Goal: Task Accomplishment & Management: Complete application form

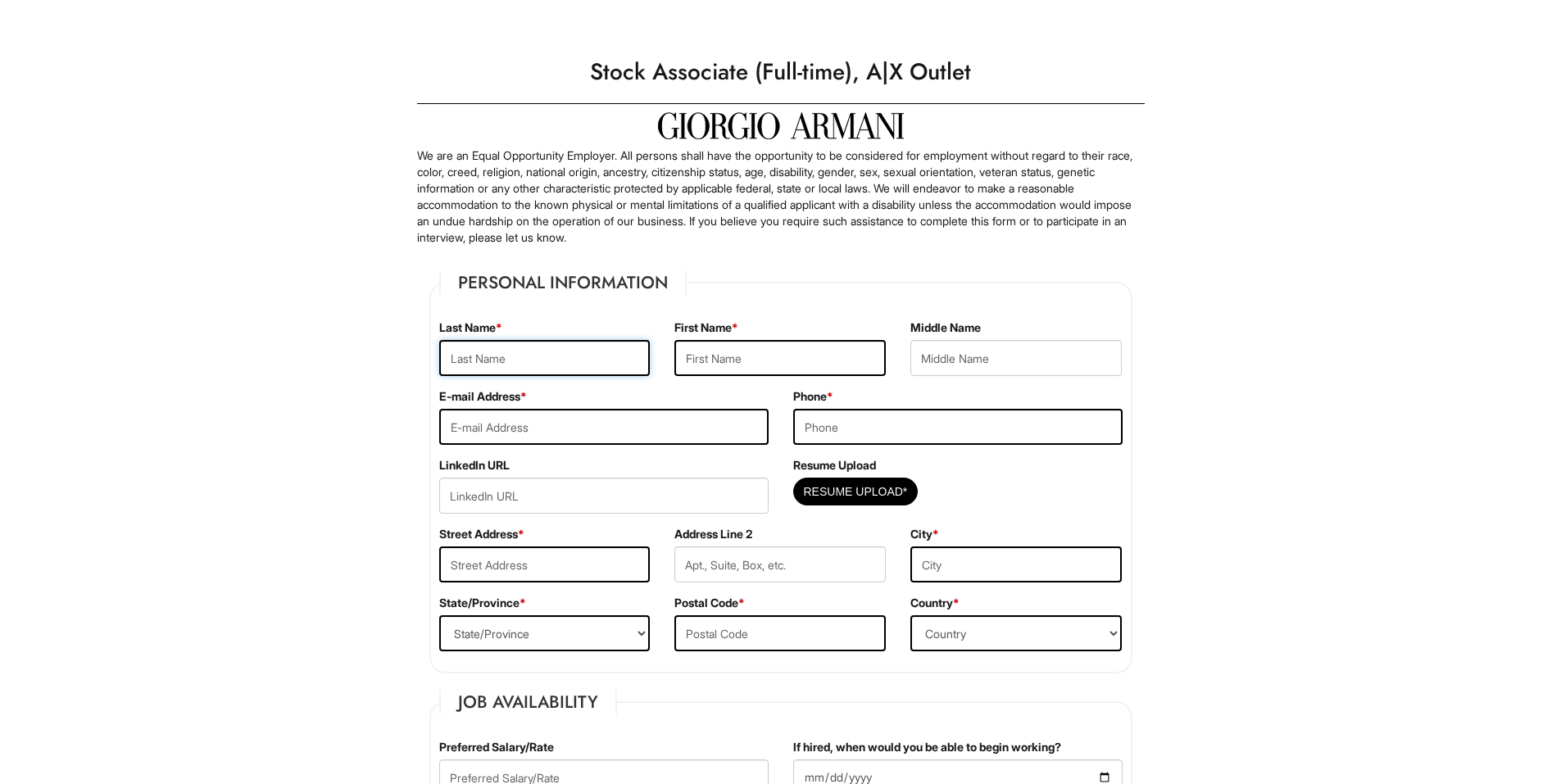
click at [527, 356] on input "text" at bounding box center [544, 358] width 211 height 36
type input "A [PERSON_NAME]"
type input "[PERSON_NAME]"
type input "[EMAIL_ADDRESS][DOMAIN_NAME]"
type input "7022738841"
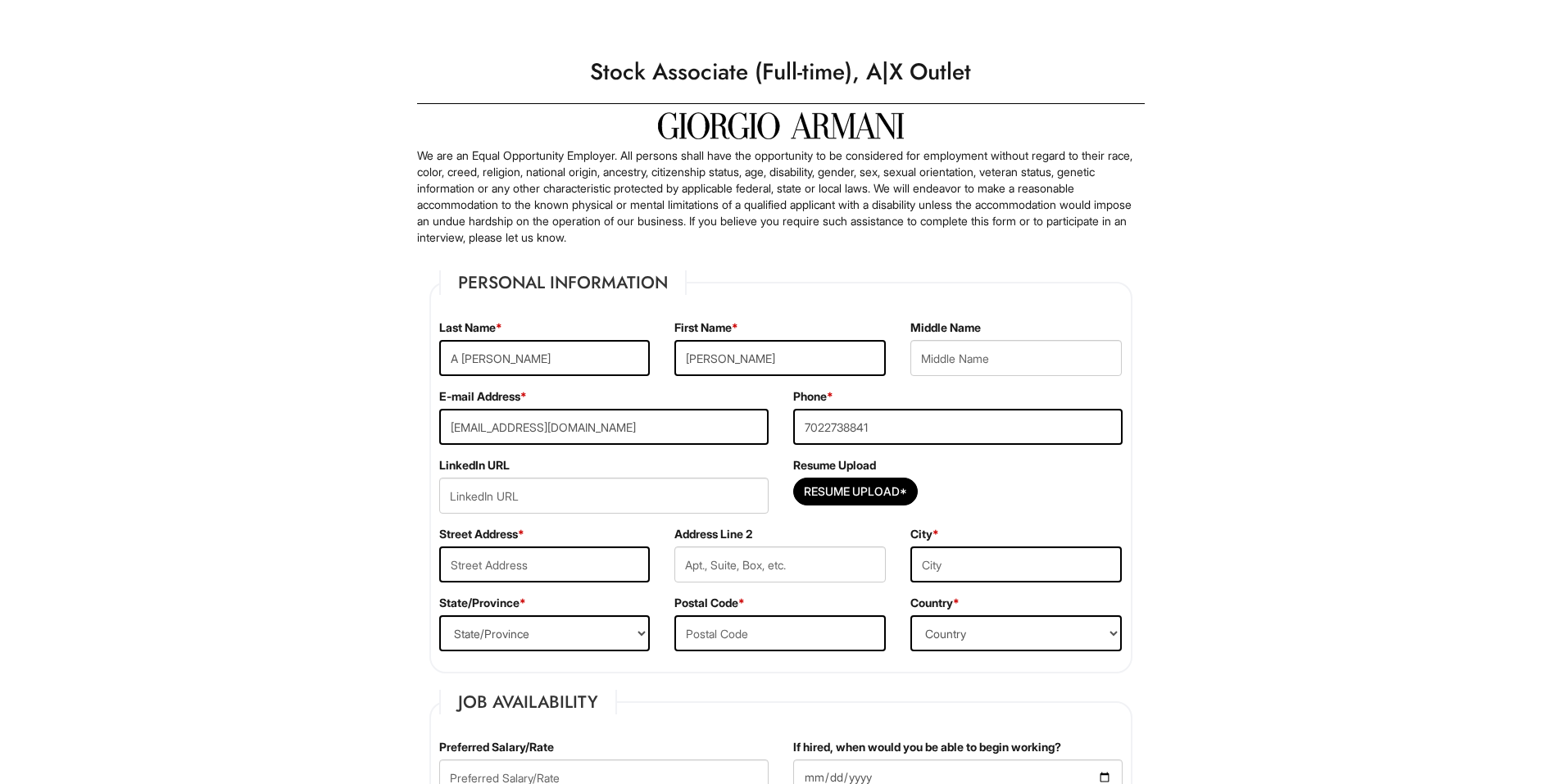
type input "[STREET_ADDRESS]"
type input "[GEOGRAPHIC_DATA]"
select select "NV"
type input "89030"
select select "[GEOGRAPHIC_DATA]"
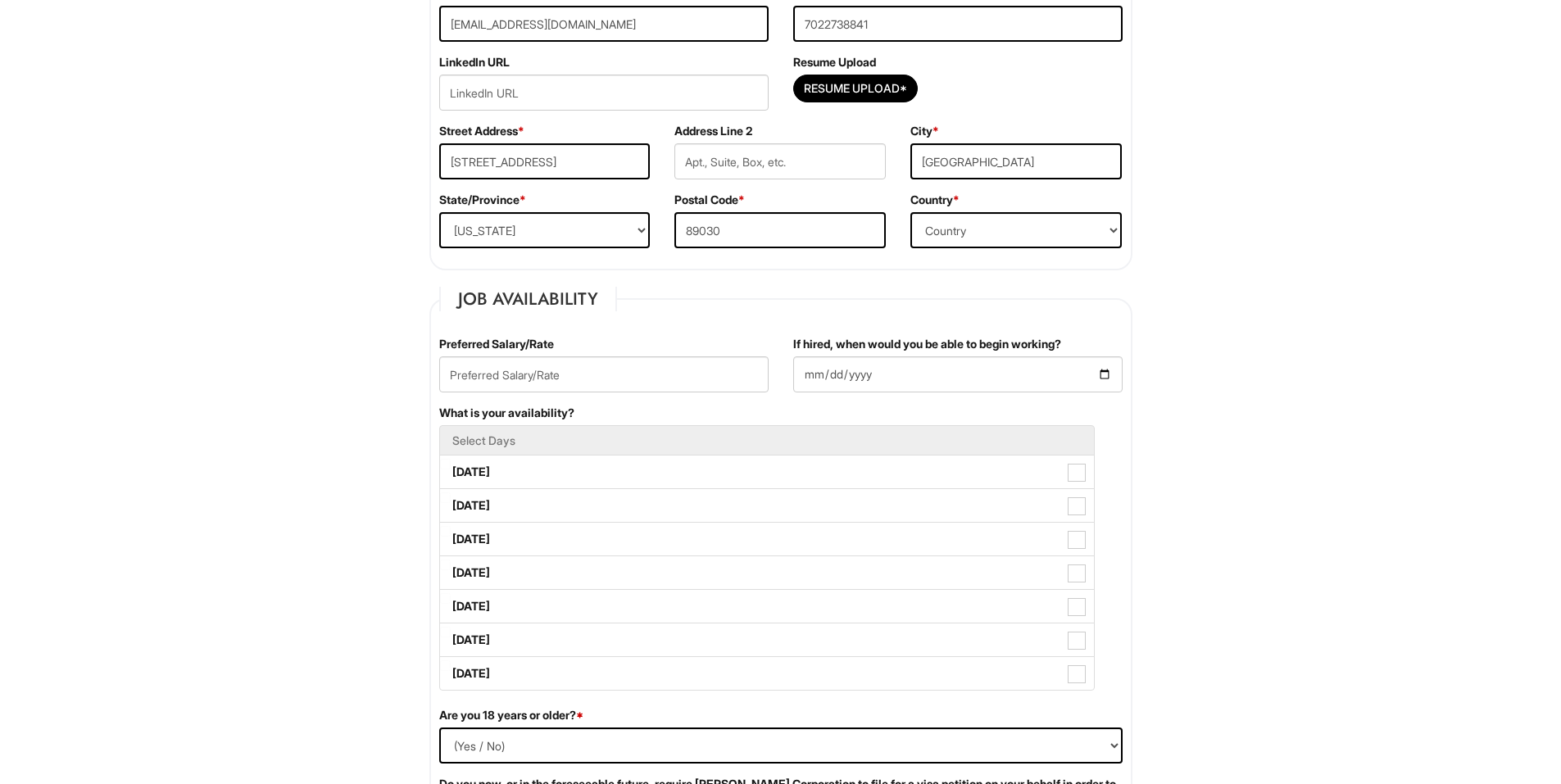
scroll to position [410, 0]
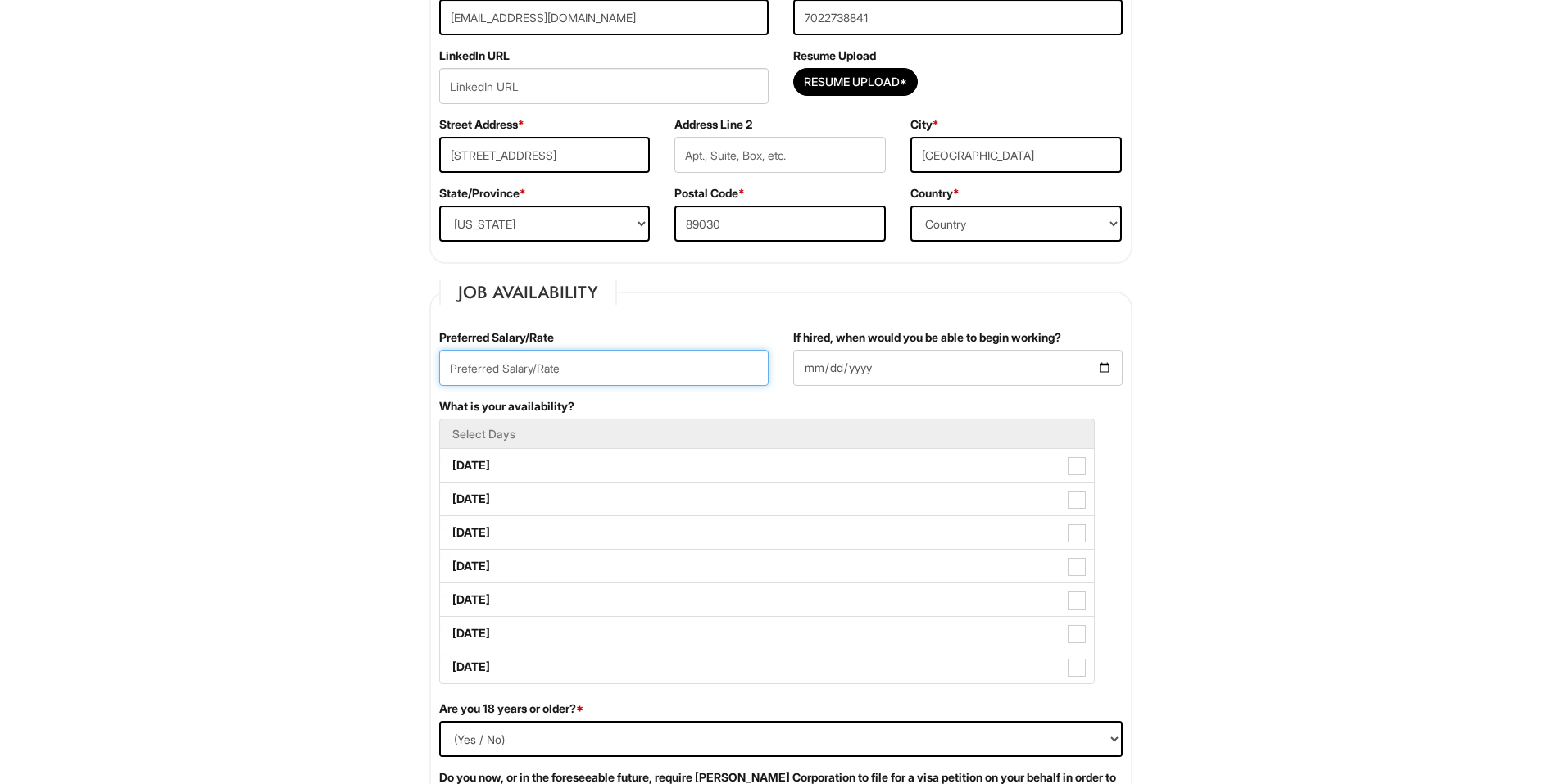
click at [601, 371] on input "text" at bounding box center [603, 367] width 330 height 36
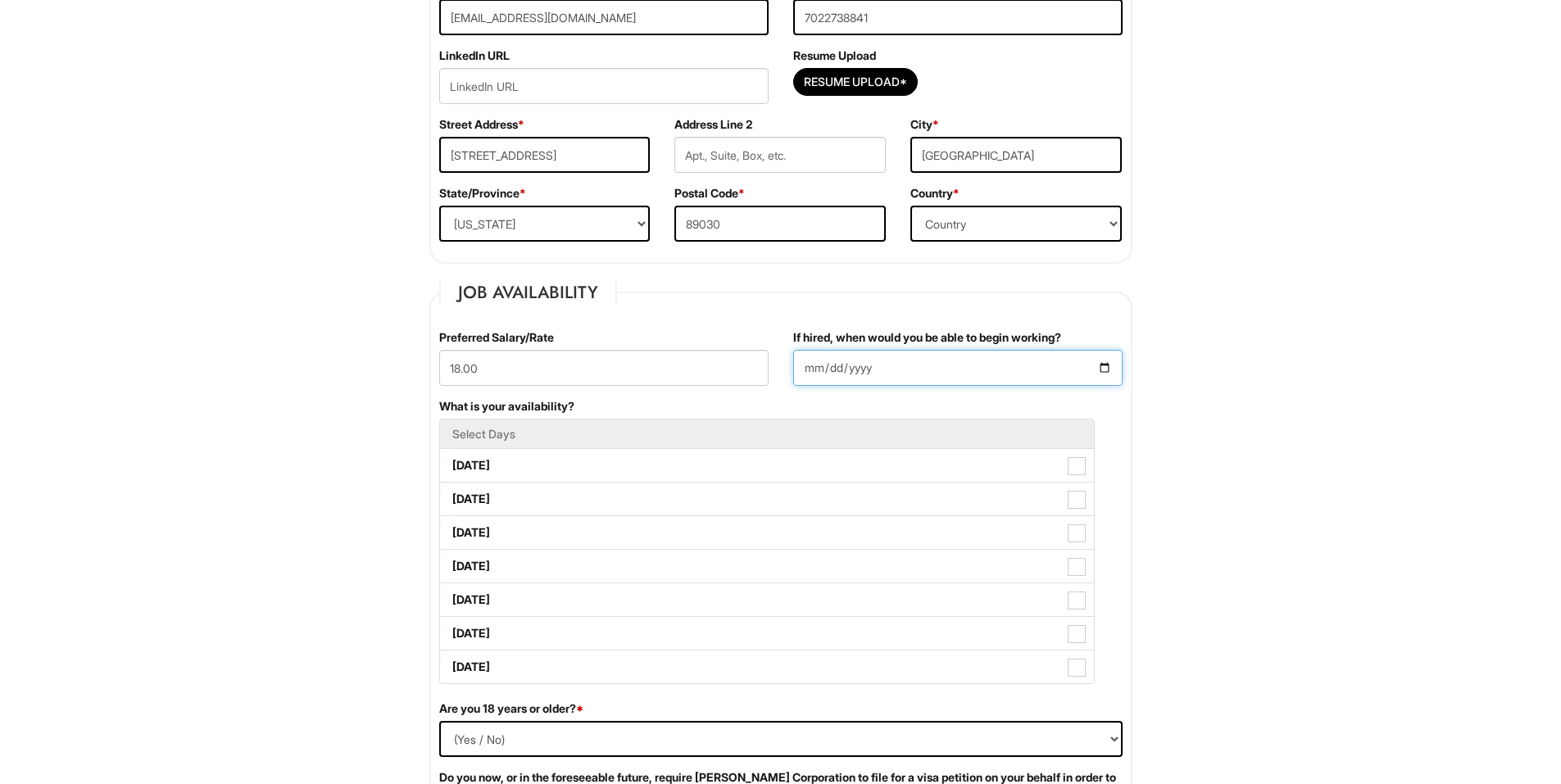
click at [877, 359] on input "If hired, when would you be able to begin working?" at bounding box center [958, 367] width 330 height 36
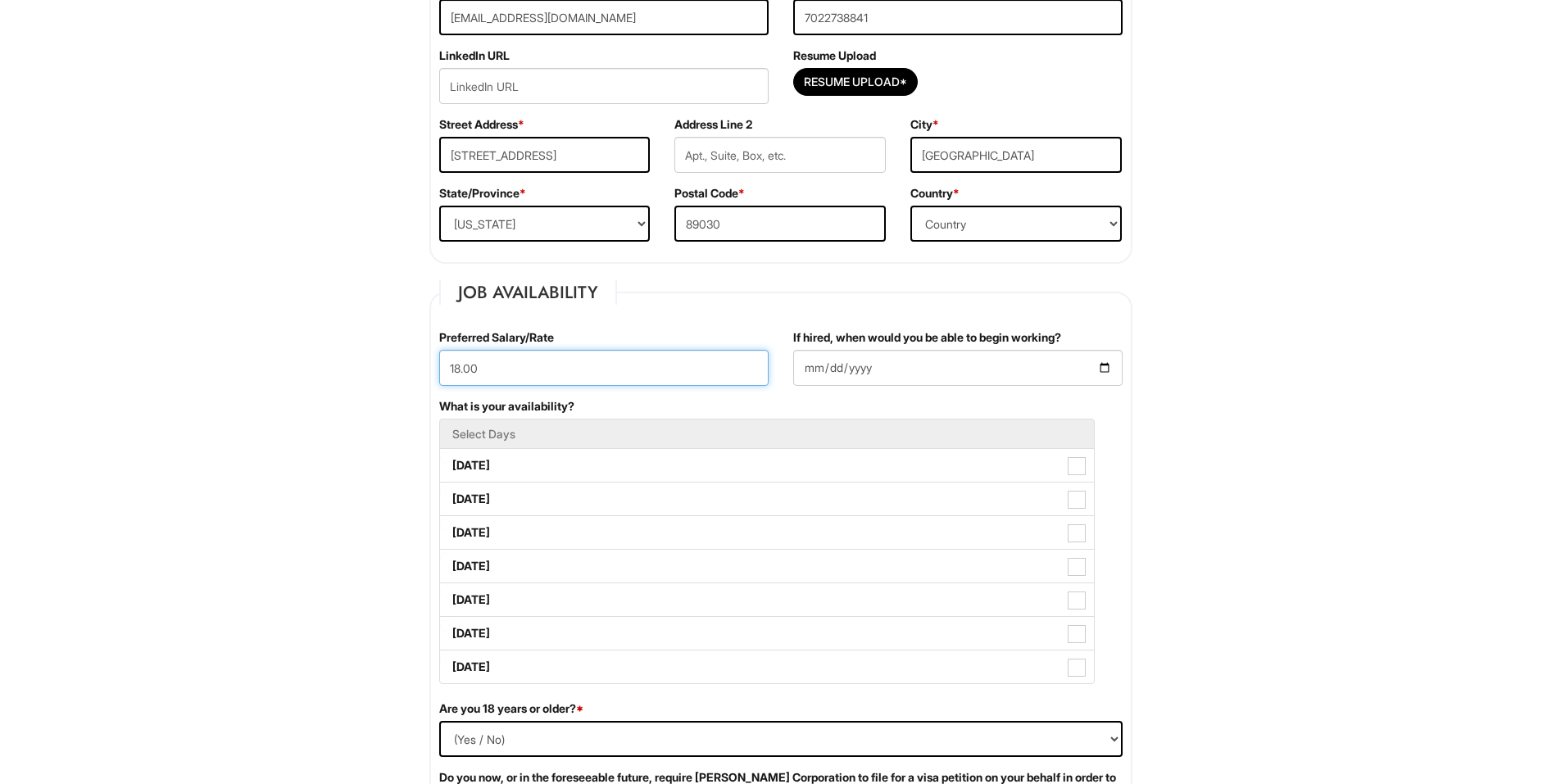
click at [653, 370] on input "18.00" at bounding box center [603, 367] width 330 height 36
type input "18.00 Hourly"
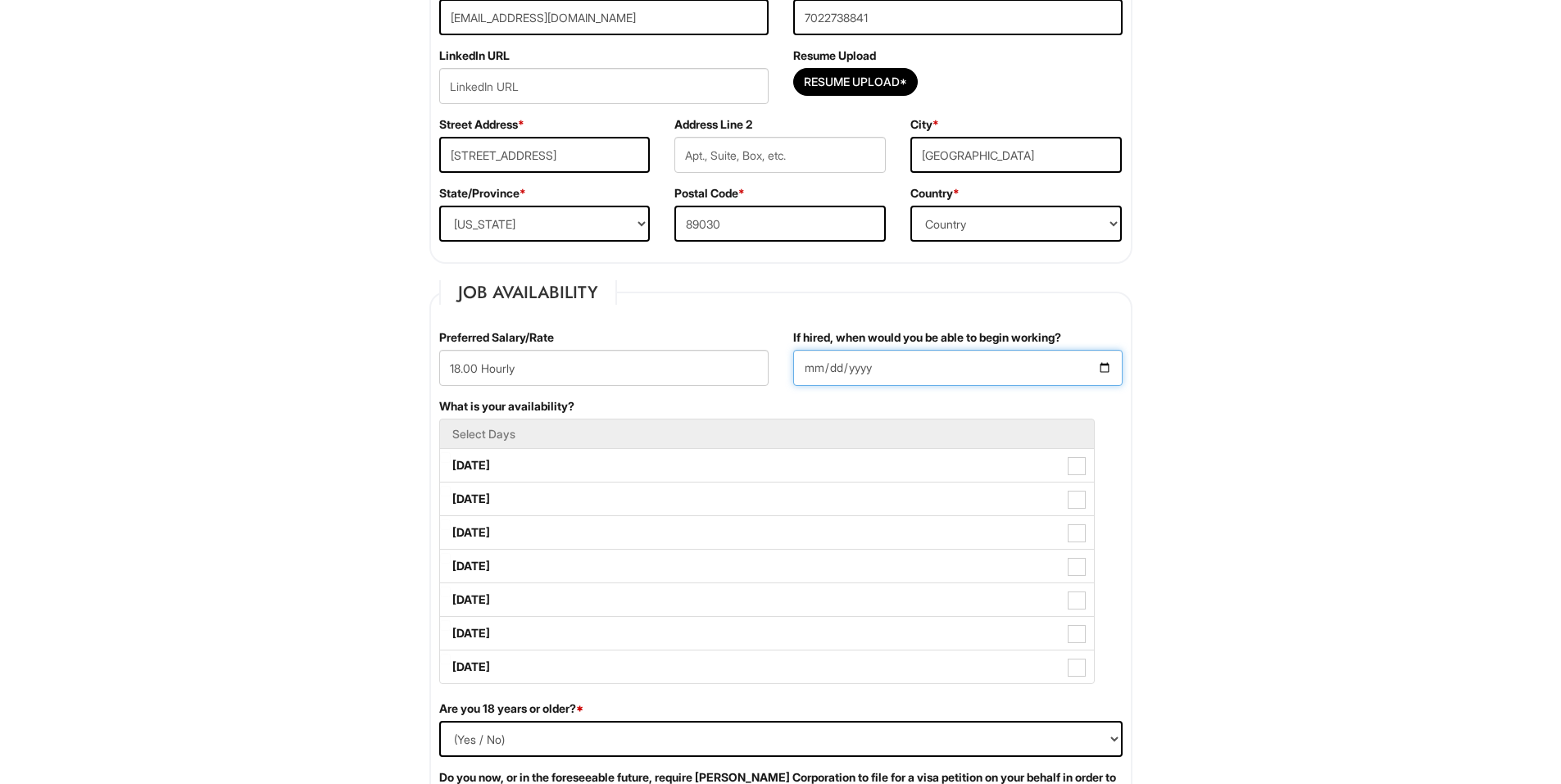
click at [896, 364] on input "If hired, when would you be able to begin working?" at bounding box center [958, 367] width 330 height 36
click at [1106, 367] on input "If hired, when would you be able to begin working?" at bounding box center [958, 367] width 330 height 36
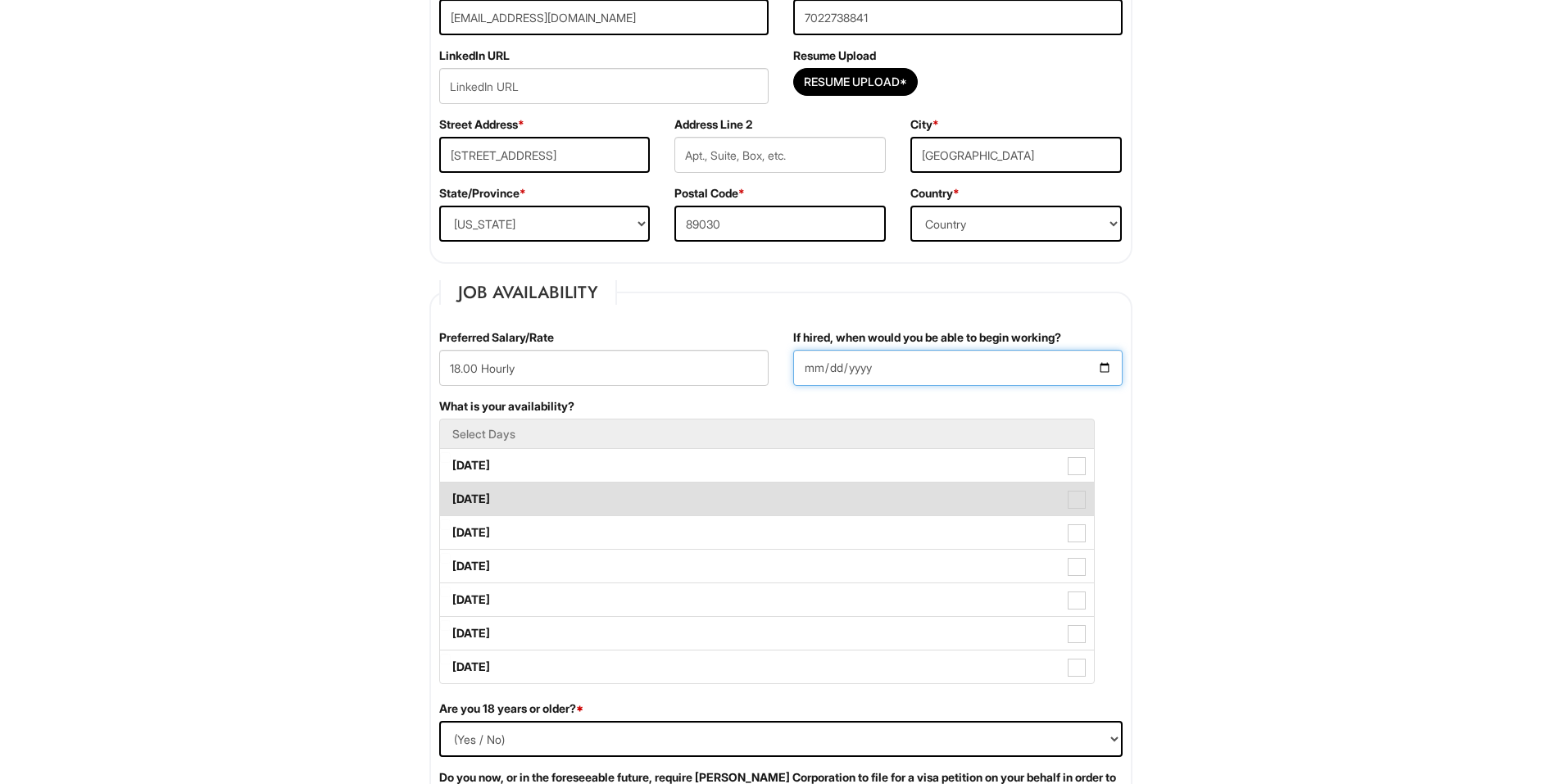
type input "[DATE]"
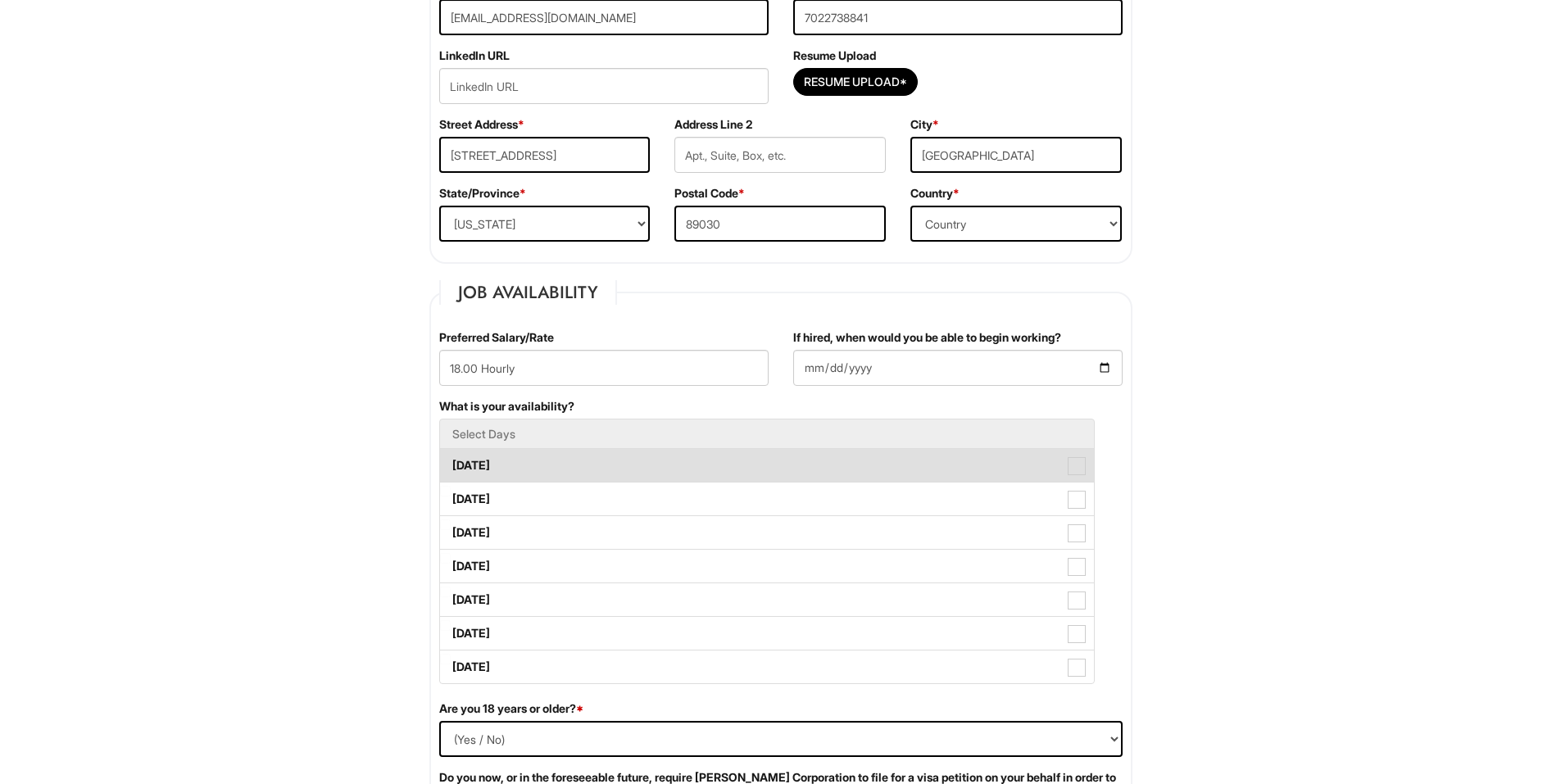
click at [1081, 465] on span at bounding box center [1077, 466] width 18 height 18
click at [451, 463] on Available_Monday "[DATE]" at bounding box center [445, 457] width 11 height 11
checkbox Available_Monday "true"
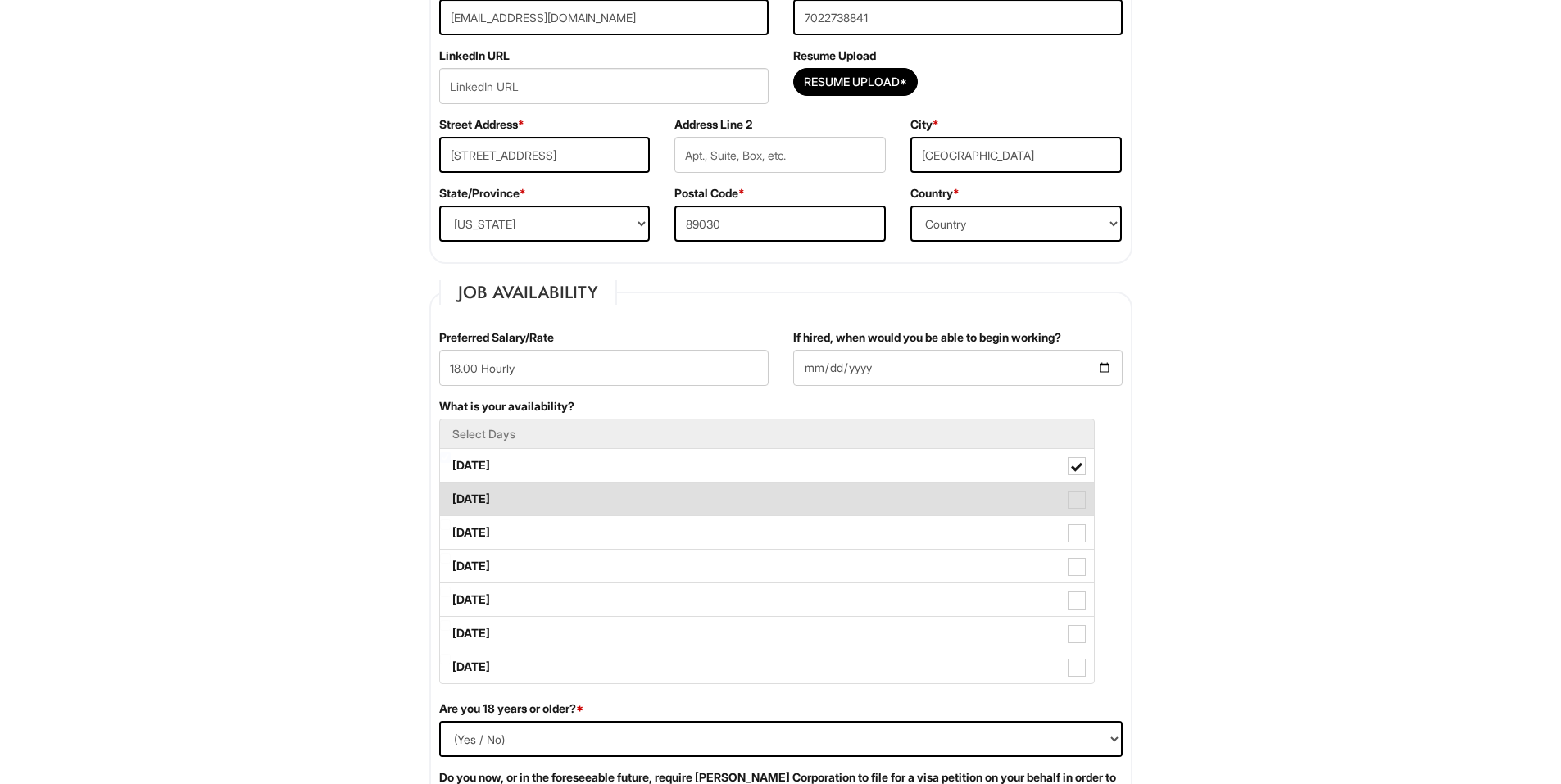
click at [1081, 499] on span at bounding box center [1077, 500] width 18 height 18
click at [451, 496] on Available_Tuesday "[DATE]" at bounding box center [445, 490] width 11 height 11
checkbox Available_Tuesday "true"
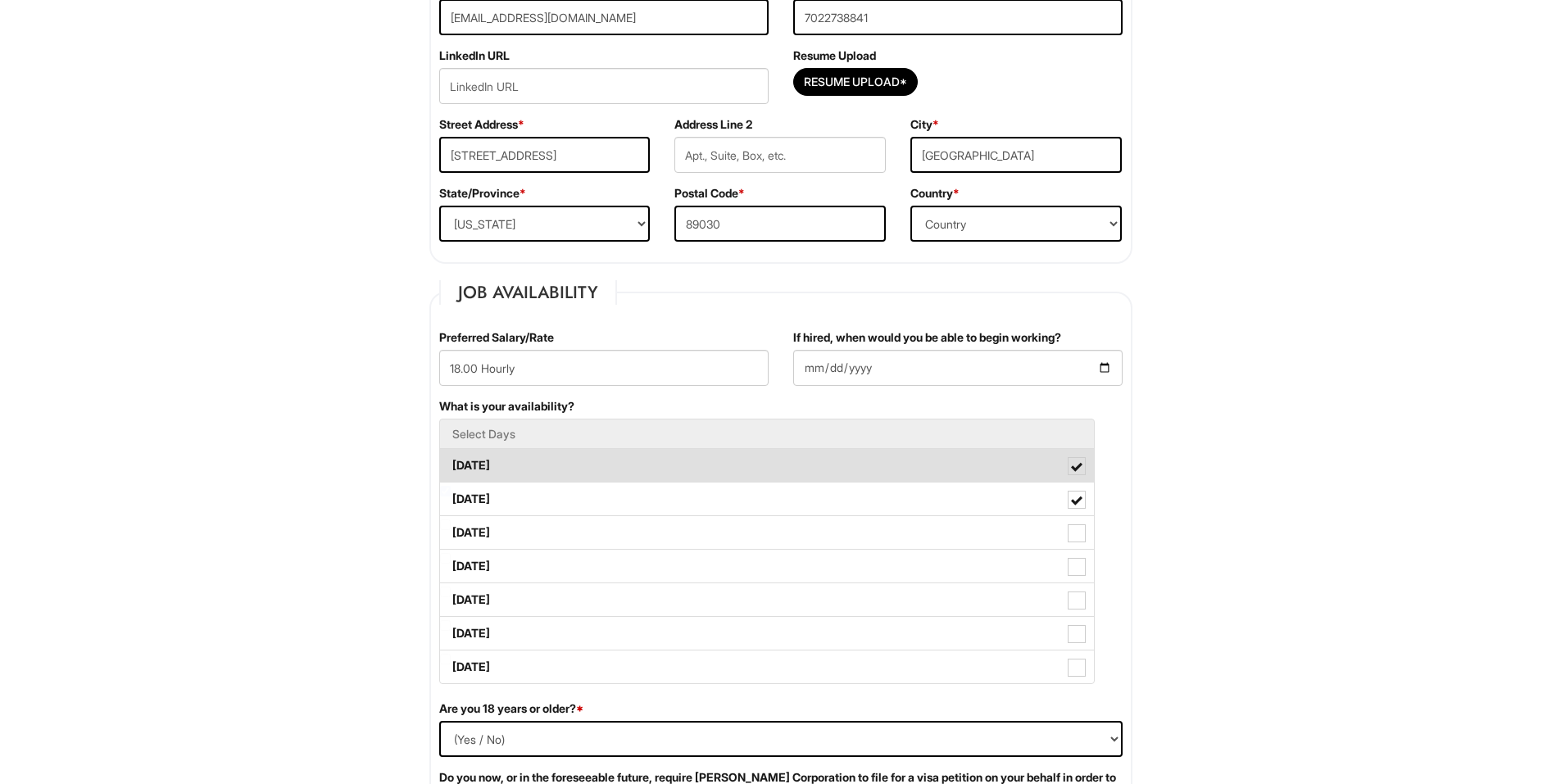
click at [969, 468] on label "[DATE]" at bounding box center [767, 465] width 654 height 33
click at [451, 463] on Available_Monday "[DATE]" at bounding box center [445, 457] width 11 height 11
click at [1072, 471] on span at bounding box center [1077, 466] width 18 height 18
click at [451, 463] on Available_Monday "[DATE]" at bounding box center [445, 457] width 11 height 11
checkbox Available_Monday "true"
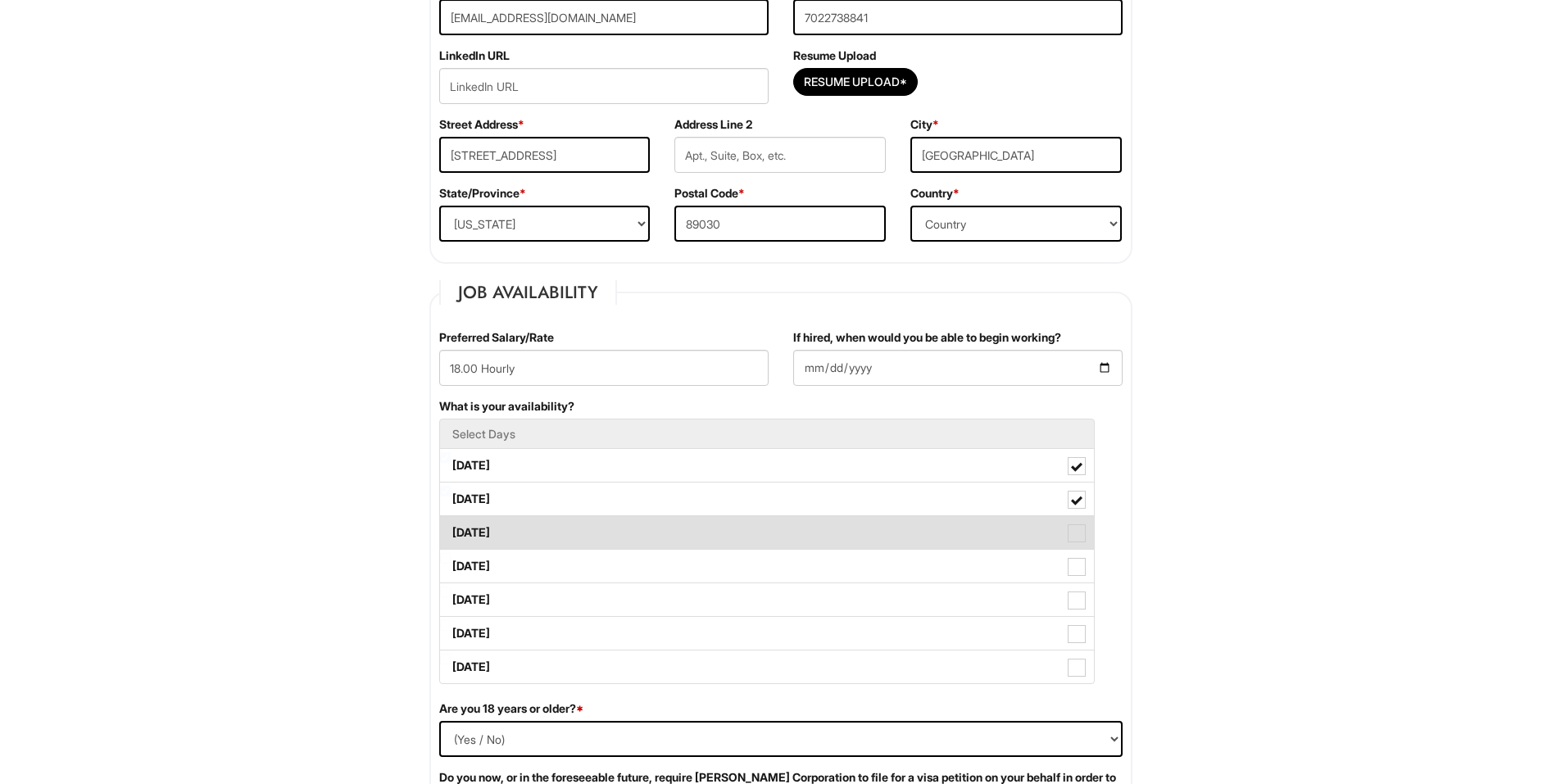
click at [1078, 526] on span at bounding box center [1077, 534] width 18 height 18
click at [451, 526] on Available_Wednesday "[DATE]" at bounding box center [445, 525] width 11 height 11
checkbox Available_Wednesday "true"
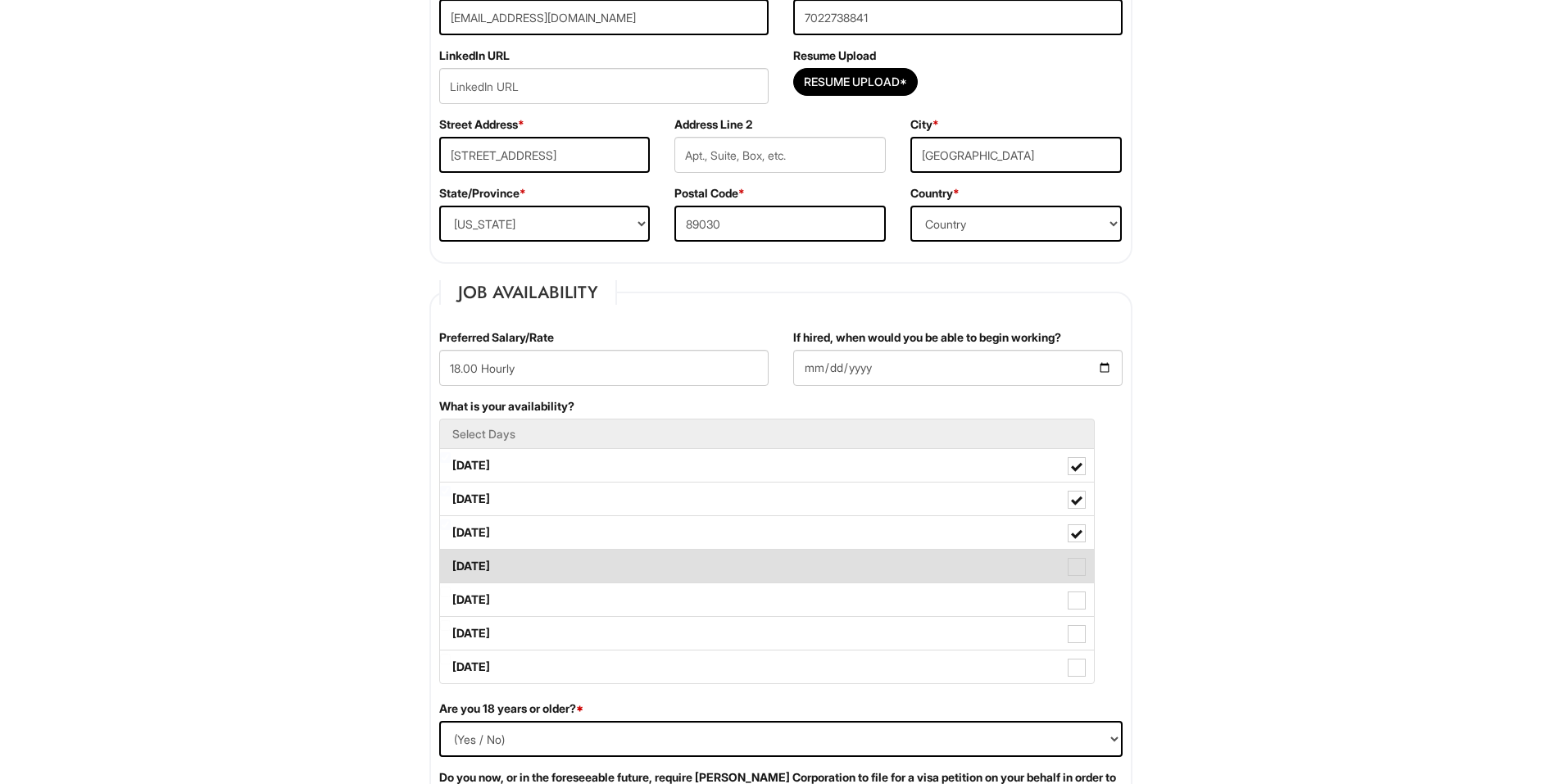
click at [1068, 572] on span at bounding box center [1077, 567] width 18 height 18
click at [451, 564] on Available_Thursday "[DATE]" at bounding box center [445, 558] width 11 height 11
checkbox Available_Thursday "true"
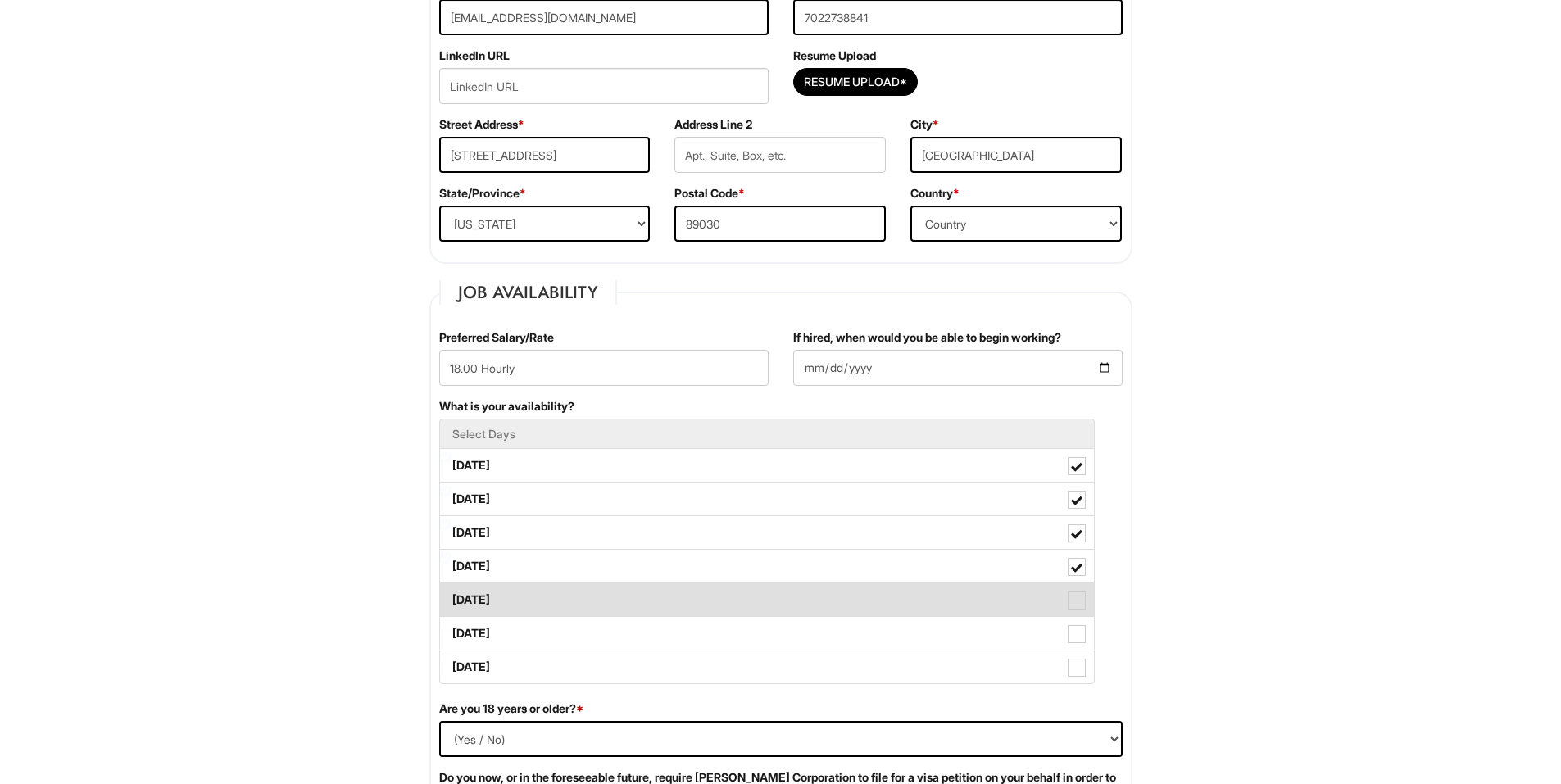
click at [1073, 602] on span at bounding box center [1077, 601] width 18 height 18
click at [451, 597] on Available_Friday "[DATE]" at bounding box center [445, 591] width 11 height 11
checkbox Available_Friday "true"
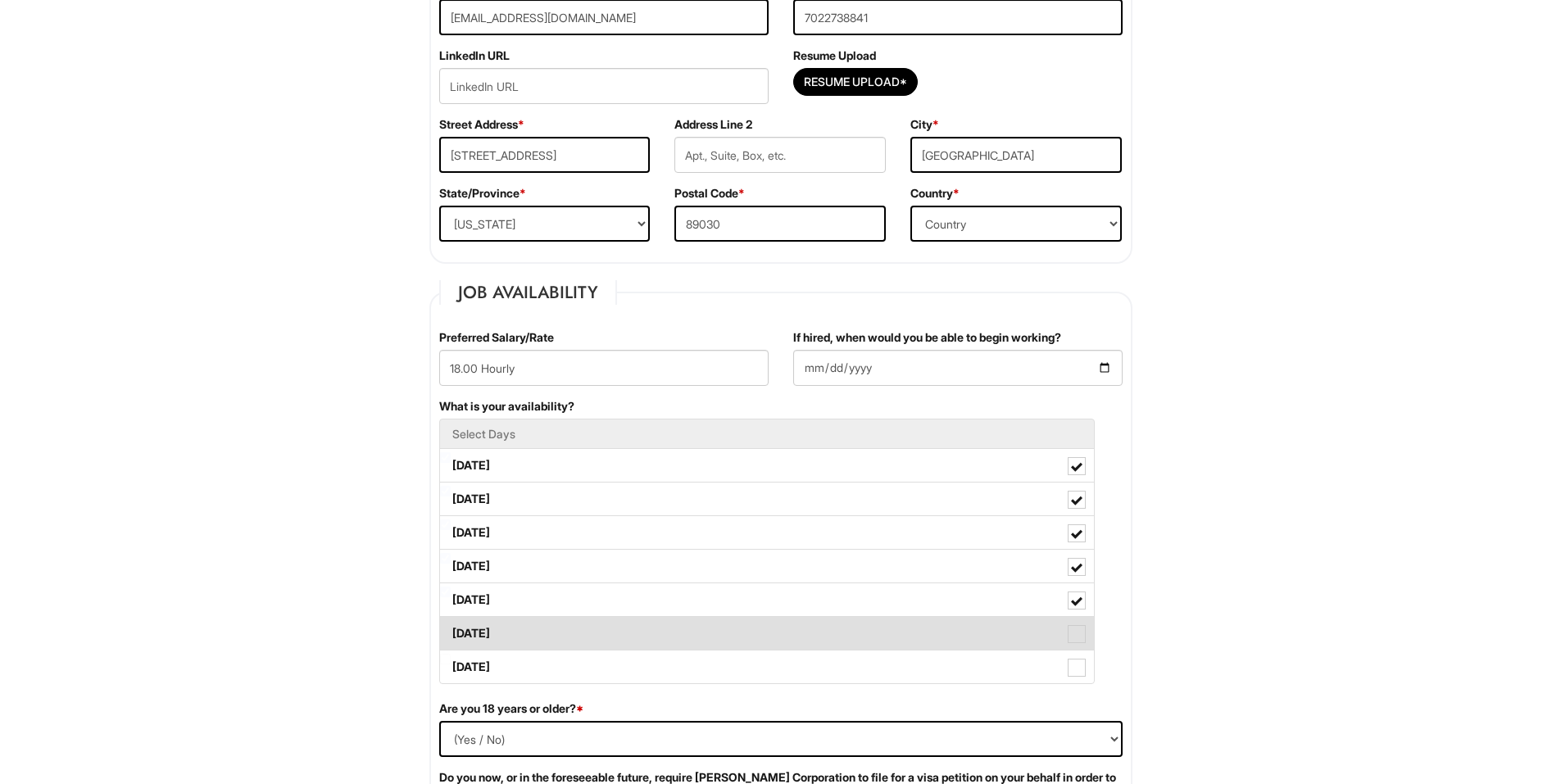
click at [1084, 624] on label "[DATE]" at bounding box center [767, 633] width 654 height 33
click at [451, 624] on Available_Saturday "[DATE]" at bounding box center [445, 625] width 11 height 11
checkbox Available_Saturday "true"
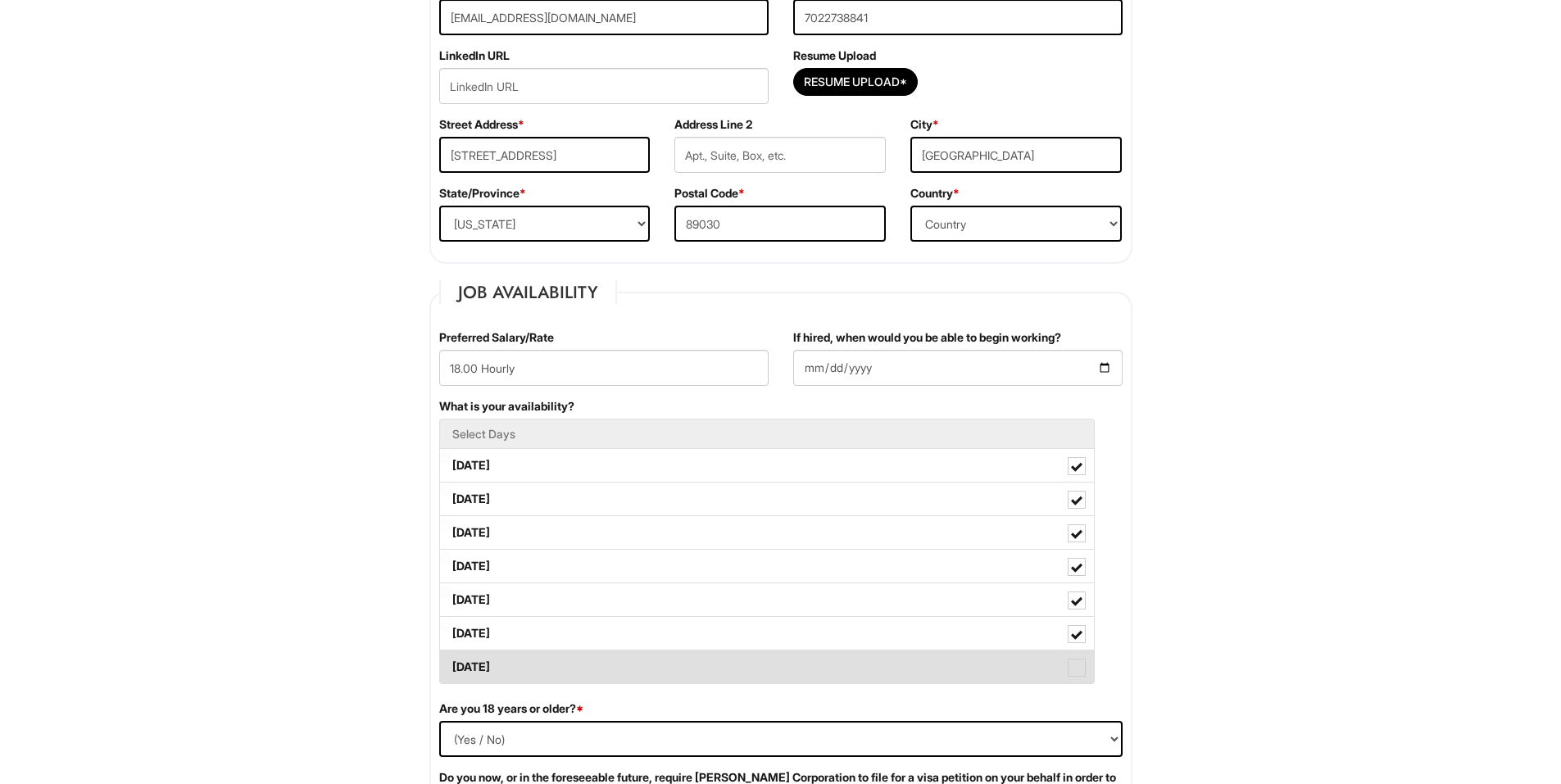
click at [1081, 670] on span at bounding box center [1077, 668] width 18 height 18
click at [451, 665] on Available_Sunday "[DATE]" at bounding box center [445, 659] width 11 height 11
checkbox Available_Sunday "true"
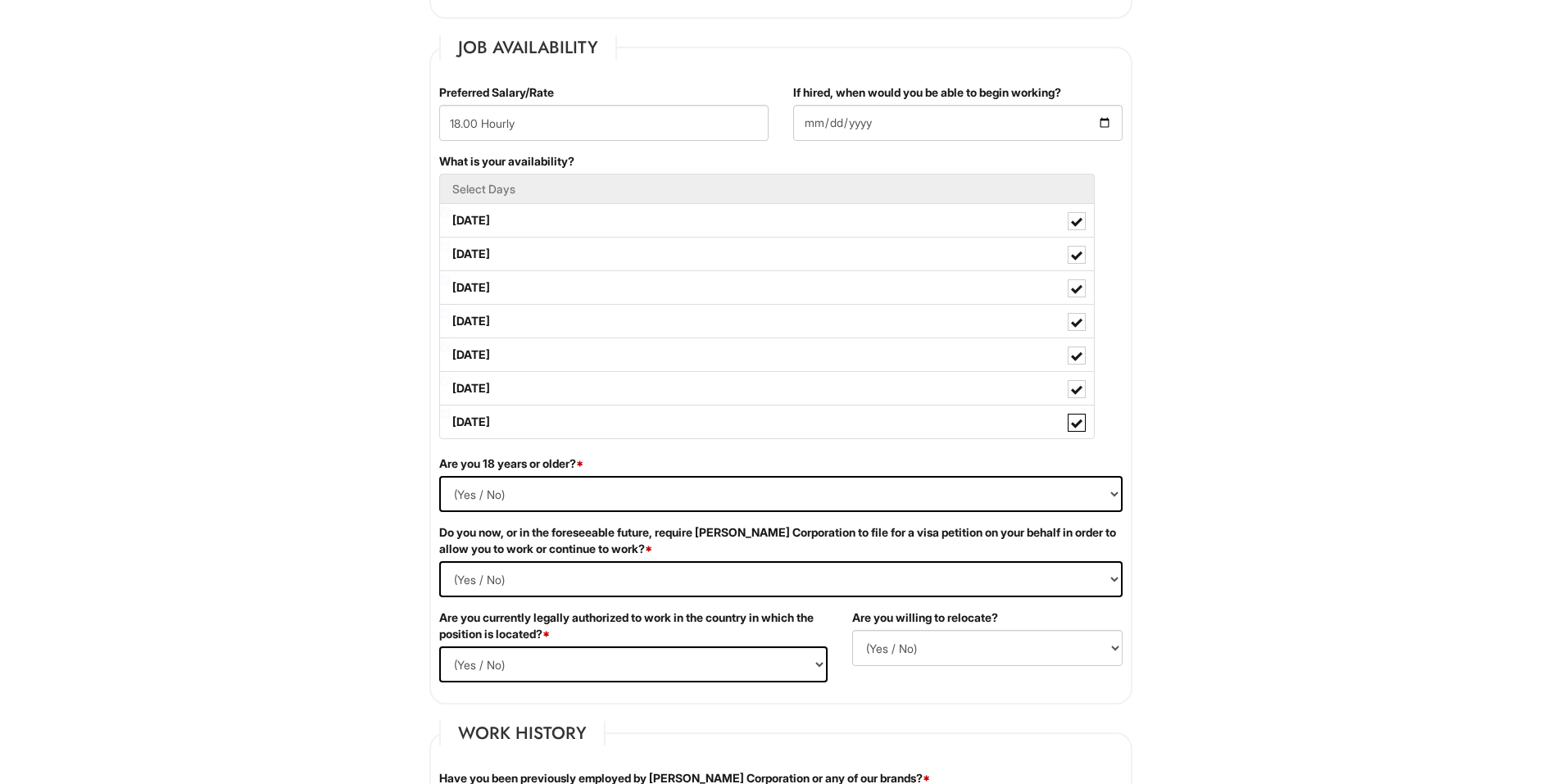
scroll to position [656, 0]
click at [757, 492] on select "(Yes / No) Yes No" at bounding box center [780, 493] width 683 height 36
select select "Yes"
click at [439, 475] on select "(Yes / No) Yes No" at bounding box center [780, 493] width 683 height 36
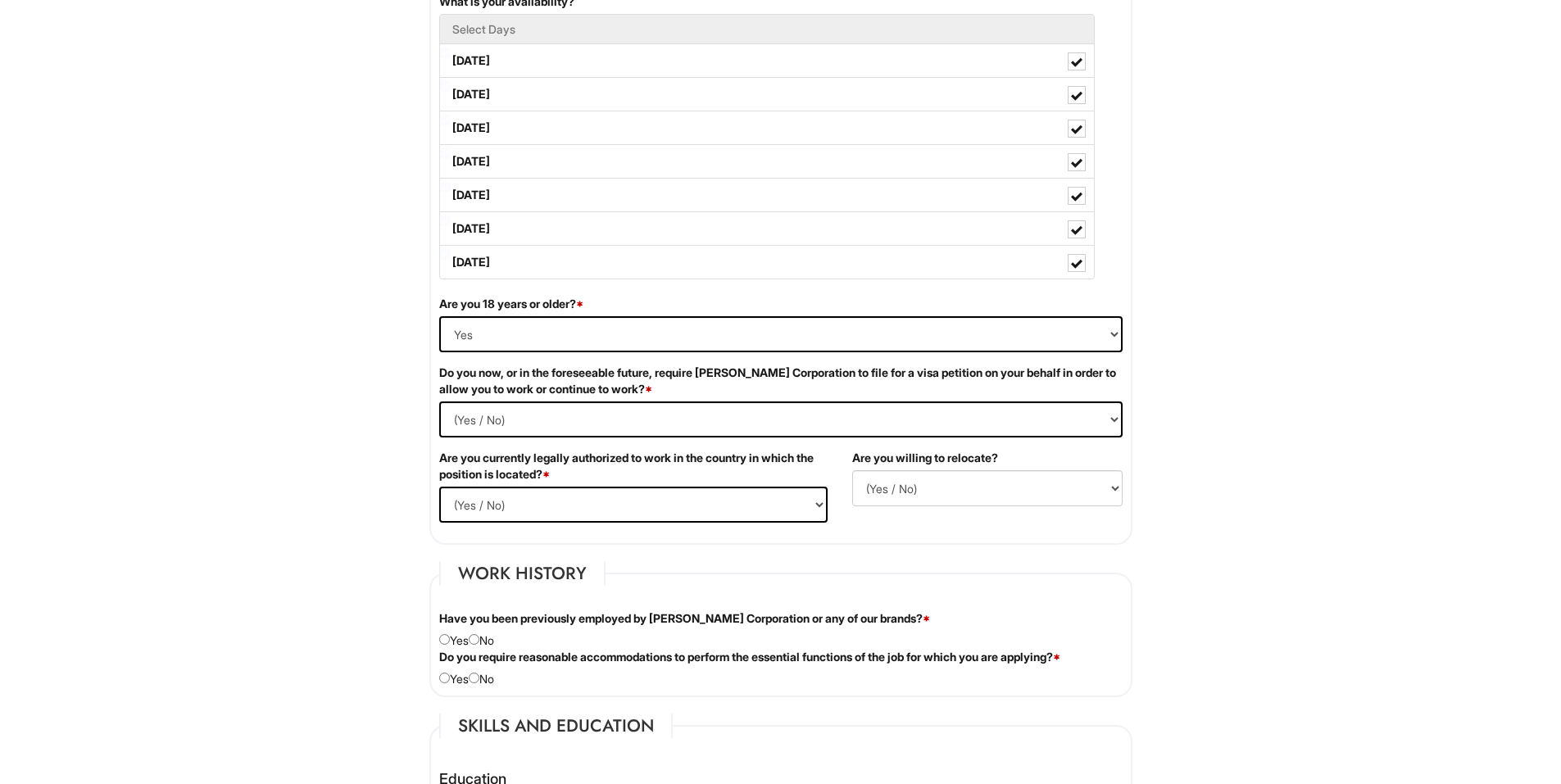
scroll to position [819, 0]
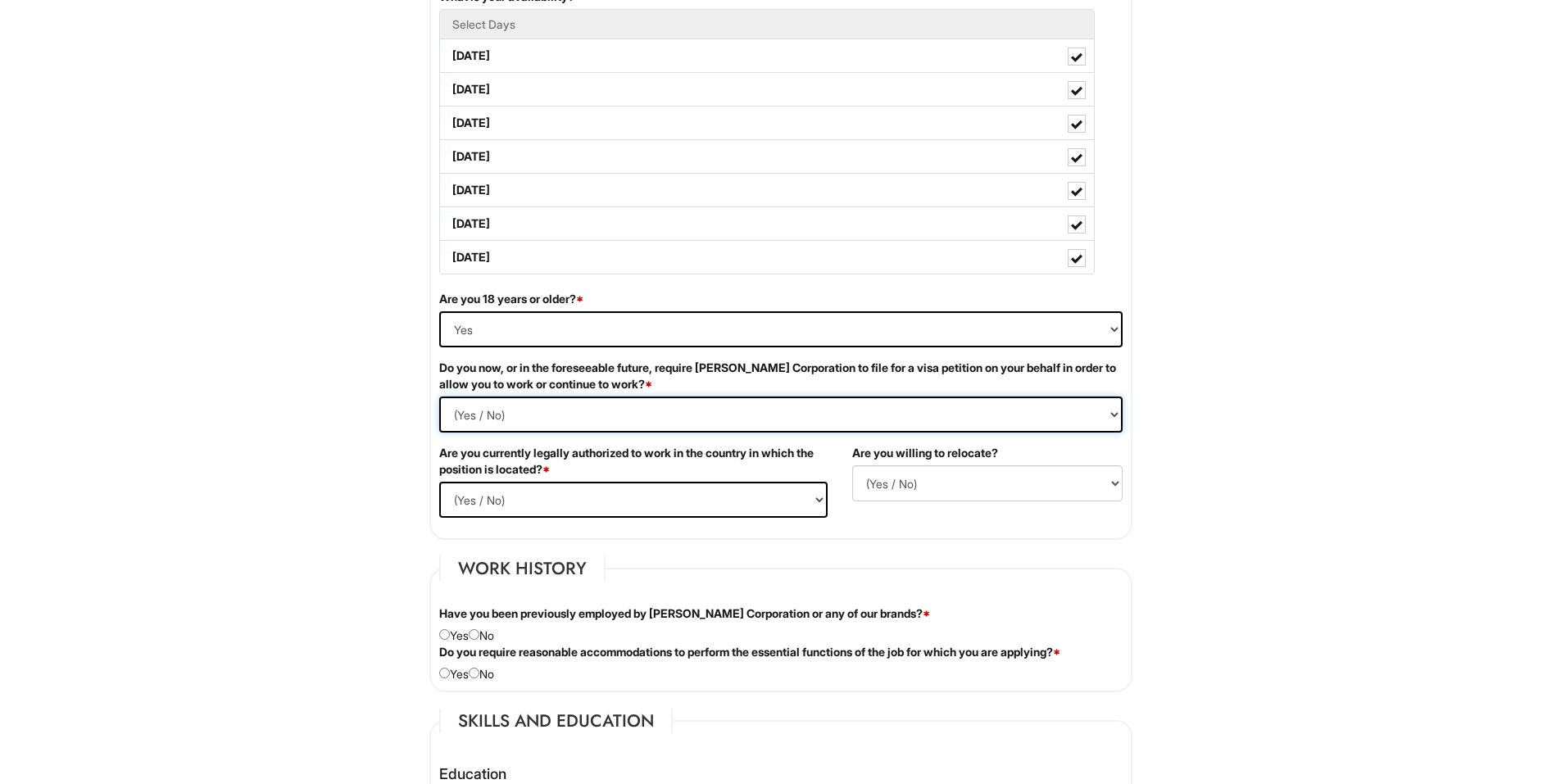
click at [1028, 411] on Required "(Yes / No) Yes No" at bounding box center [780, 414] width 683 height 36
select Required "No"
click at [439, 396] on Required "(Yes / No) Yes No" at bounding box center [780, 414] width 683 height 36
click at [1191, 496] on html "Please Complete This Form 1 2 3 Stock Associate (Full-time), A|X Outlet PLEASE …" at bounding box center [780, 781] width 1561 height 3200
click at [762, 496] on select "(Yes / No) Yes No" at bounding box center [633, 499] width 389 height 36
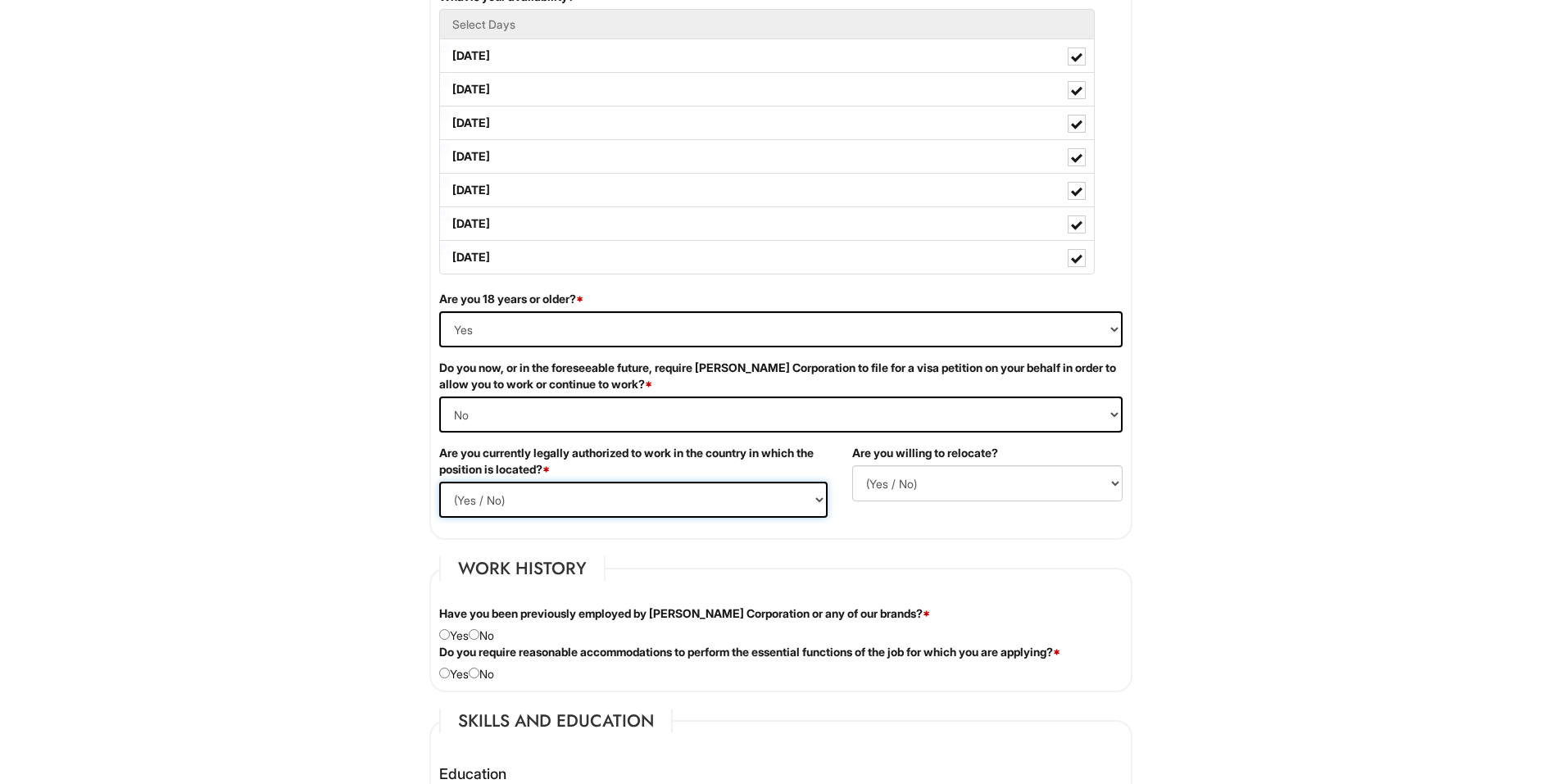
select select "Yes"
click at [439, 481] on select "(Yes / No) Yes No" at bounding box center [633, 499] width 389 height 36
click at [1200, 550] on html "Please Complete This Form 1 2 3 Stock Associate (Full-time), A|X Outlet PLEASE …" at bounding box center [780, 781] width 1561 height 3200
click at [1039, 489] on select "(Yes / No) No Yes" at bounding box center [987, 483] width 270 height 36
select select "N"
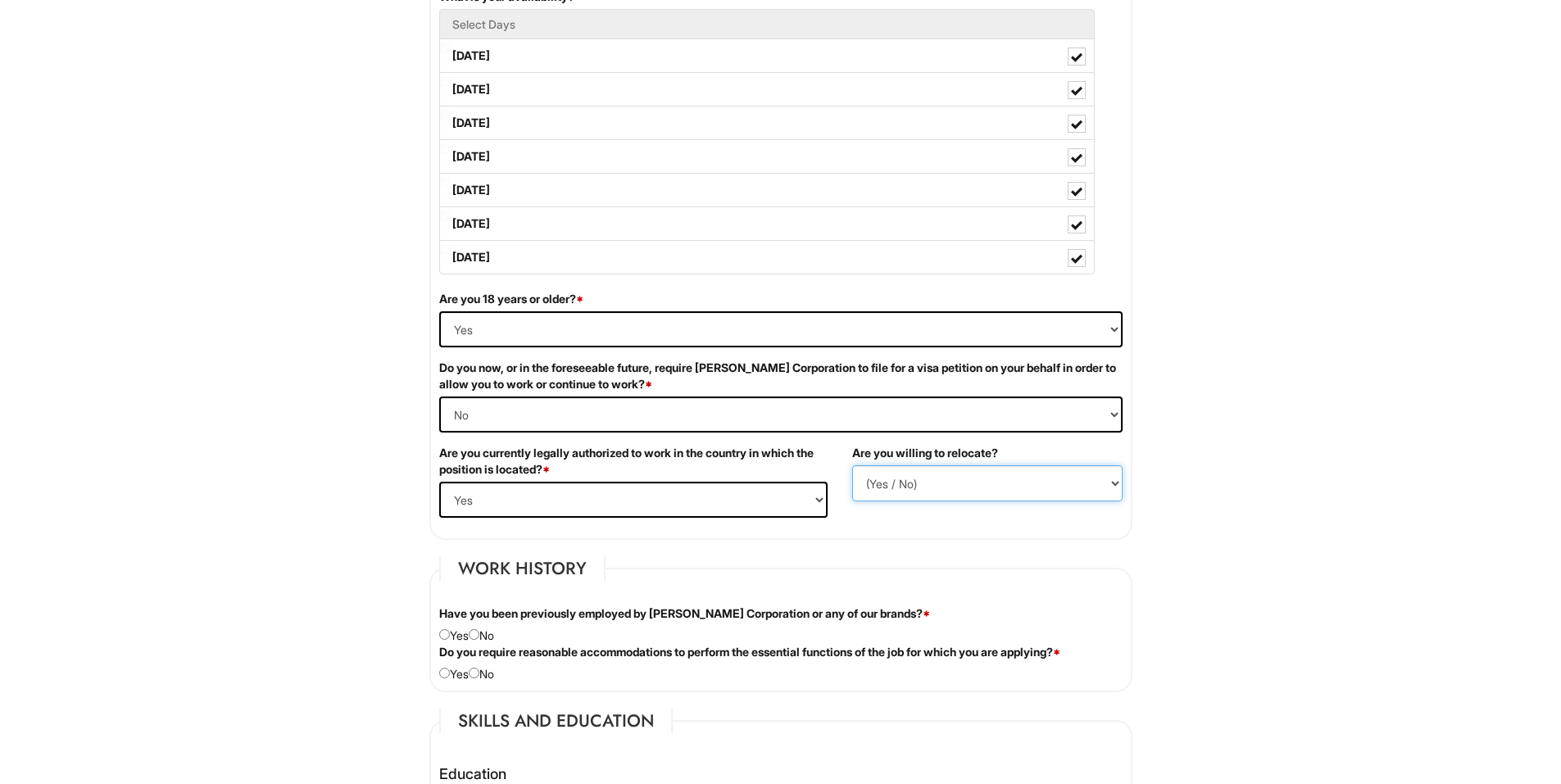
click at [852, 465] on select "(Yes / No) No Yes" at bounding box center [987, 483] width 270 height 36
click at [1070, 567] on fieldset "Work History Have you been previously employed by [PERSON_NAME] Corporation or …" at bounding box center [781, 624] width 703 height 136
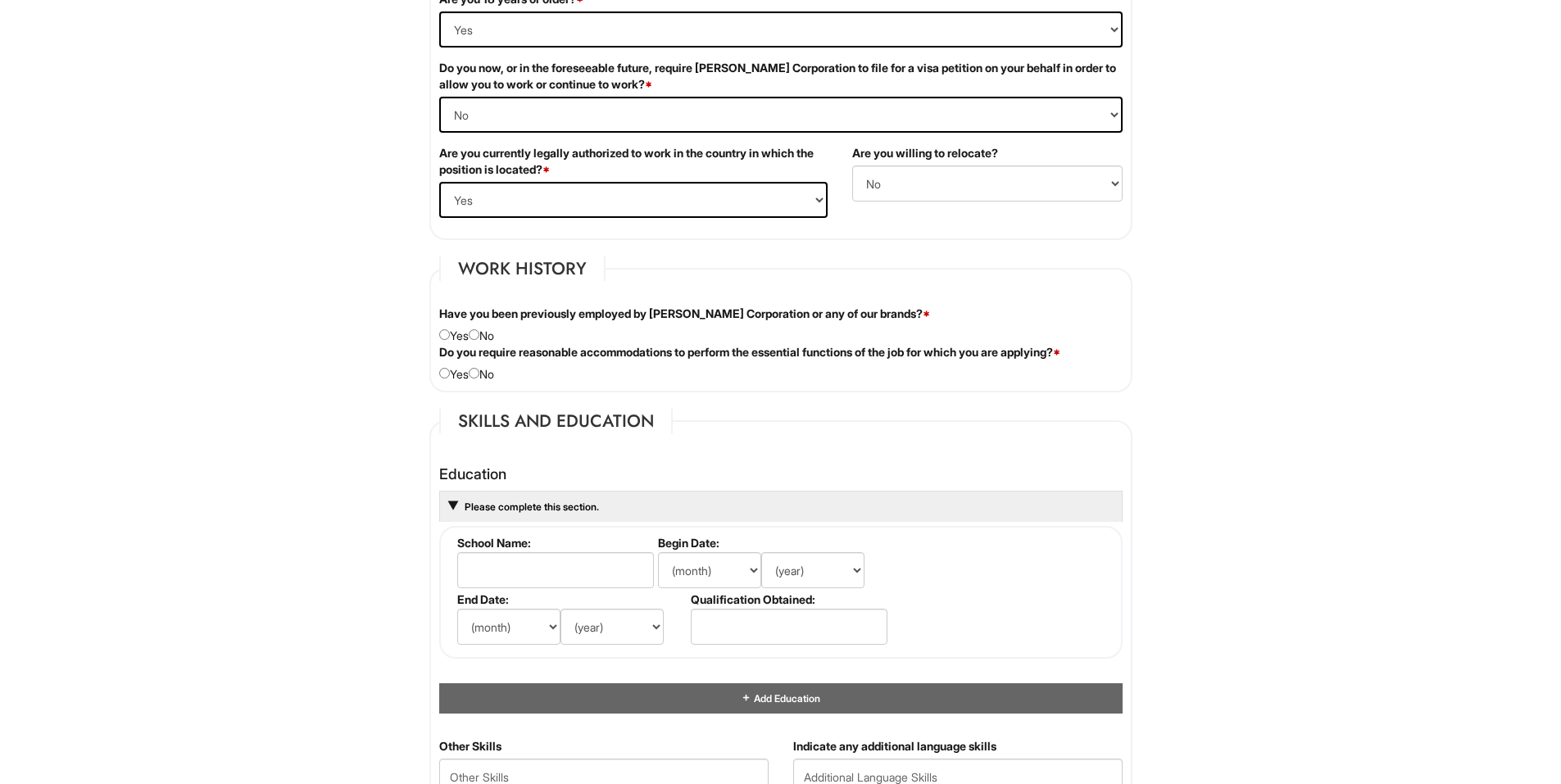
scroll to position [1147, 0]
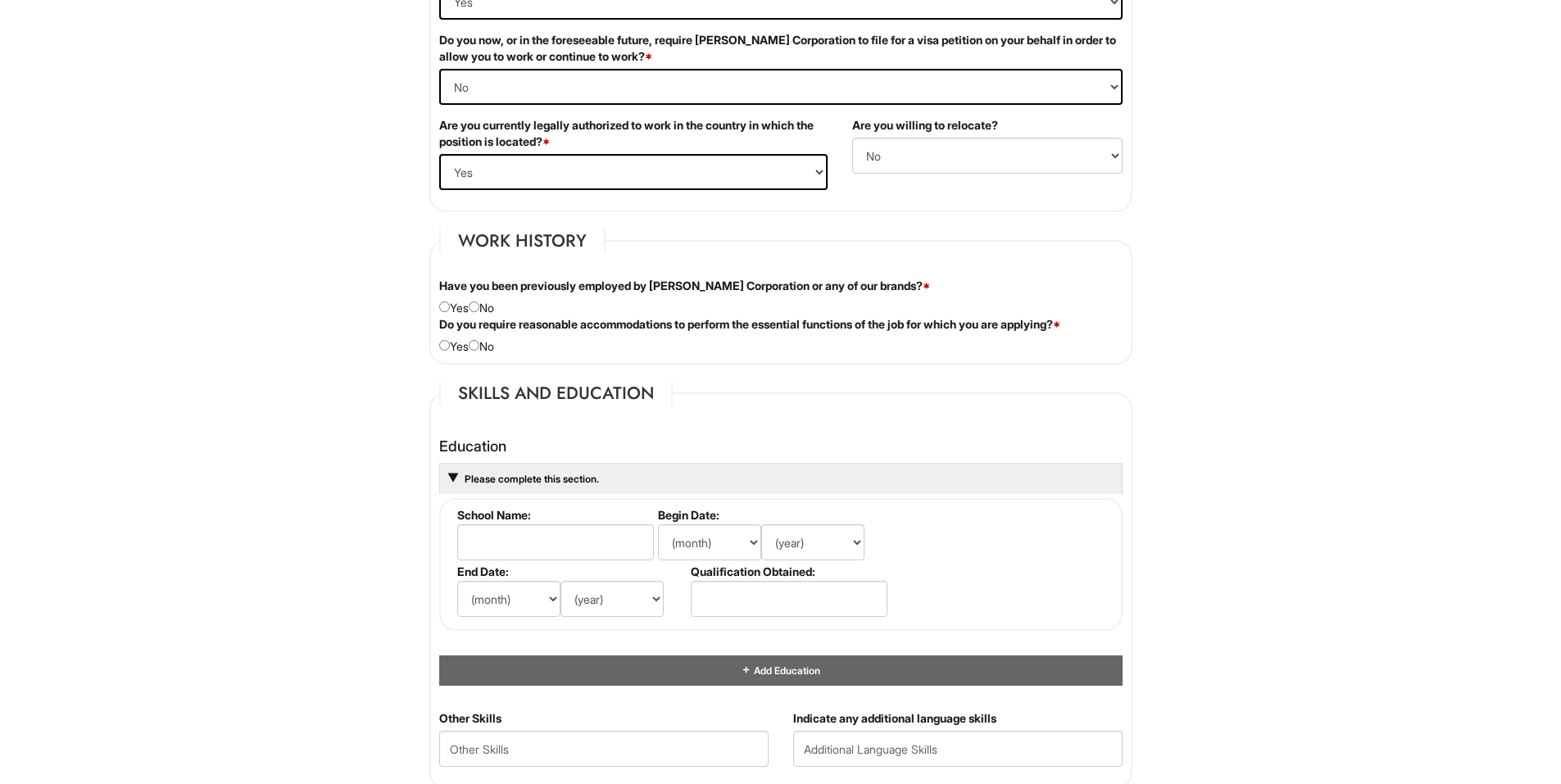
click at [492, 309] on div "Have you been previously employed by [PERSON_NAME] Corporation or any of our br…" at bounding box center [781, 297] width 708 height 38
click at [480, 308] on input "radio" at bounding box center [474, 306] width 11 height 11
radio input "true"
click at [487, 346] on div "Do you require reasonable accommodations to perform the essential functions of …" at bounding box center [781, 335] width 708 height 38
click at [480, 346] on input "radio" at bounding box center [474, 345] width 11 height 11
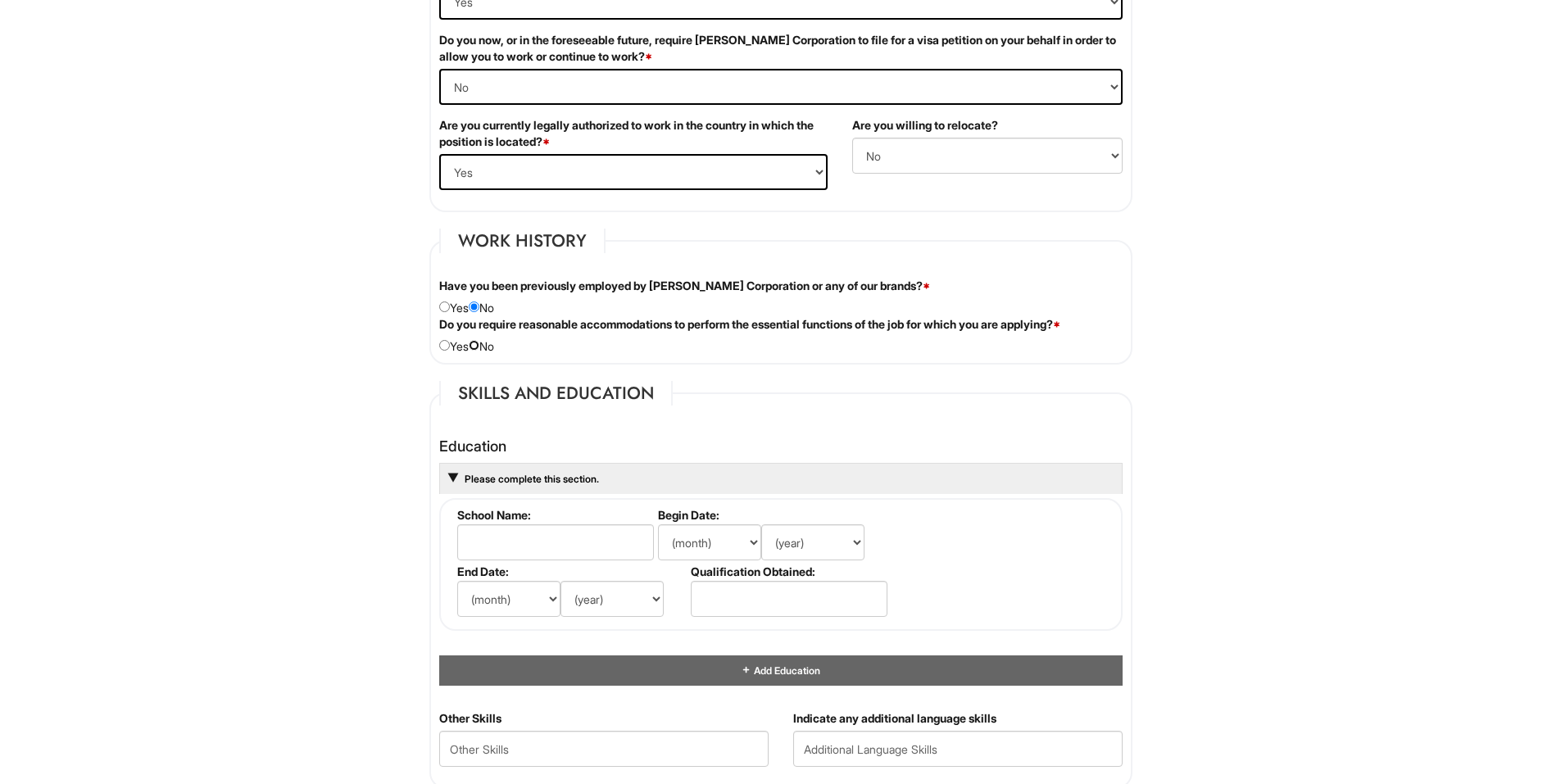
radio input "true"
click at [709, 369] on div "Personal Information Last Name * A [PERSON_NAME] First Name * [PERSON_NAME] Mid…" at bounding box center [781, 498] width 728 height 2782
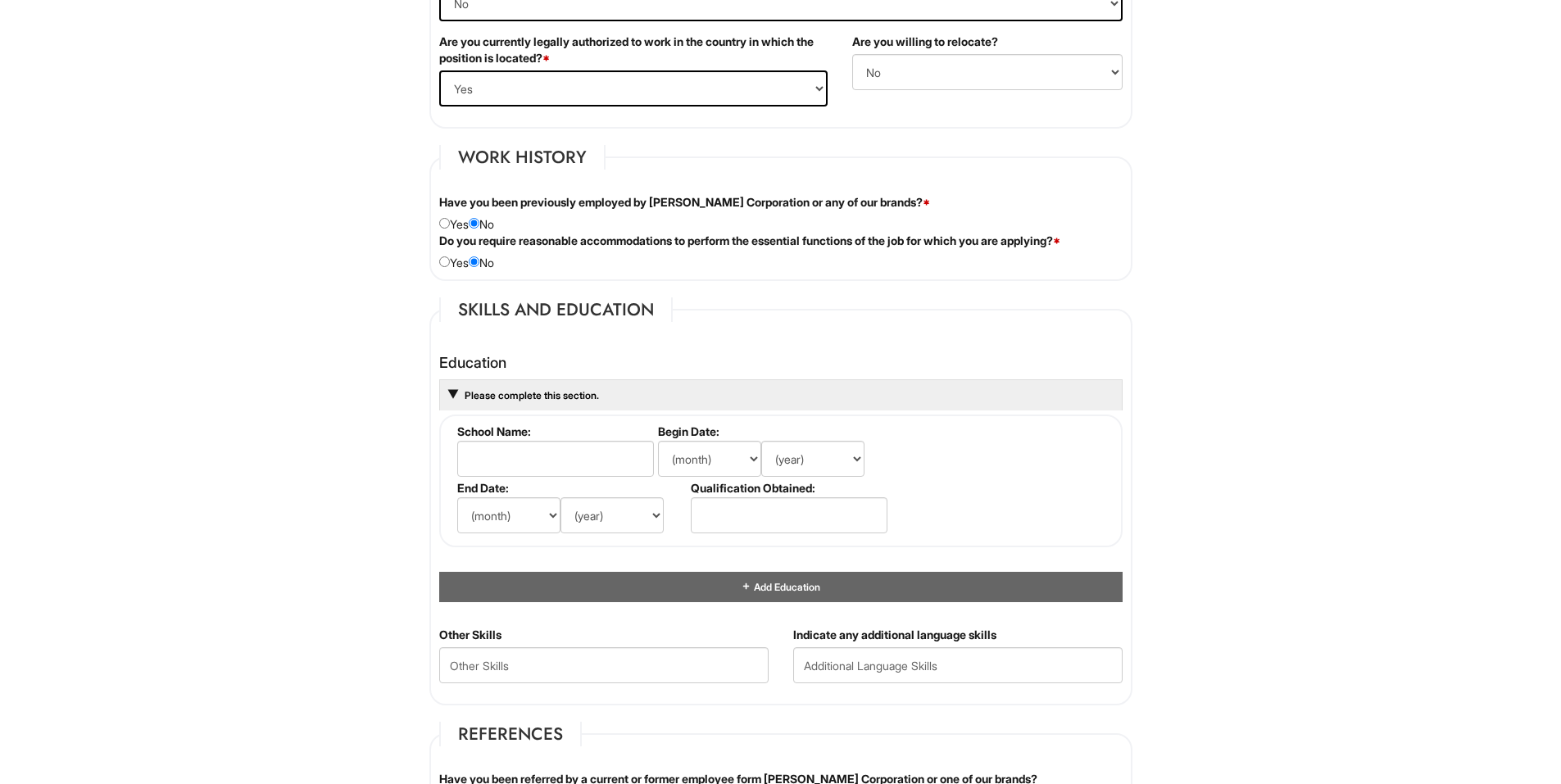
scroll to position [1393, 0]
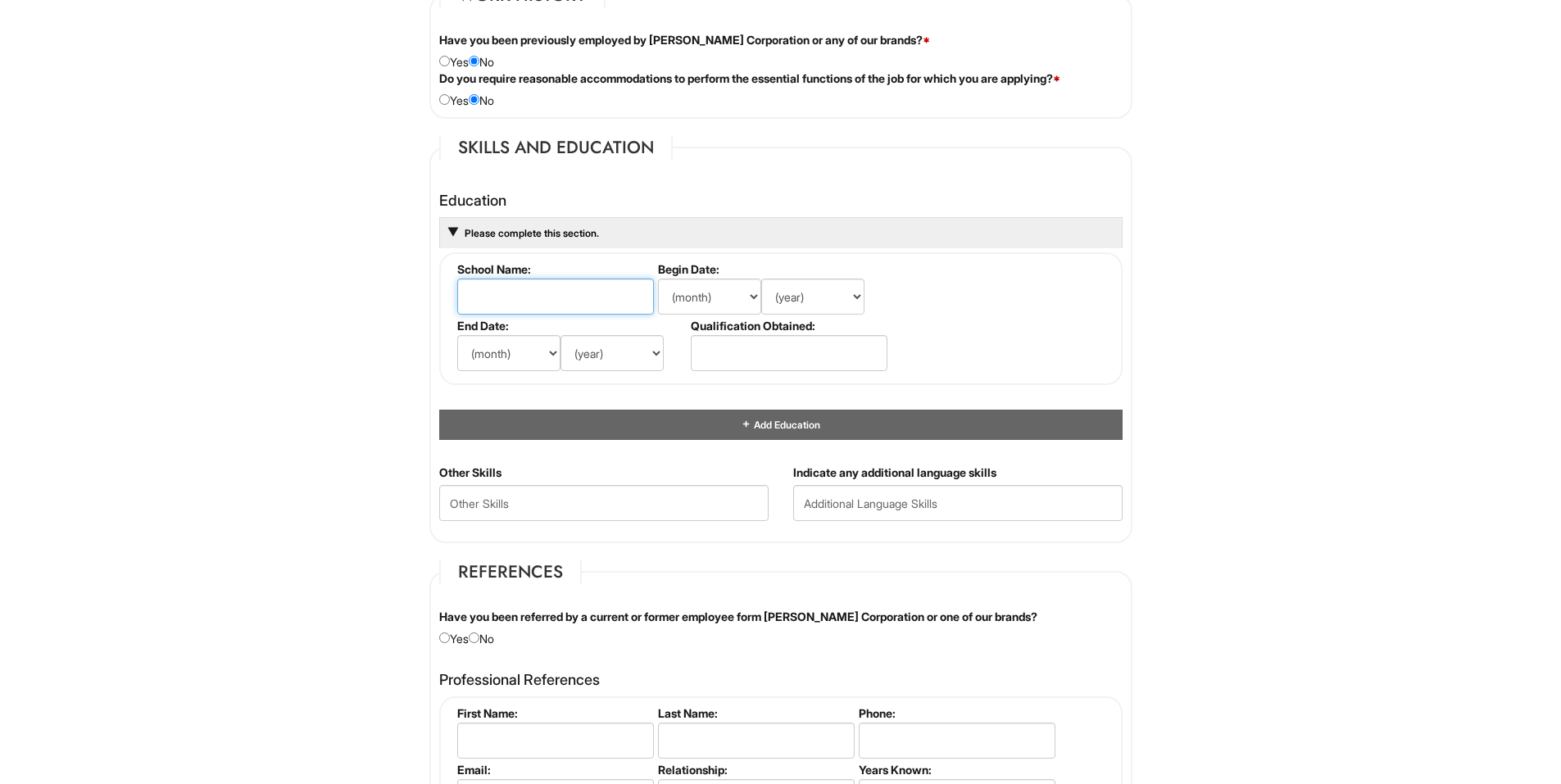
click at [542, 306] on input "text" at bounding box center [556, 296] width 197 height 36
type input "[GEOGRAPHIC_DATA]"
click at [730, 294] on select "(month) Jan Feb Mar Apr May Jun [DATE] Aug Sep Oct Nov Dec" at bounding box center [710, 296] width 103 height 36
select select "8"
click at [658, 279] on select "(month) Jan Feb Mar Apr May Jun [DATE] Aug Sep Oct Nov Dec" at bounding box center [710, 296] width 103 height 36
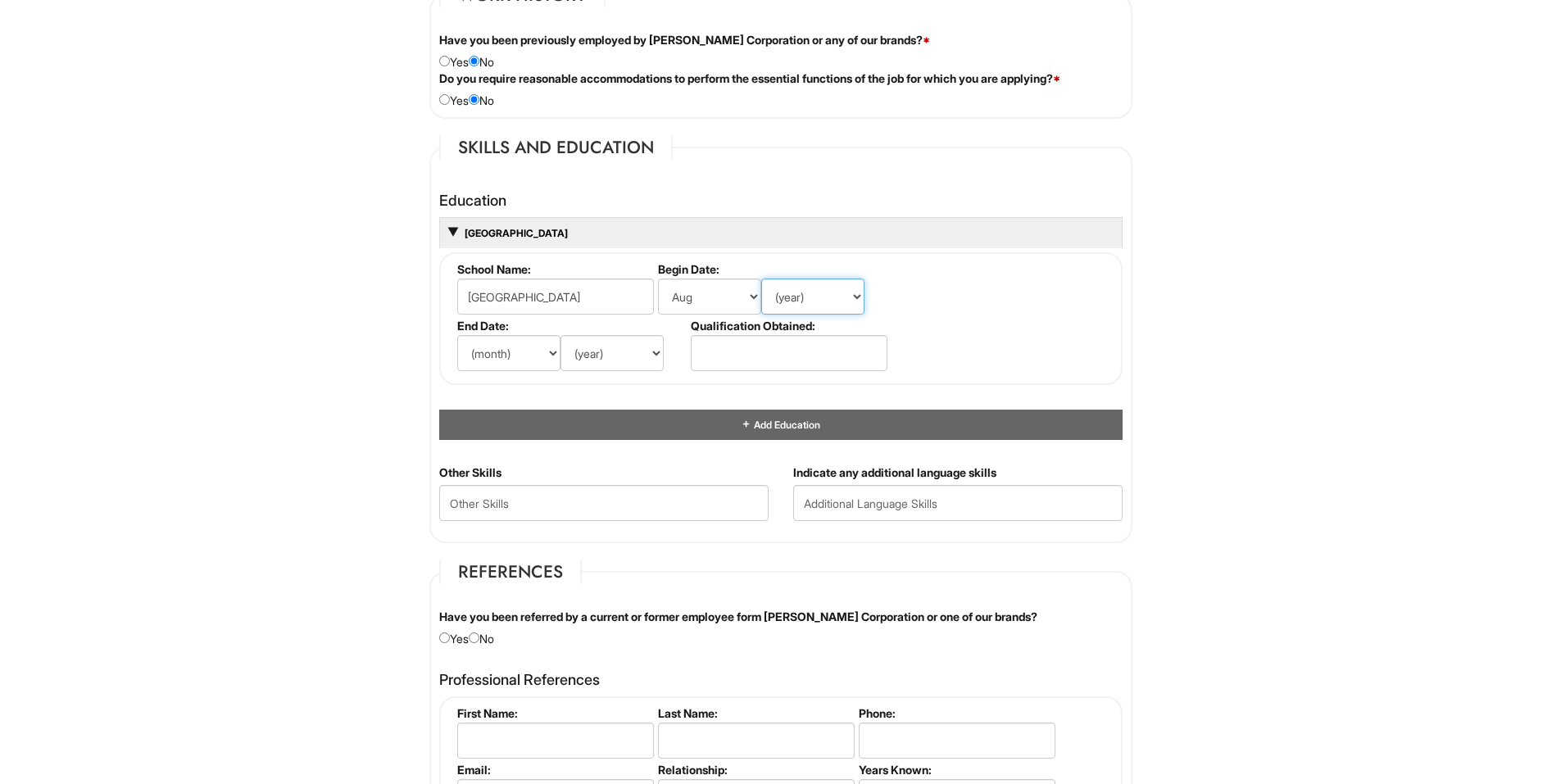
click at [812, 298] on select "(year) 2029 2028 2027 2026 2025 2024 2023 2022 2021 2020 2019 2018 2017 2016 20…" at bounding box center [813, 296] width 103 height 36
select select "1999"
click at [761, 279] on select "(year) 2029 2028 2027 2026 2025 2024 2023 2022 2021 2020 2019 2018 2017 2016 20…" at bounding box center [813, 296] width 103 height 36
click at [501, 357] on select "(month) Jan Feb Mar Apr May Jun [DATE] Aug Sep Oct Nov Dec" at bounding box center [509, 353] width 103 height 36
click at [457, 335] on select "(month) Jan Feb Mar Apr May Jun [DATE] Aug Sep Oct Nov Dec" at bounding box center [509, 353] width 103 height 36
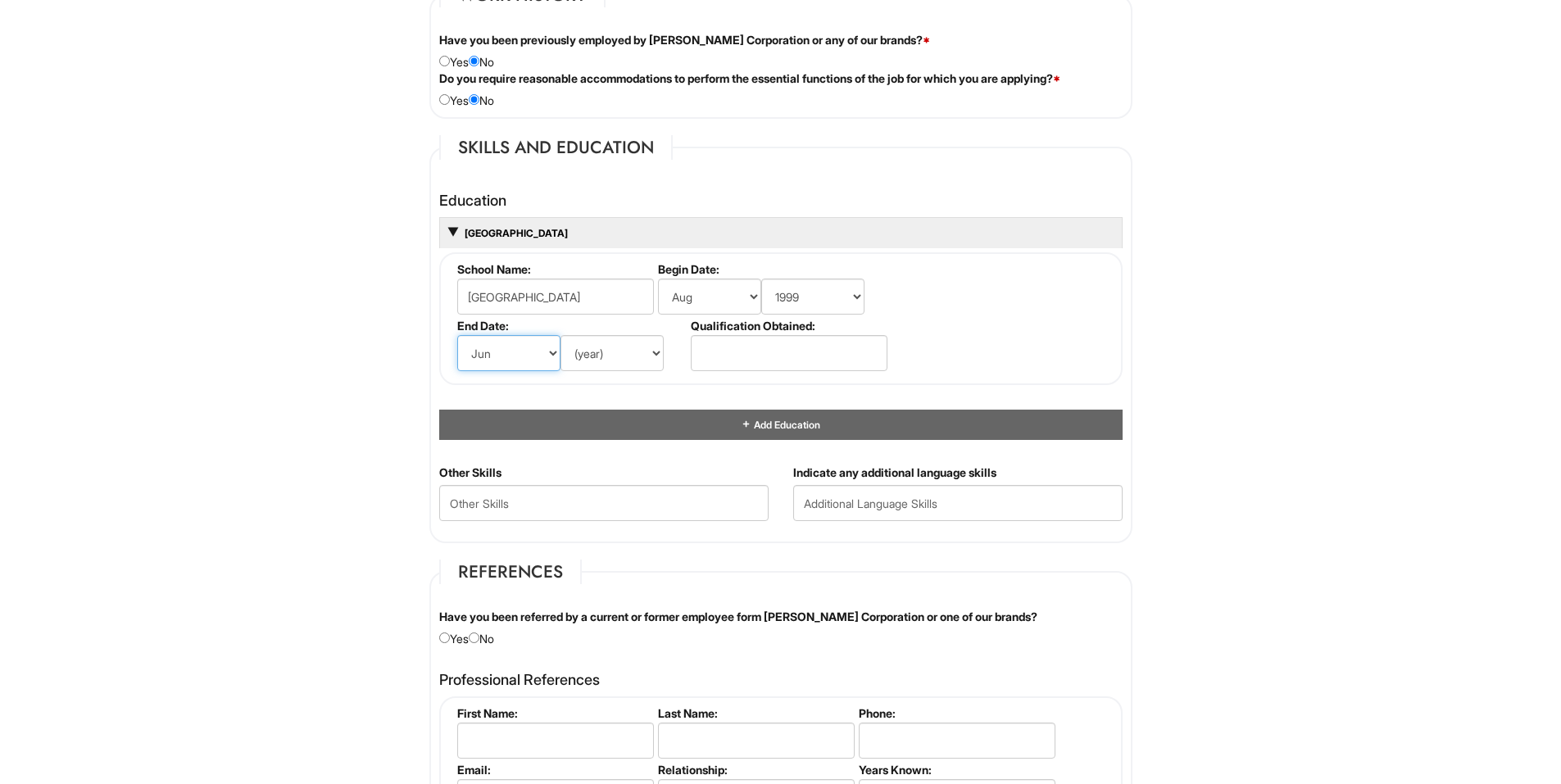
click at [525, 359] on select "(month) Jan Feb Mar Apr May Jun [DATE] Aug Sep Oct Nov Dec" at bounding box center [509, 353] width 103 height 36
select select "5"
click at [457, 335] on select "(month) Jan Feb Mar Apr May Jun [DATE] Aug Sep Oct Nov Dec" at bounding box center [509, 353] width 103 height 36
click at [601, 344] on select "(year) 2029 2028 2027 2026 2025 2024 2023 2022 2021 2020 2019 2018 2017 2016 20…" at bounding box center [612, 353] width 103 height 36
select select "2002"
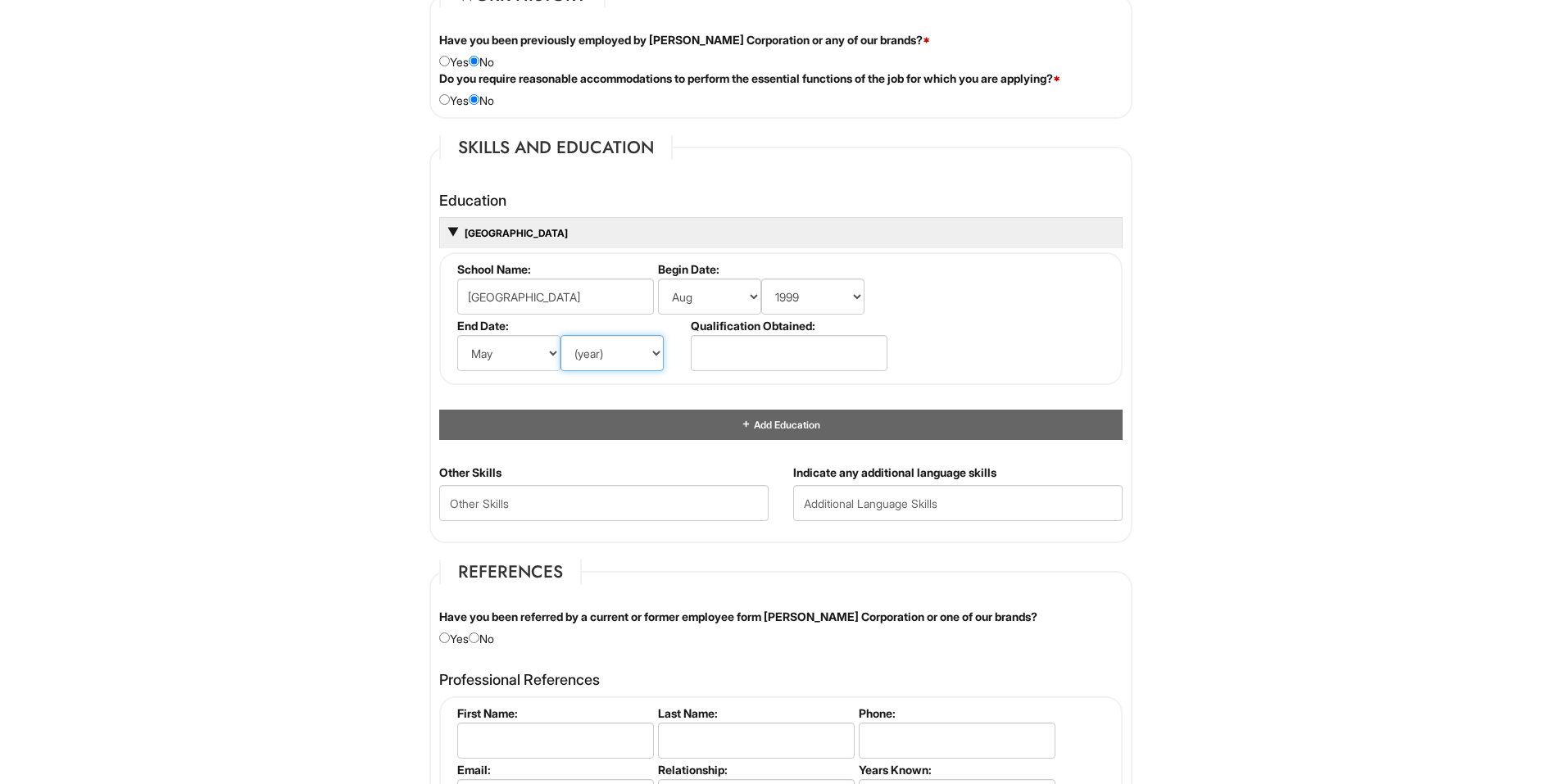
click at [561, 335] on select "(year) 2029 2028 2027 2026 2025 2024 2023 2022 2021 2020 2019 2018 2017 2016 20…" at bounding box center [612, 353] width 103 height 36
click at [981, 364] on fieldset "School Name: [GEOGRAPHIC_DATA] Begin Date: (month) Jan Feb Mar Apr May Jun [DAT…" at bounding box center [780, 318] width 683 height 133
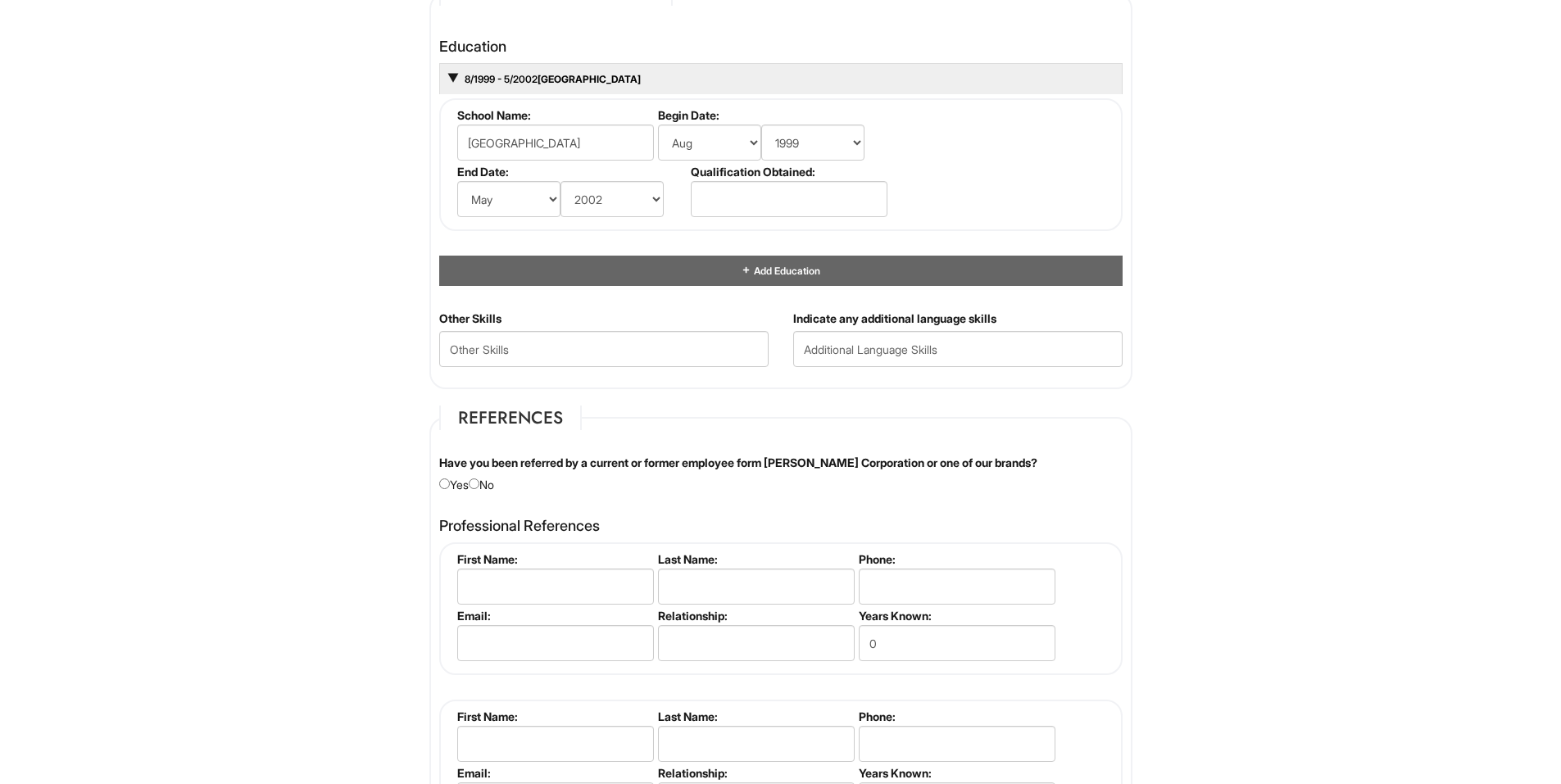
scroll to position [1556, 0]
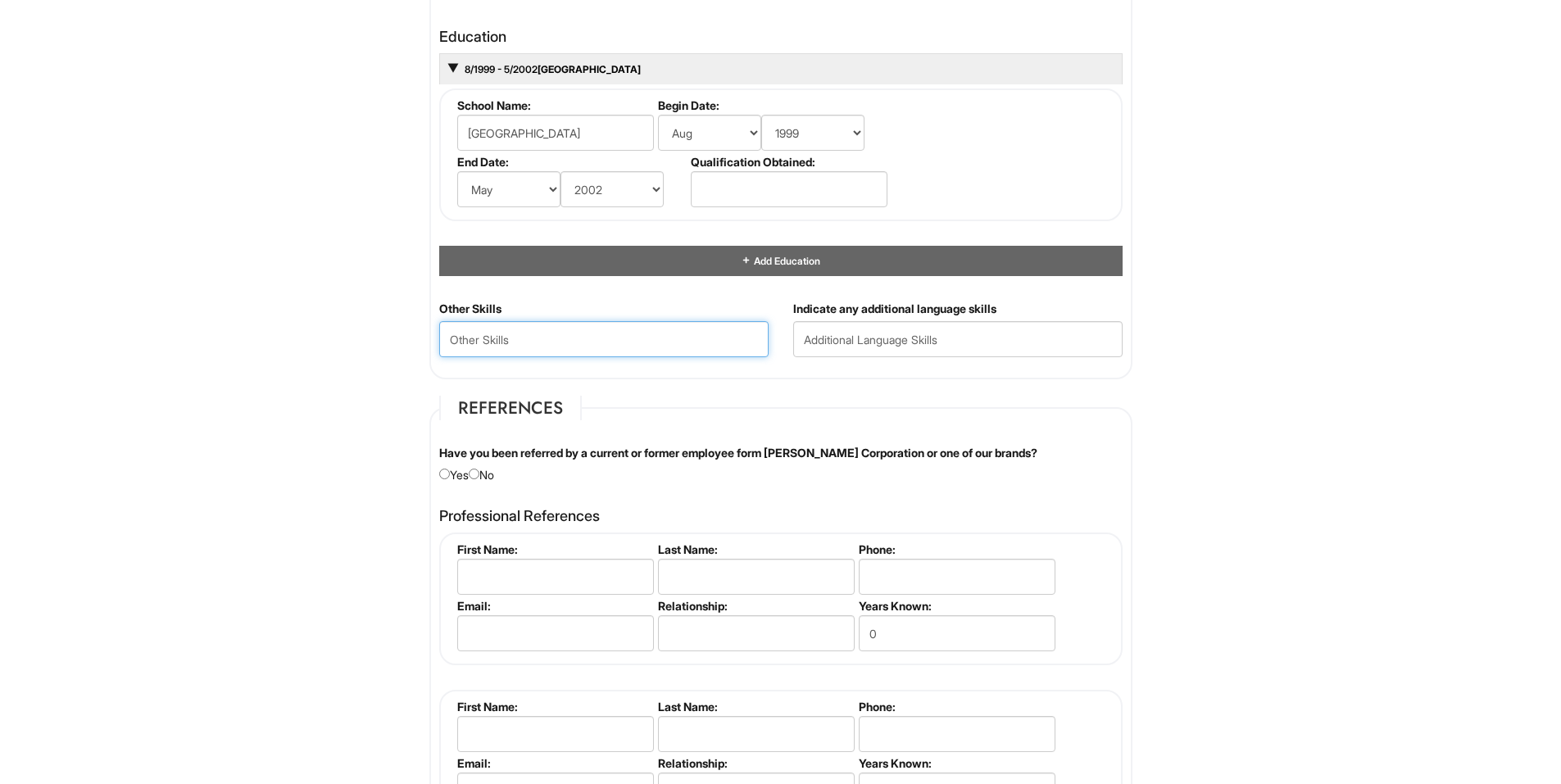
click at [546, 339] on Skills "text" at bounding box center [603, 339] width 330 height 36
click at [541, 337] on Skills "text" at bounding box center [603, 339] width 330 height 36
type Skills "Good Communication Skills ,Enjoy working with the public, Hard working and fast…"
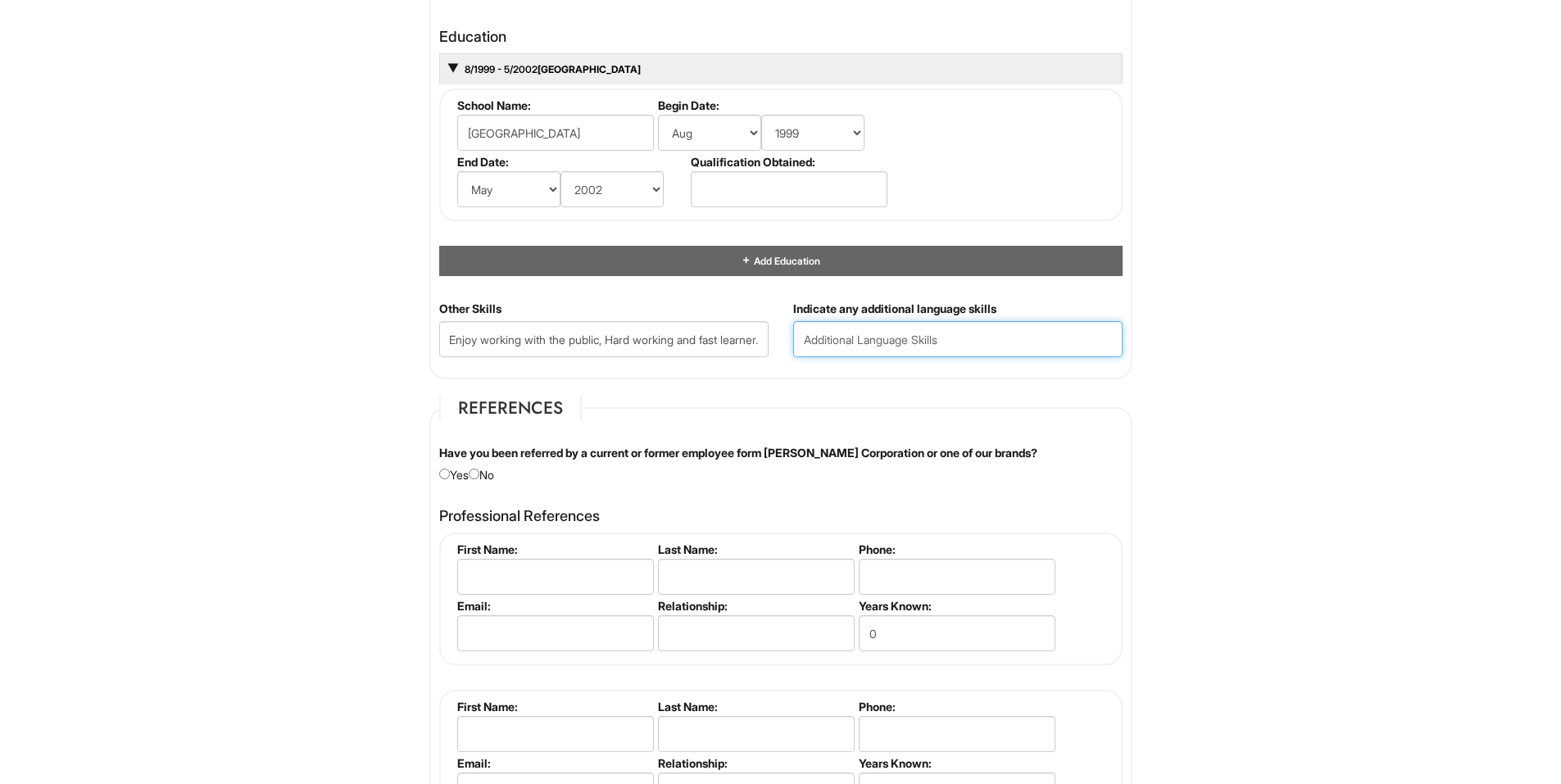
click at [909, 351] on input "text" at bounding box center [958, 339] width 330 height 36
type input "English/Spanish"
click at [1214, 435] on html "Please Complete This Form 1 2 3 Stock Associate (Full-time), A|X Outlet PLEASE …" at bounding box center [780, 43] width 1561 height 3200
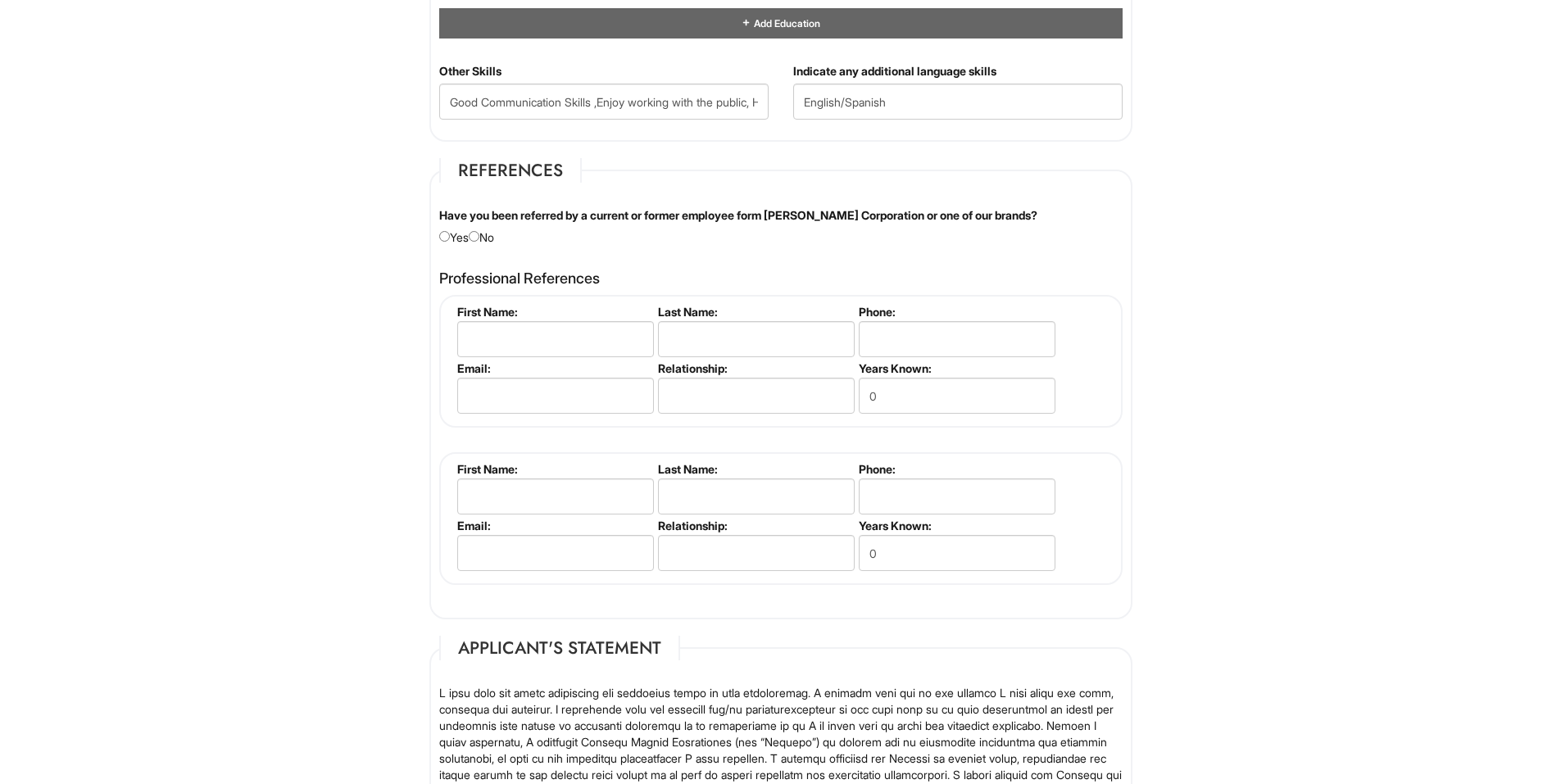
scroll to position [1802, 0]
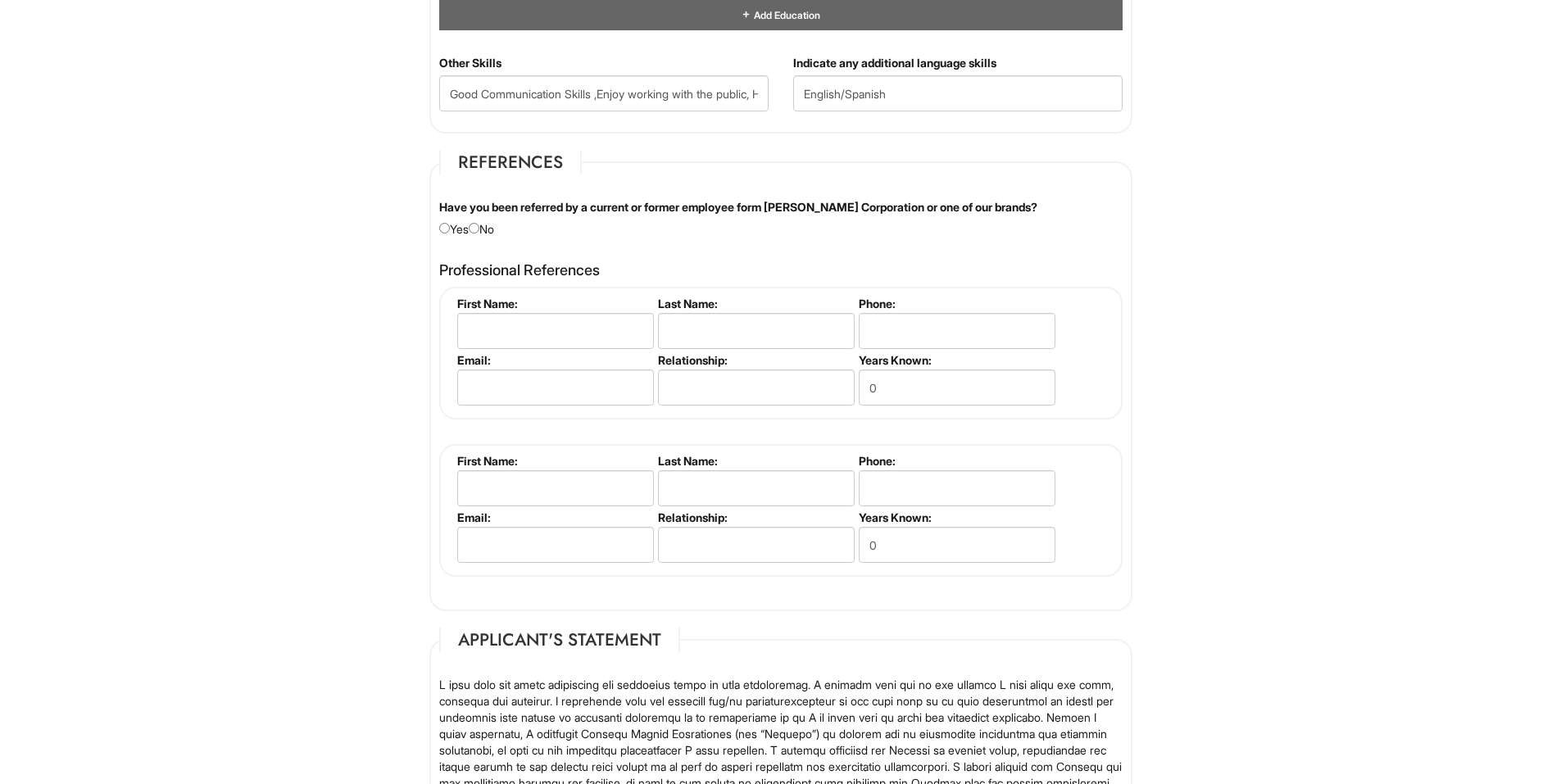
click at [487, 226] on div "Have you been referred by a current or former employee form [PERSON_NAME] Corpo…" at bounding box center [781, 219] width 708 height 38
click at [490, 228] on div "Have you been referred by a current or former employee form [PERSON_NAME] Corpo…" at bounding box center [781, 219] width 708 height 38
click at [480, 223] on input "radio" at bounding box center [474, 228] width 11 height 11
radio input "true"
click at [529, 327] on input "text" at bounding box center [556, 330] width 197 height 36
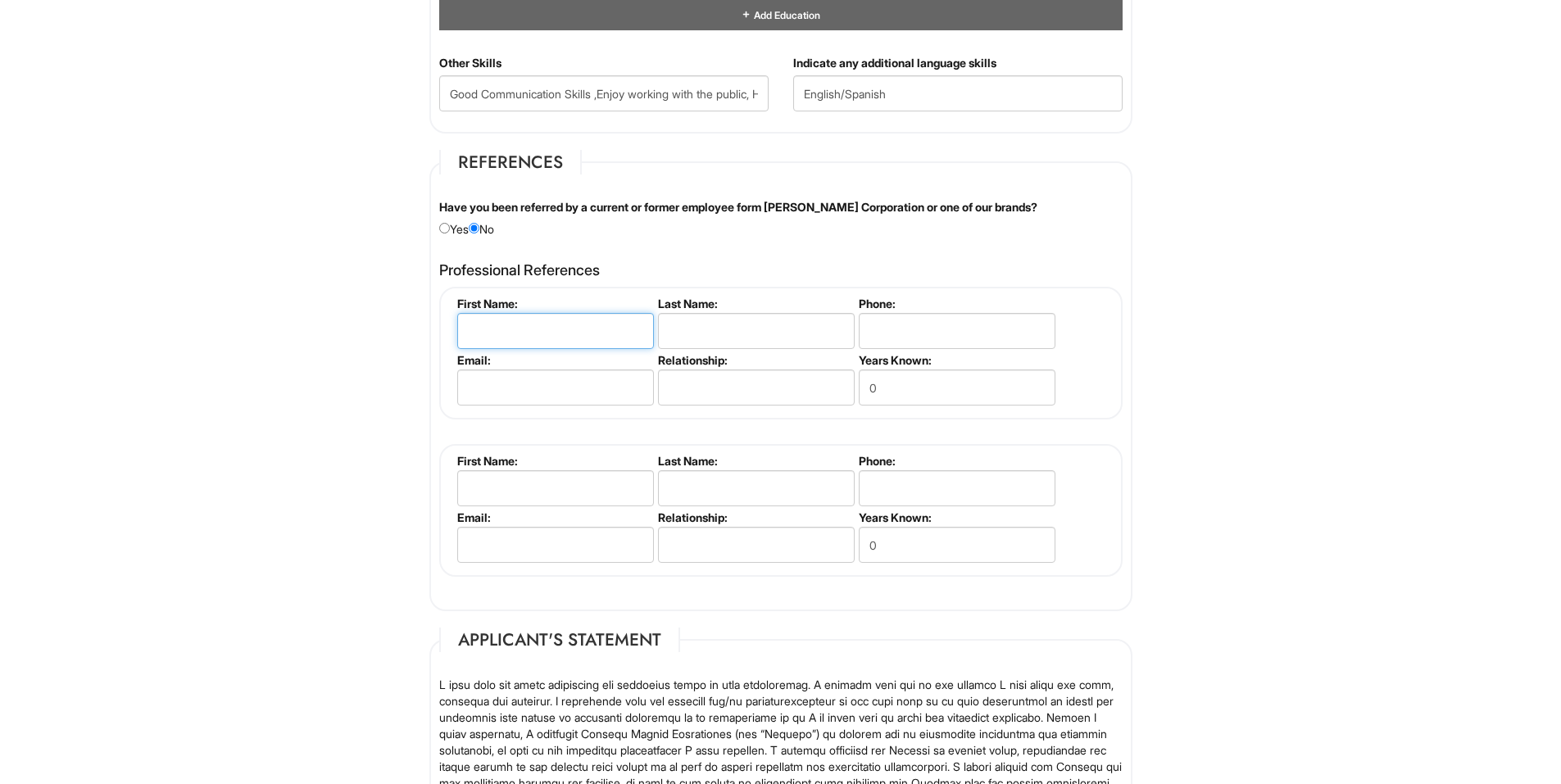
click at [559, 328] on input "text" at bounding box center [556, 330] width 197 height 36
type input "[PERSON_NAME]"
type input "7022738841"
click at [506, 391] on input "email" at bounding box center [556, 387] width 197 height 36
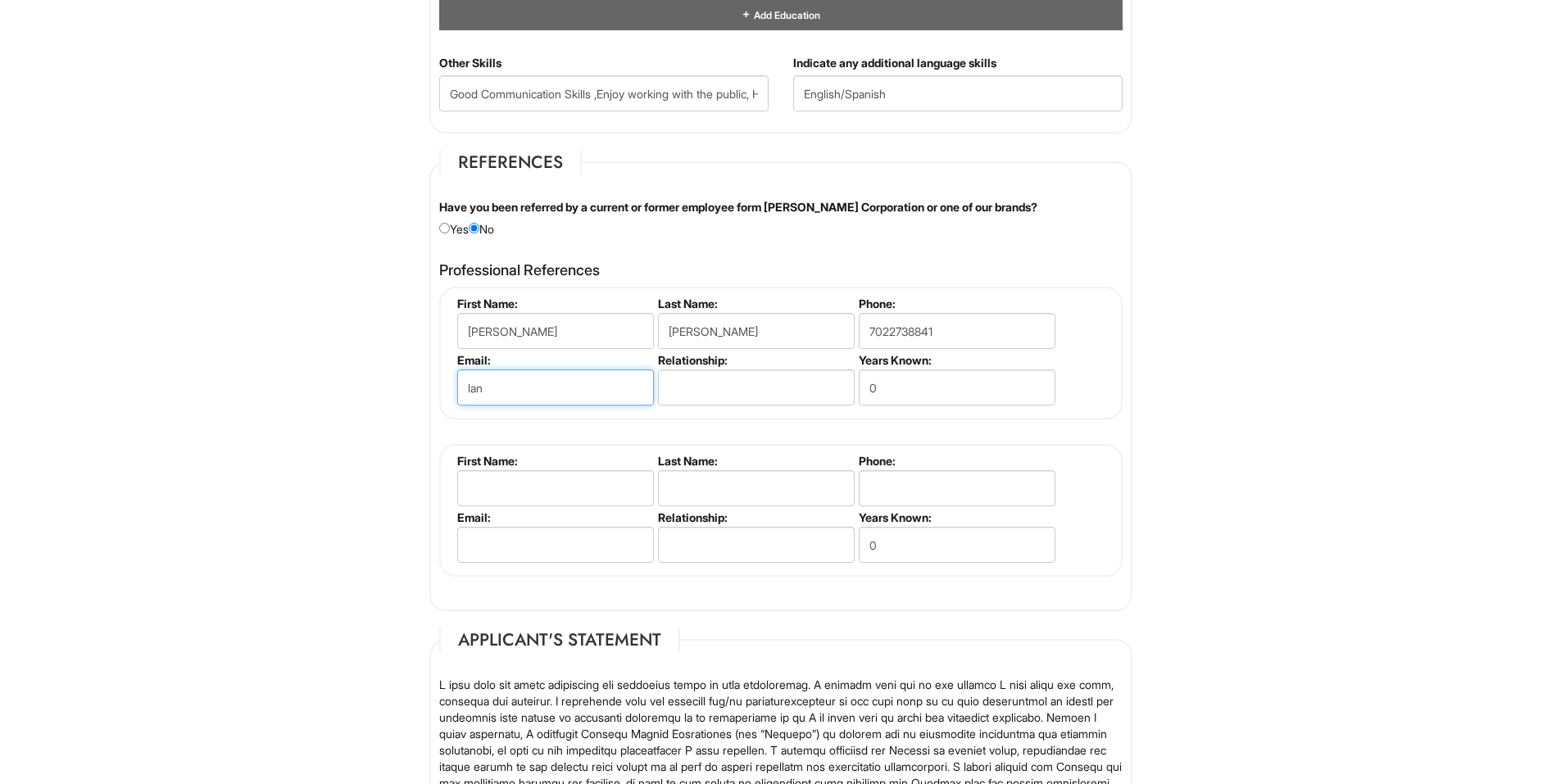
type input "[EMAIL_ADDRESS][DOMAIN_NAME]"
click at [744, 393] on input "text" at bounding box center [757, 387] width 197 height 36
click at [904, 381] on input "0" at bounding box center [957, 387] width 197 height 36
type input "10"
click at [607, 475] on input "text" at bounding box center [556, 488] width 197 height 36
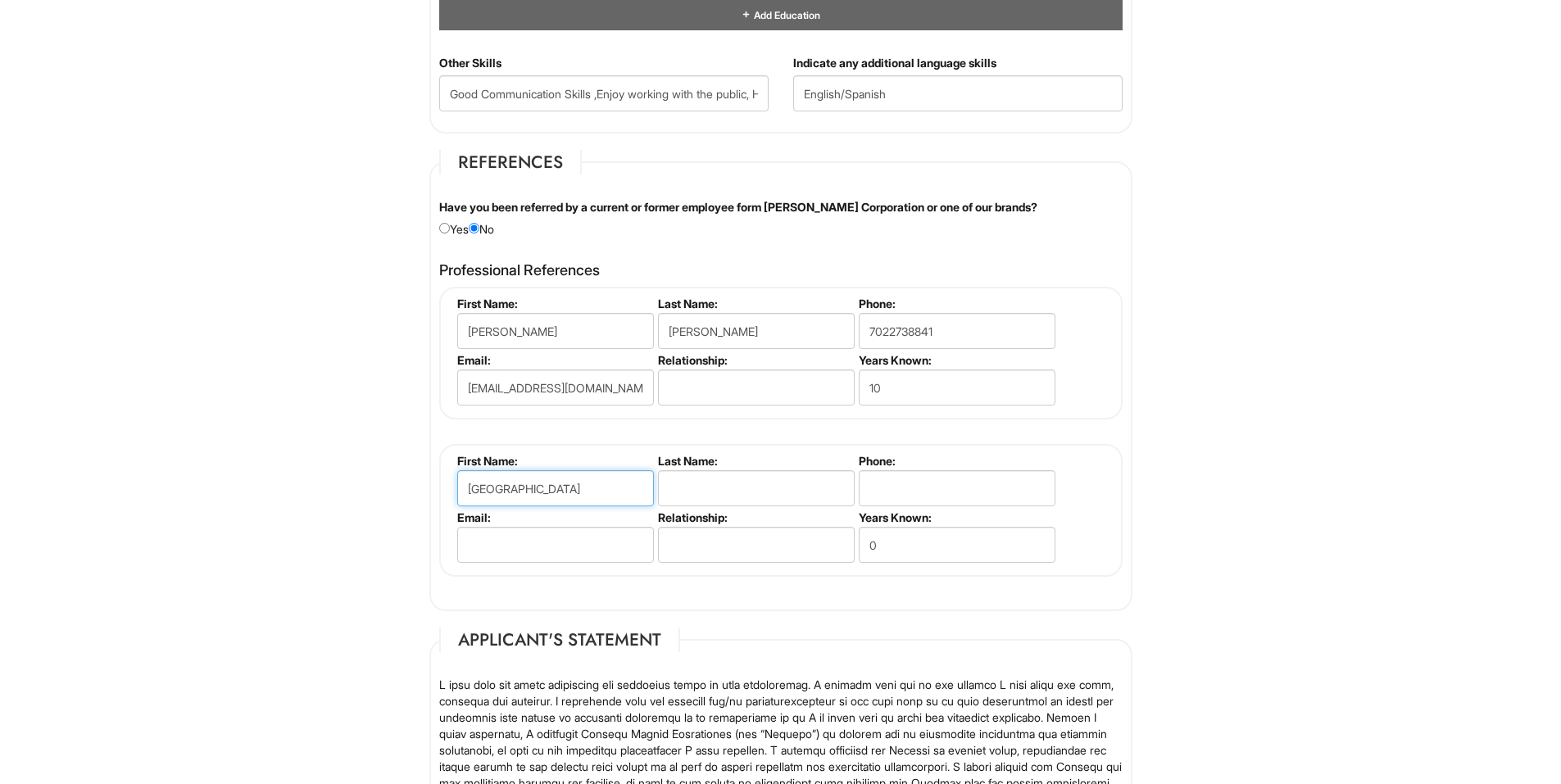
type input "[GEOGRAPHIC_DATA]"
type input "Rumald"
drag, startPoint x: 495, startPoint y: 476, endPoint x: 169, endPoint y: 461, distance: 326.3
type input "[PERSON_NAME]"
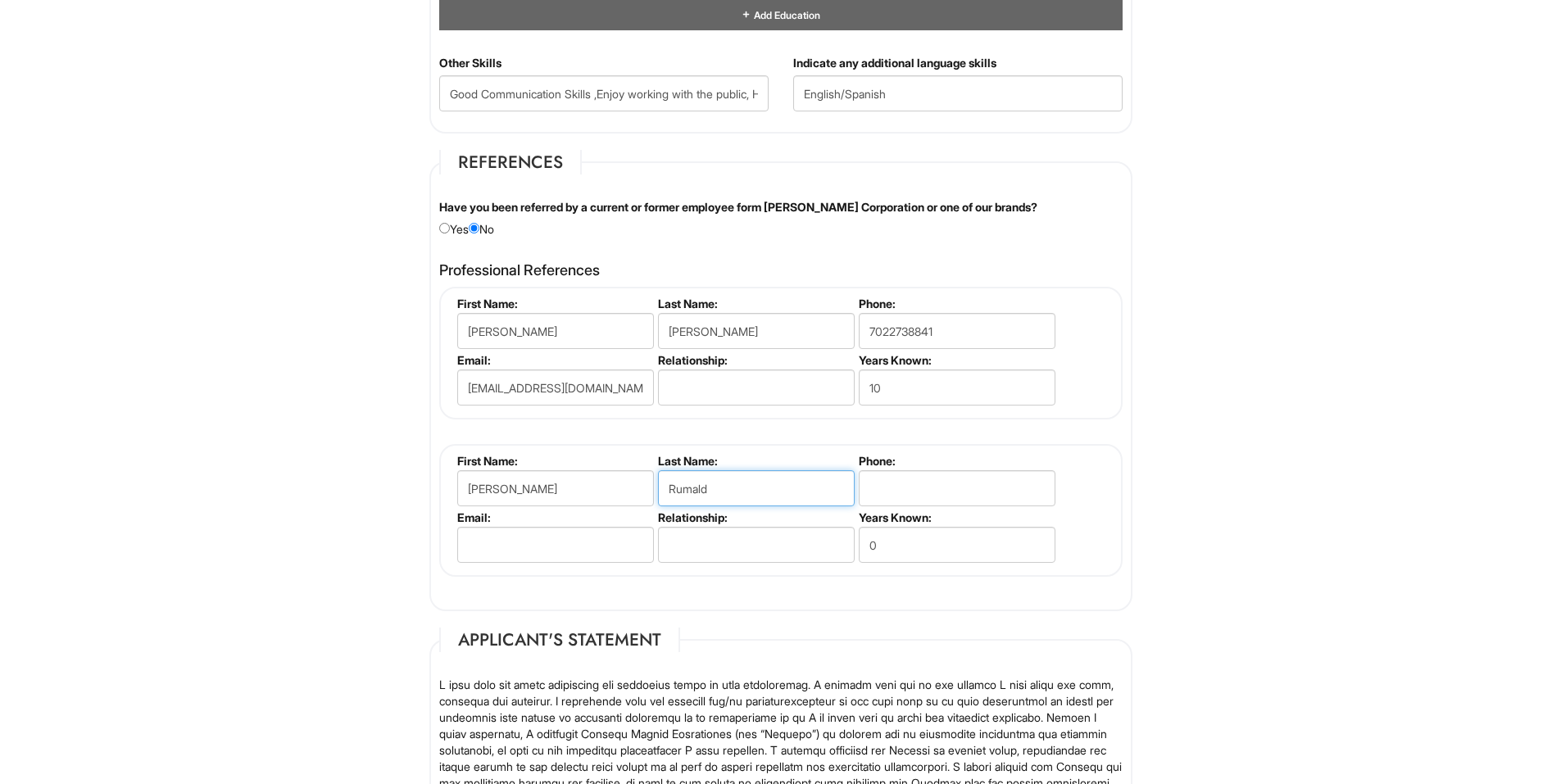
drag, startPoint x: 757, startPoint y: 488, endPoint x: 508, endPoint y: 485, distance: 249.0
click at [508, 454] on ul "First Name: [PERSON_NAME] Last Name: [GEOGRAPHIC_DATA] Phone: Email: Relationsh…" at bounding box center [783, 454] width 660 height 0
type input "[PERSON_NAME]"
type input "7024611914"
type input "[PERSON_NAME]"
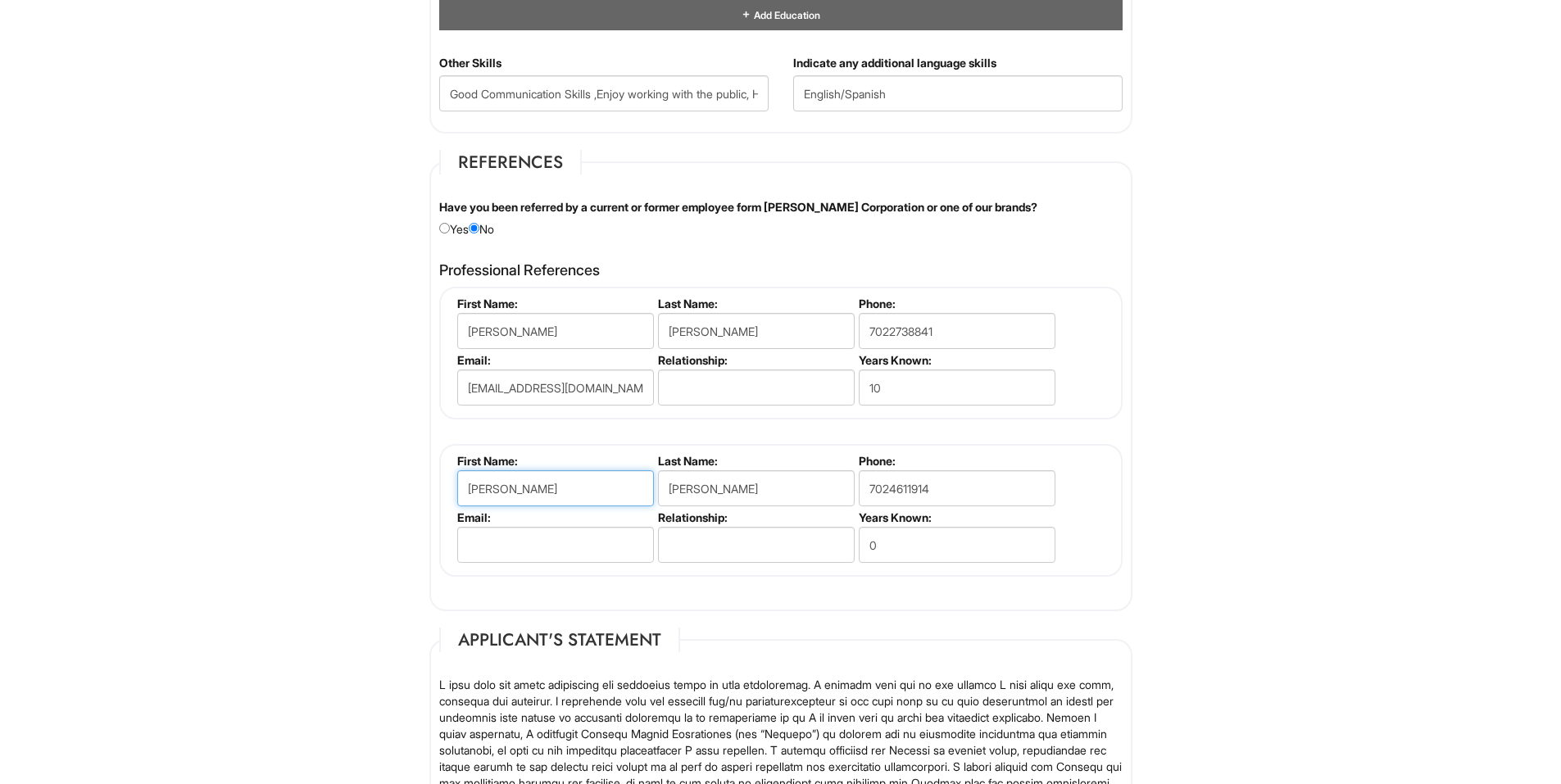
drag, startPoint x: 583, startPoint y: 486, endPoint x: 504, endPoint y: 494, distance: 79.4
click at [504, 494] on input "[PERSON_NAME]" at bounding box center [556, 488] width 197 height 36
type input "[PERSON_NAME]"
drag, startPoint x: 954, startPoint y: 490, endPoint x: 697, endPoint y: 505, distance: 257.4
click at [700, 454] on ul "First Name: [PERSON_NAME] Last Name: [PERSON_NAME] Phone: [PHONE_NUMBER] Email:…" at bounding box center [783, 454] width 660 height 0
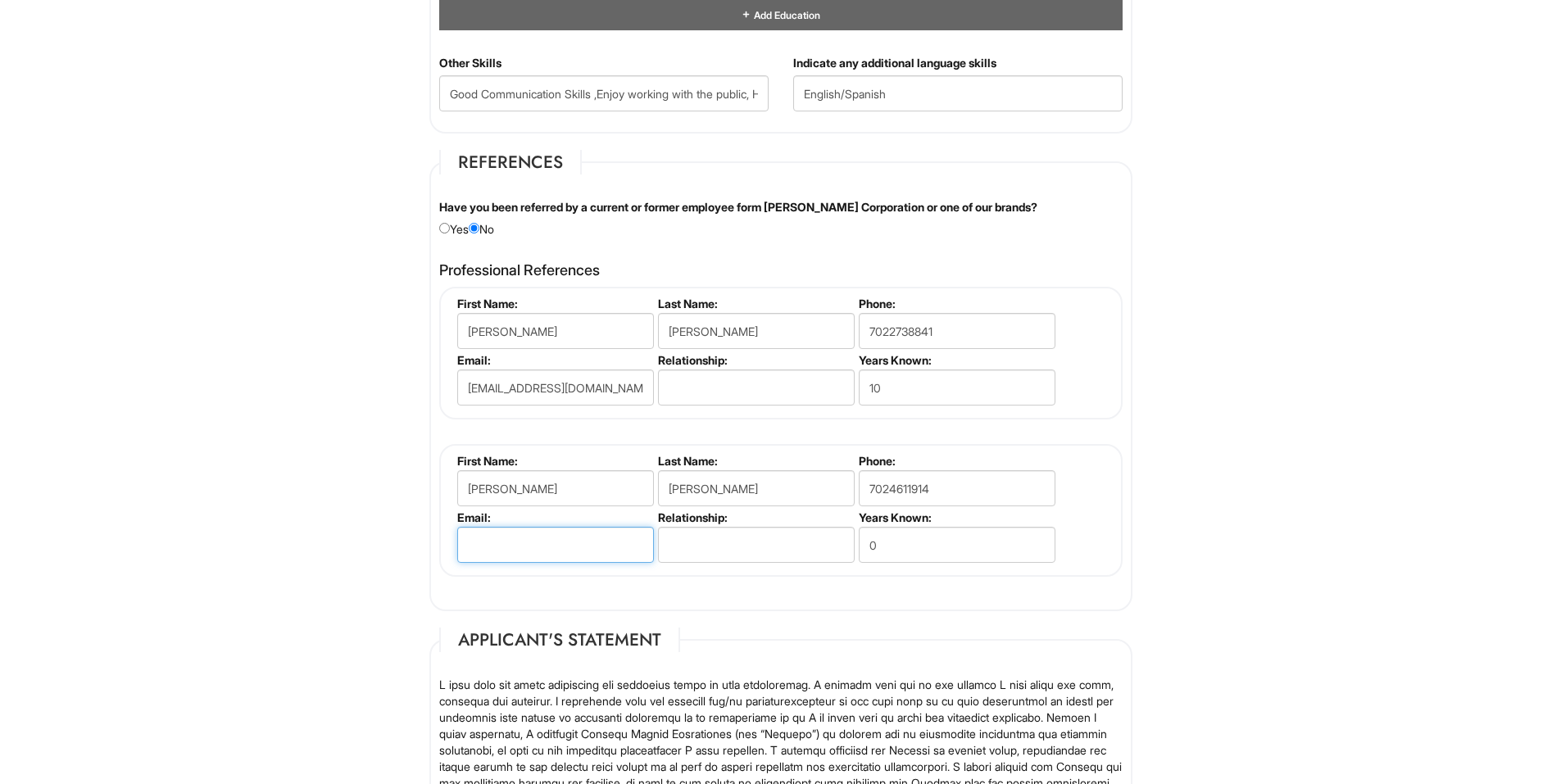
click at [524, 547] on input "email" at bounding box center [556, 545] width 197 height 36
click at [729, 560] on input "text" at bounding box center [757, 545] width 197 height 36
click at [911, 555] on input "0" at bounding box center [957, 545] width 197 height 36
type input "10"
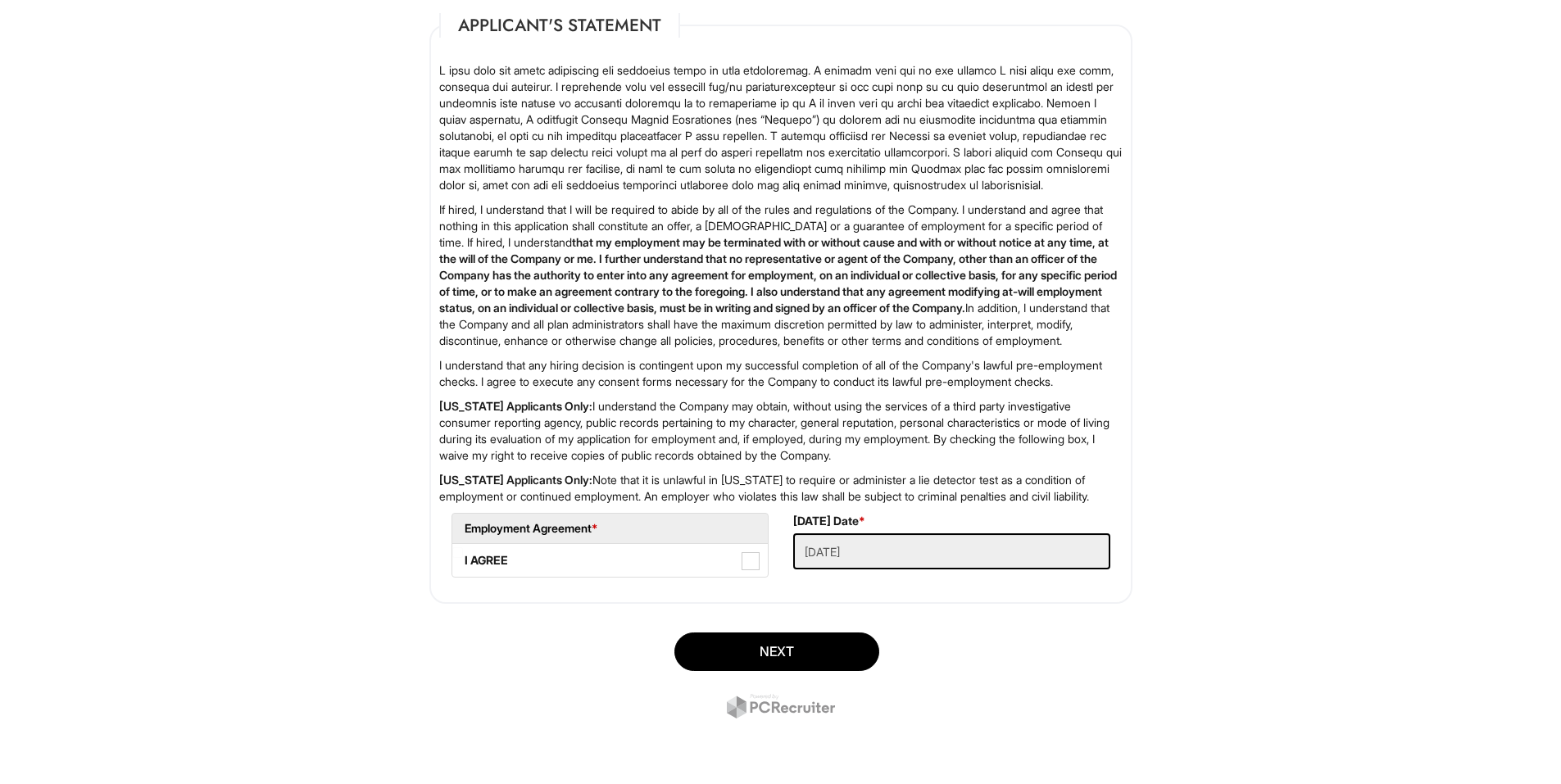
scroll to position [2482, 0]
click at [742, 565] on span at bounding box center [751, 561] width 18 height 18
click at [463, 558] on AGREE "I AGREE" at bounding box center [457, 552] width 11 height 11
checkbox AGREE "true"
click at [773, 657] on button "Next" at bounding box center [777, 651] width 205 height 38
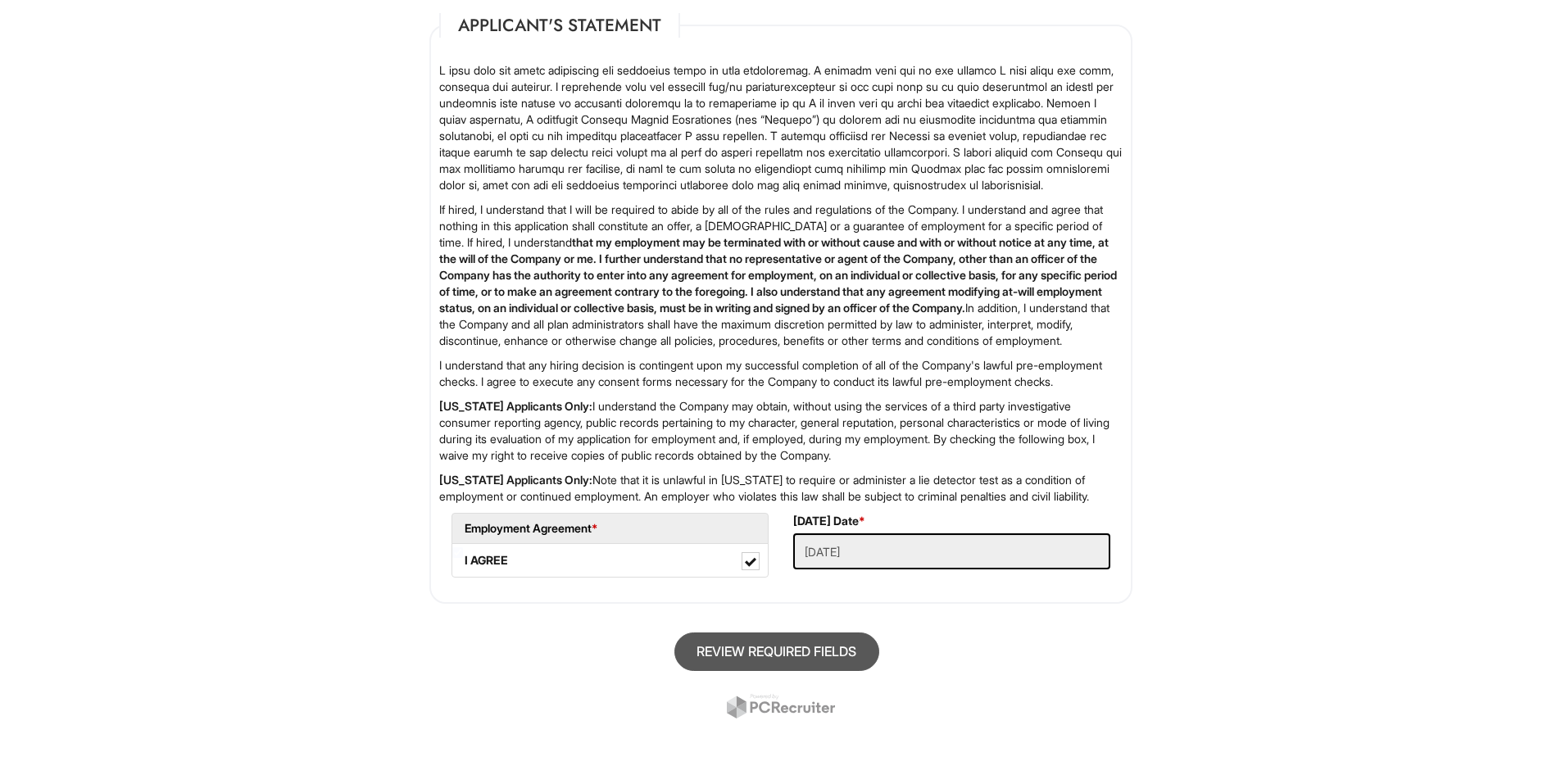
scroll to position [100, 0]
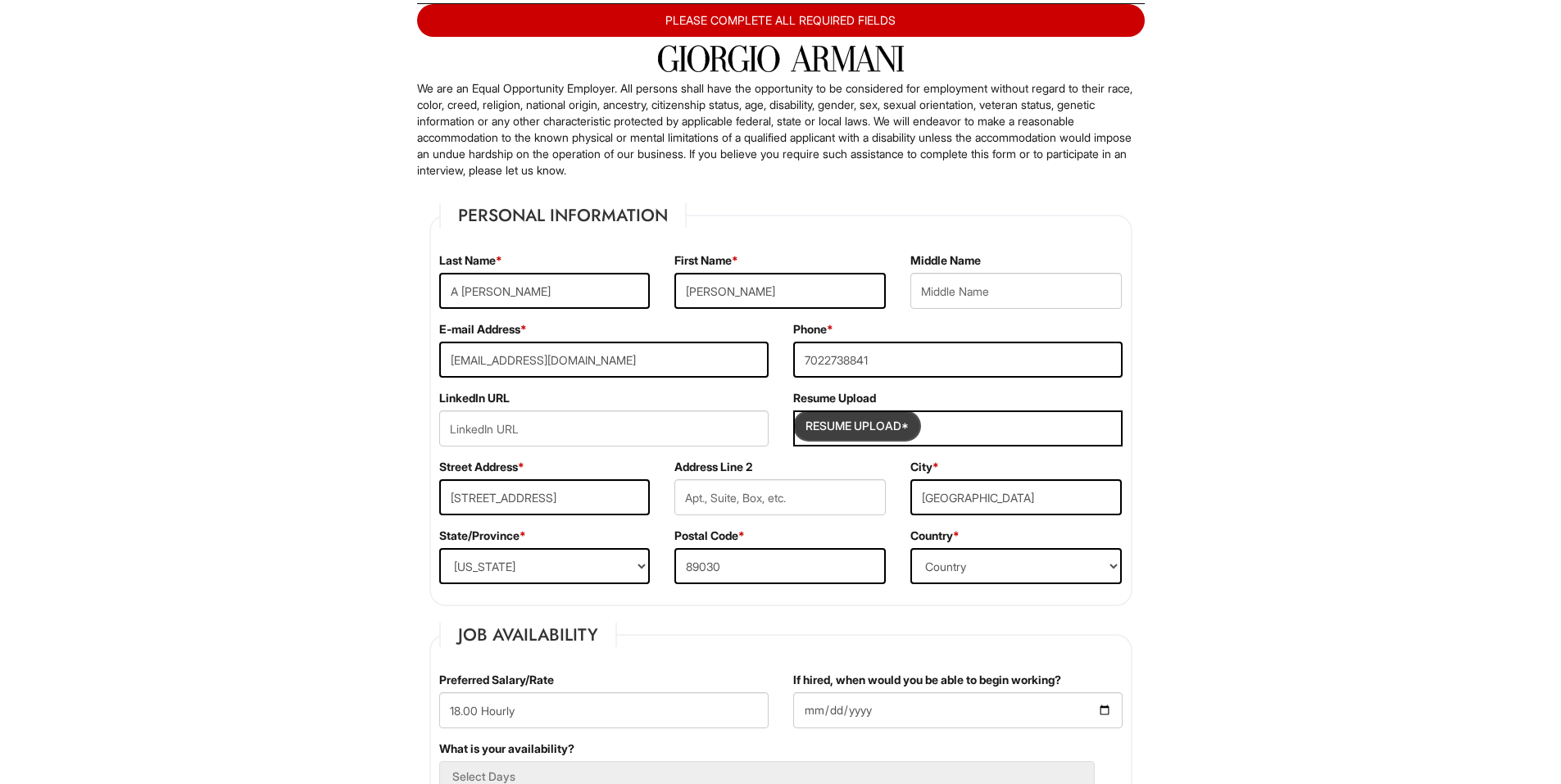
click at [874, 425] on input "Resume Upload*" at bounding box center [857, 425] width 123 height 26
type input "C:\fakepath\Ncordero+Resume.docx"
click at [1074, 430] on span "Clear Uploaded File" at bounding box center [1070, 429] width 7 height 14
click at [865, 422] on input "Resume Upload*" at bounding box center [857, 425] width 123 height 26
type input "C:\fakepath\indeedresume.pdf"
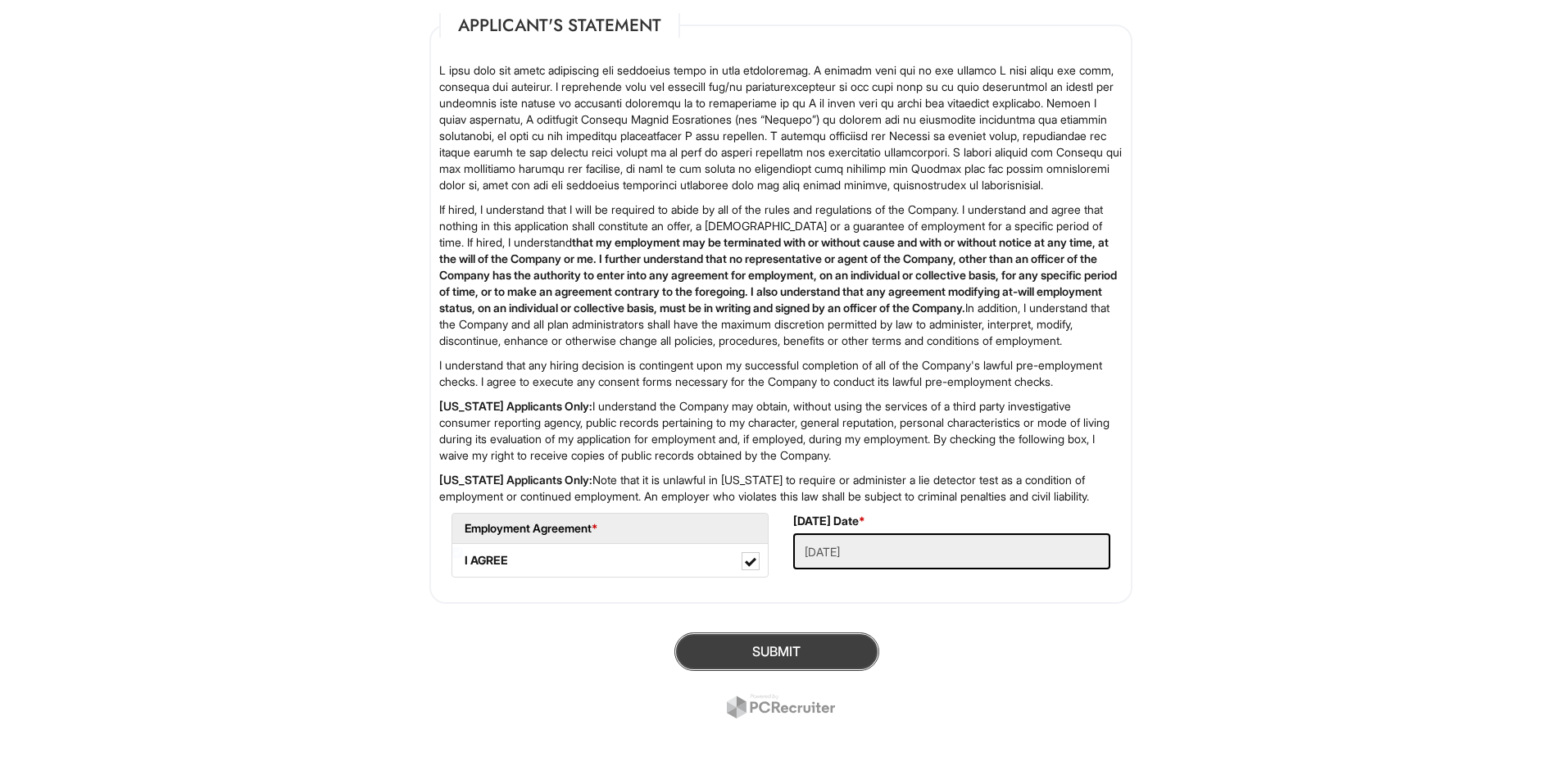
click at [798, 643] on button "SUBMIT" at bounding box center [777, 651] width 205 height 38
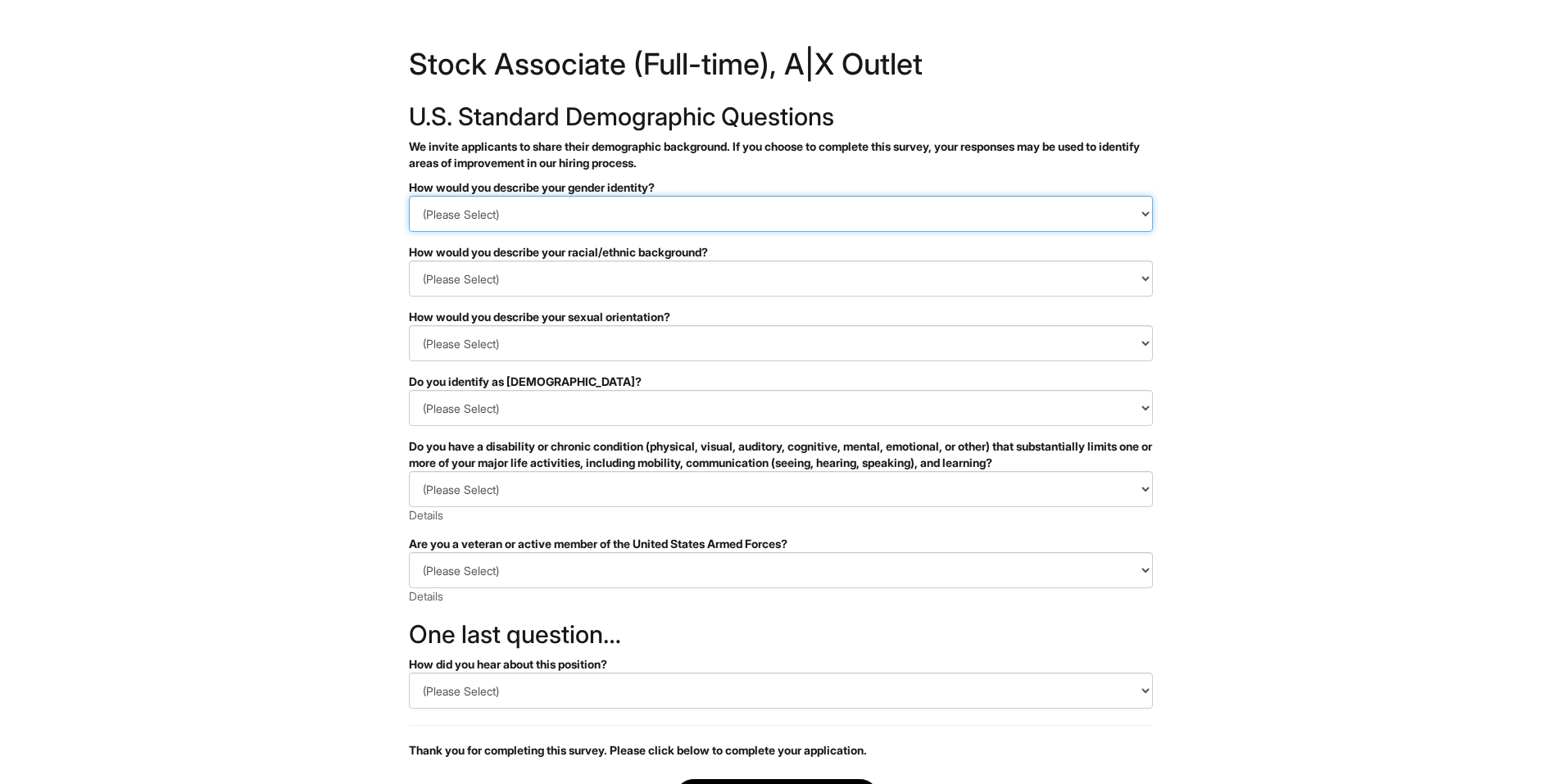
click at [753, 199] on select "(Please Select) Man Woman Non-binary I prefer to self-describe I don't wish to …" at bounding box center [781, 214] width 744 height 36
select select "Woman"
click at [409, 196] on select "(Please Select) Man Woman Non-binary I prefer to self-describe I don't wish to …" at bounding box center [781, 214] width 744 height 36
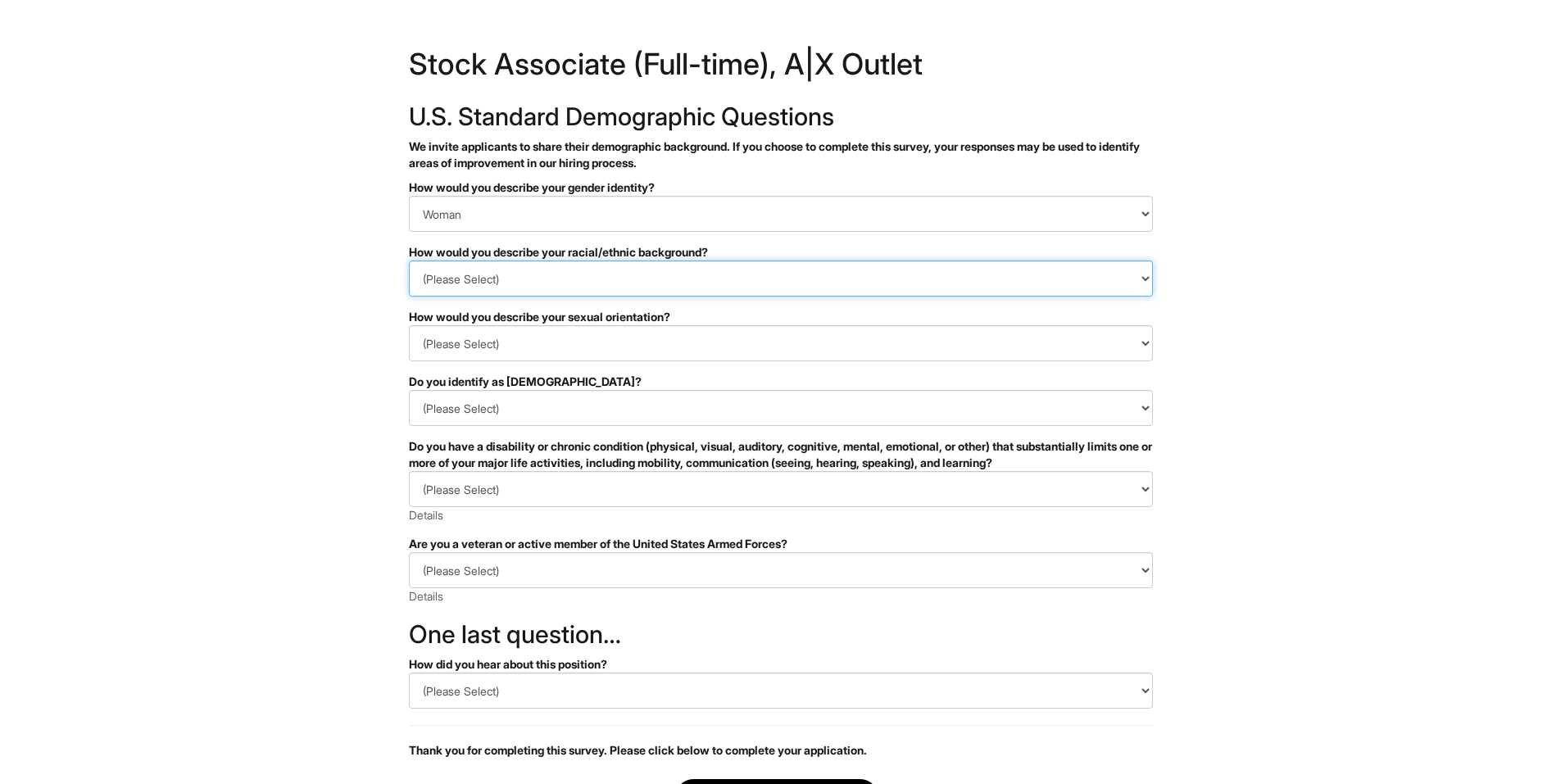
click at [665, 280] on select "(Please Select) Black or of African descent East Asian Hispanic, Latinx or of S…" at bounding box center [781, 278] width 744 height 36
select select "Hispanic, Latinx or of Spanish Origin"
click at [409, 260] on select "(Please Select) Black or of African descent East Asian Hispanic, Latinx or of S…" at bounding box center [781, 278] width 744 height 36
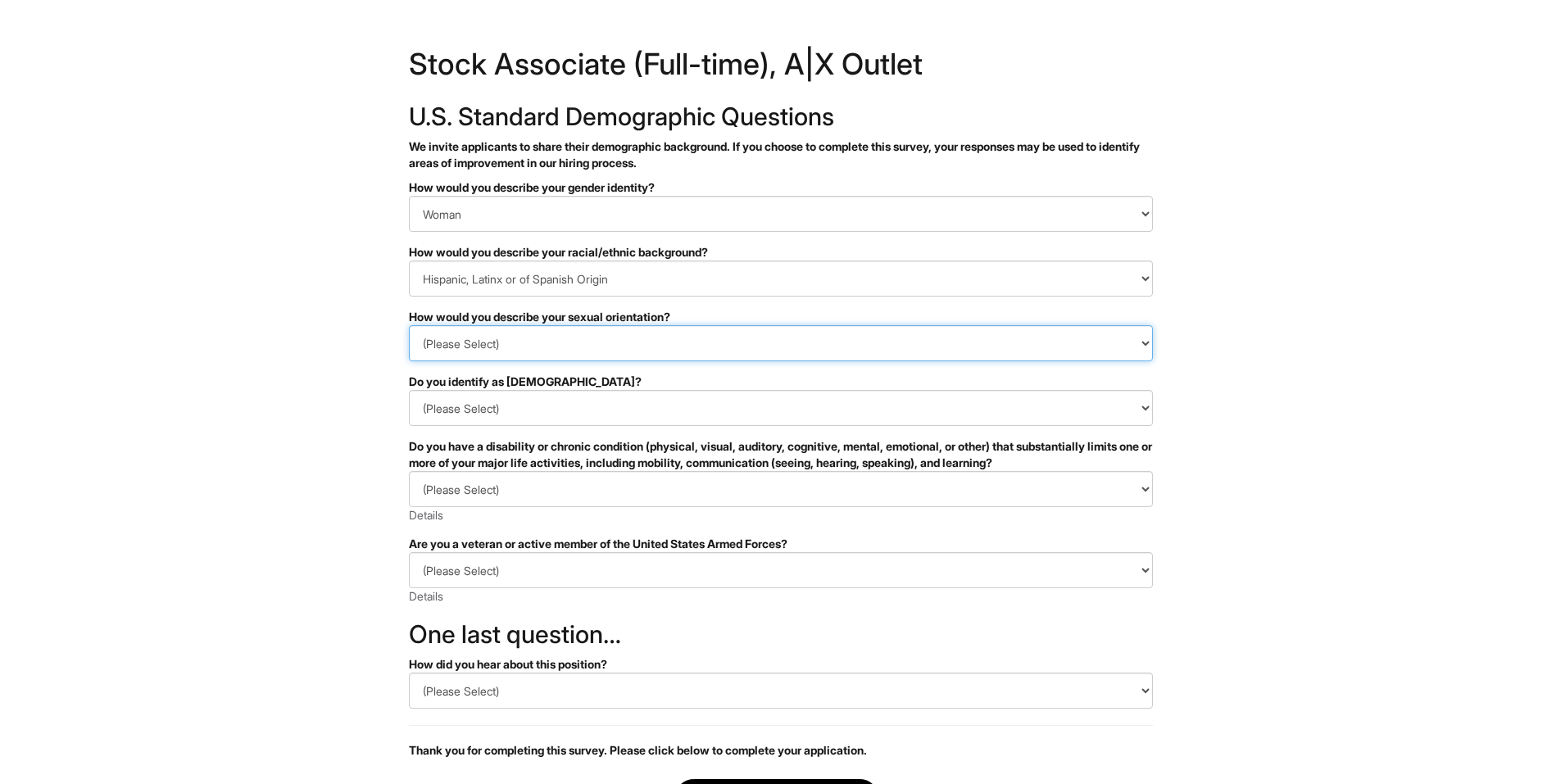
click at [570, 339] on select "(Please Select) Asexual Bisexual and/or pansexual Gay Heterosexual Lesbian Quee…" at bounding box center [781, 343] width 744 height 36
select select "I don't wish to answer"
click at [409, 325] on select "(Please Select) Asexual Bisexual and/or pansexual Gay Heterosexual Lesbian Quee…" at bounding box center [781, 343] width 744 height 36
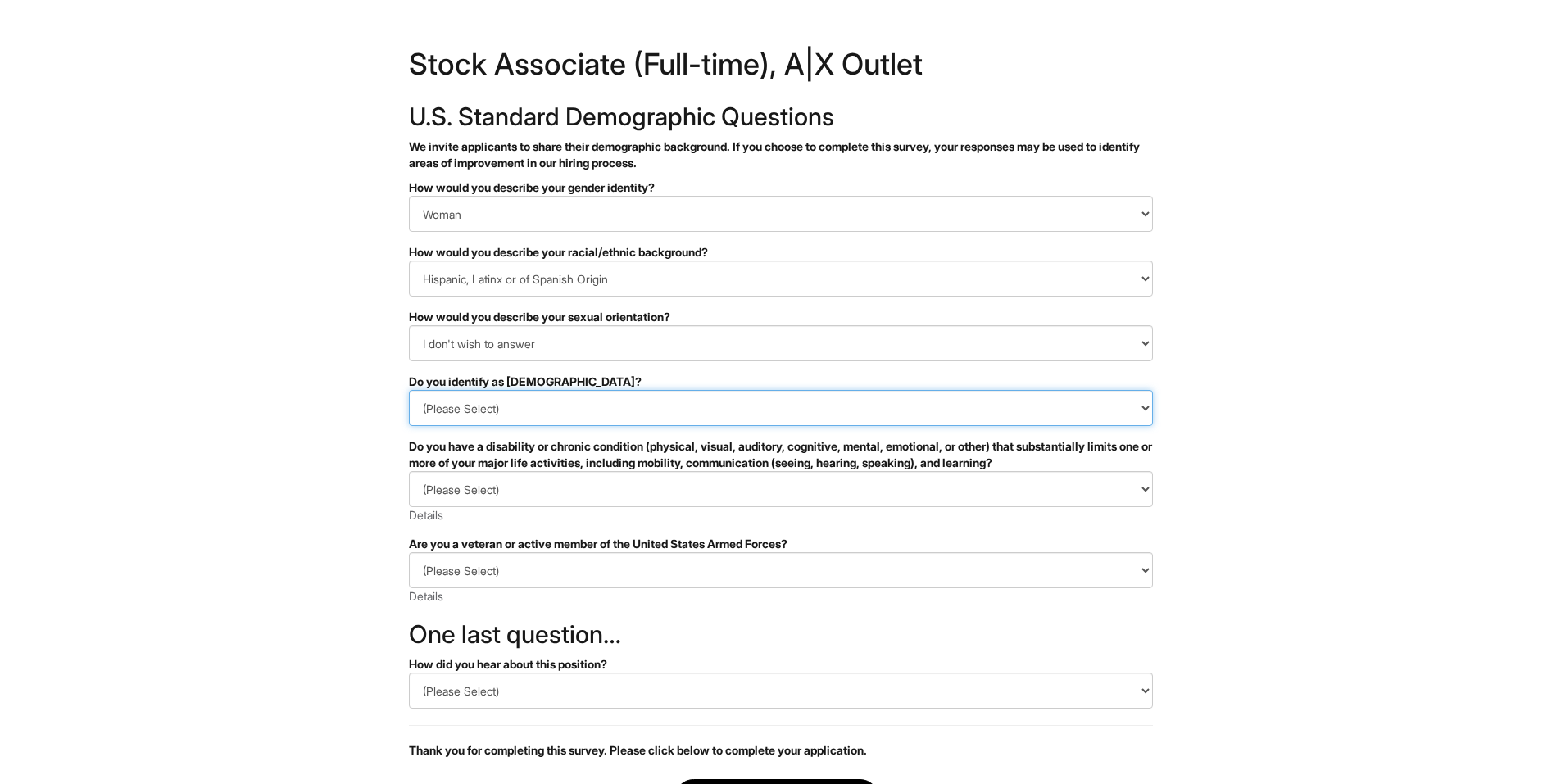
click at [528, 401] on select "(Please Select) Yes No I prefer to self-describe I don't wish to answer" at bounding box center [781, 407] width 744 height 36
select select "No"
click at [409, 389] on select "(Please Select) Yes No I prefer to self-describe I don't wish to answer" at bounding box center [781, 407] width 744 height 36
click at [293, 480] on html "&nbsp; ✔ 2 3 Stock Associate (Full-time), A|X Outlet U.S. Standard Demographic …" at bounding box center [780, 461] width 1561 height 922
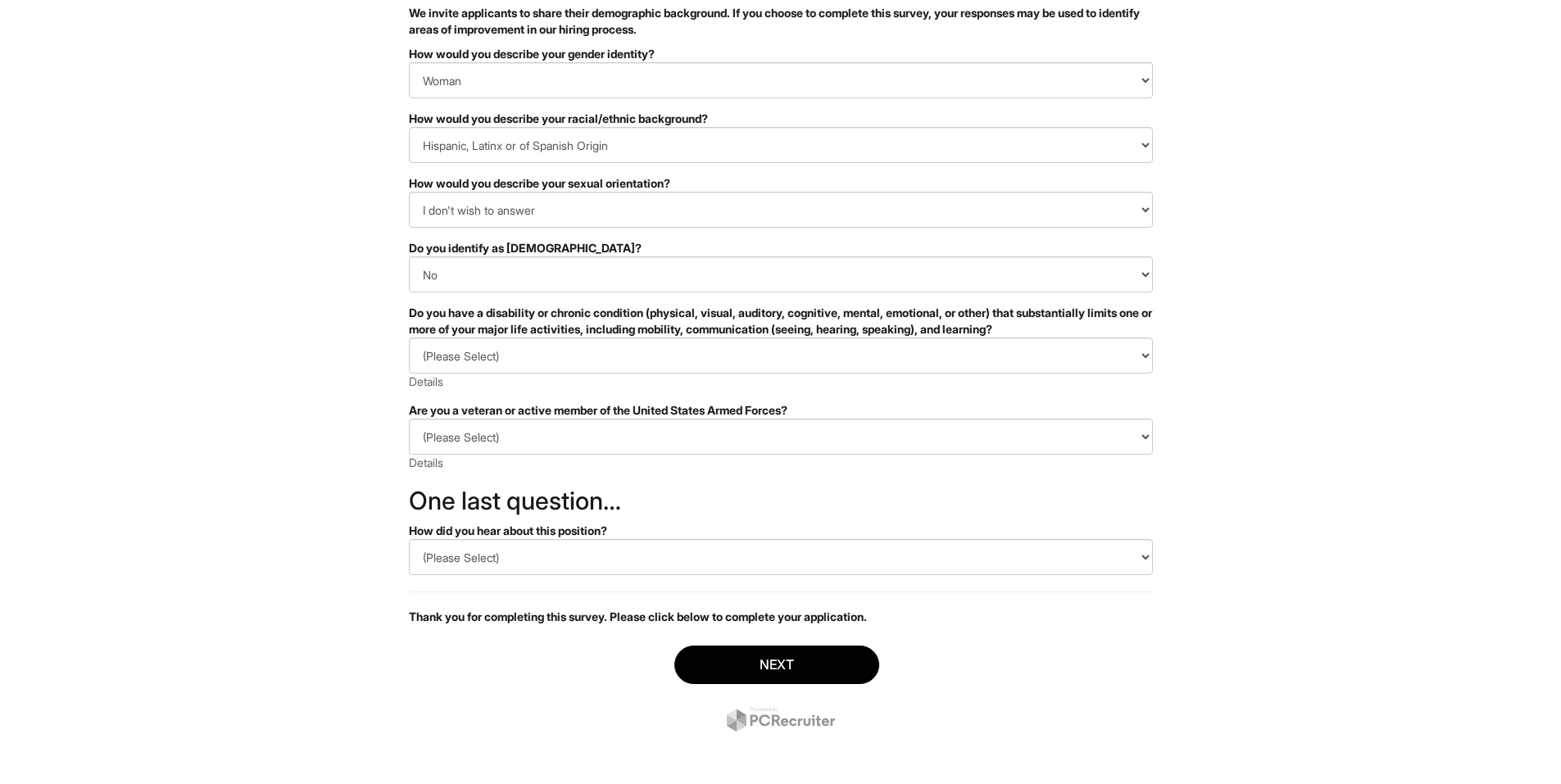
scroll to position [138, 0]
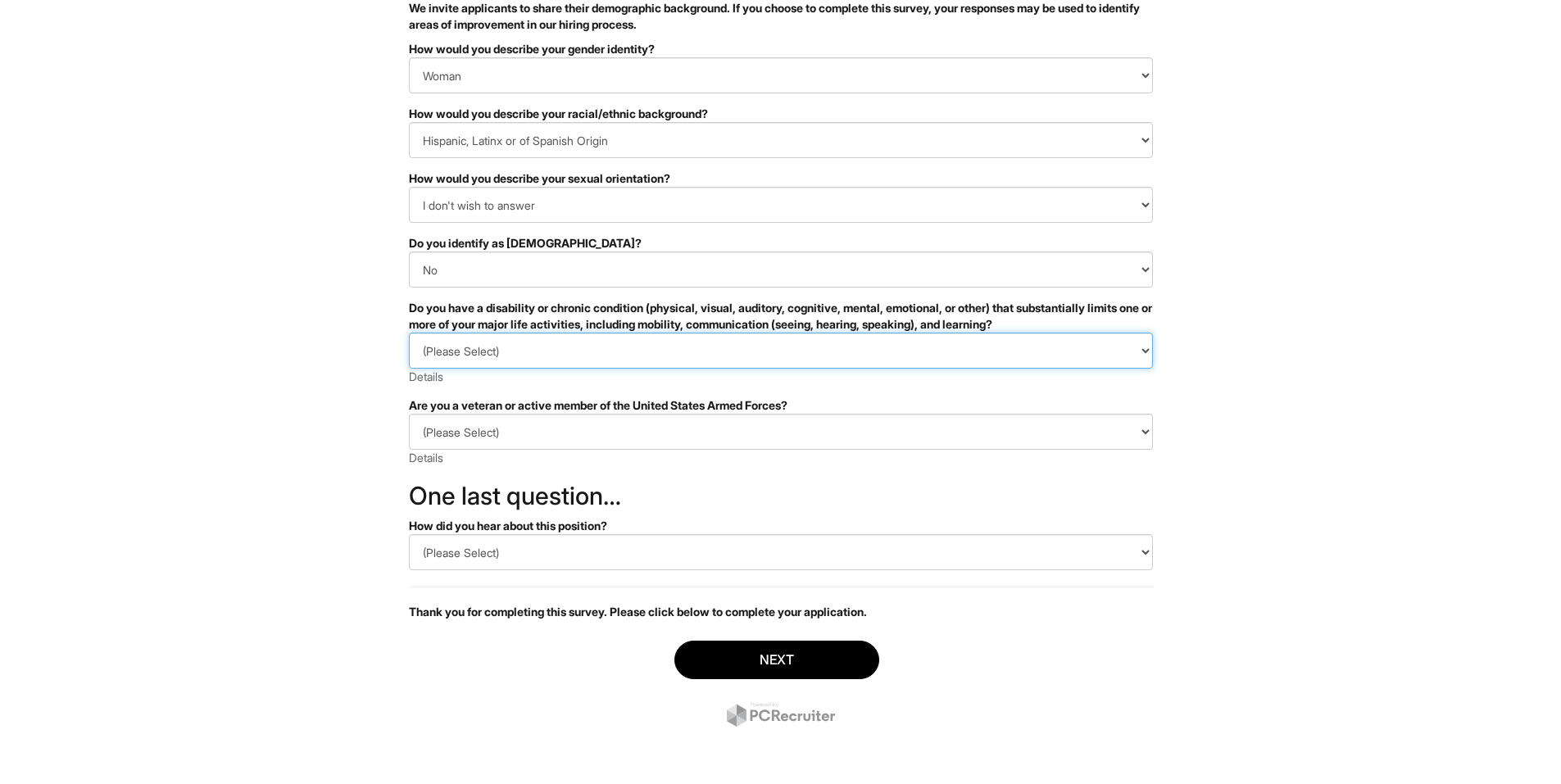
click at [481, 354] on select "(Please Select) YES, I HAVE A DISABILITY (or previously had a disability) NO, I…" at bounding box center [781, 350] width 744 height 36
select select "I DON'T WISH TO ANSWER"
click at [409, 333] on select "(Please Select) YES, I HAVE A DISABILITY (or previously had a disability) NO, I…" at bounding box center [781, 350] width 744 height 36
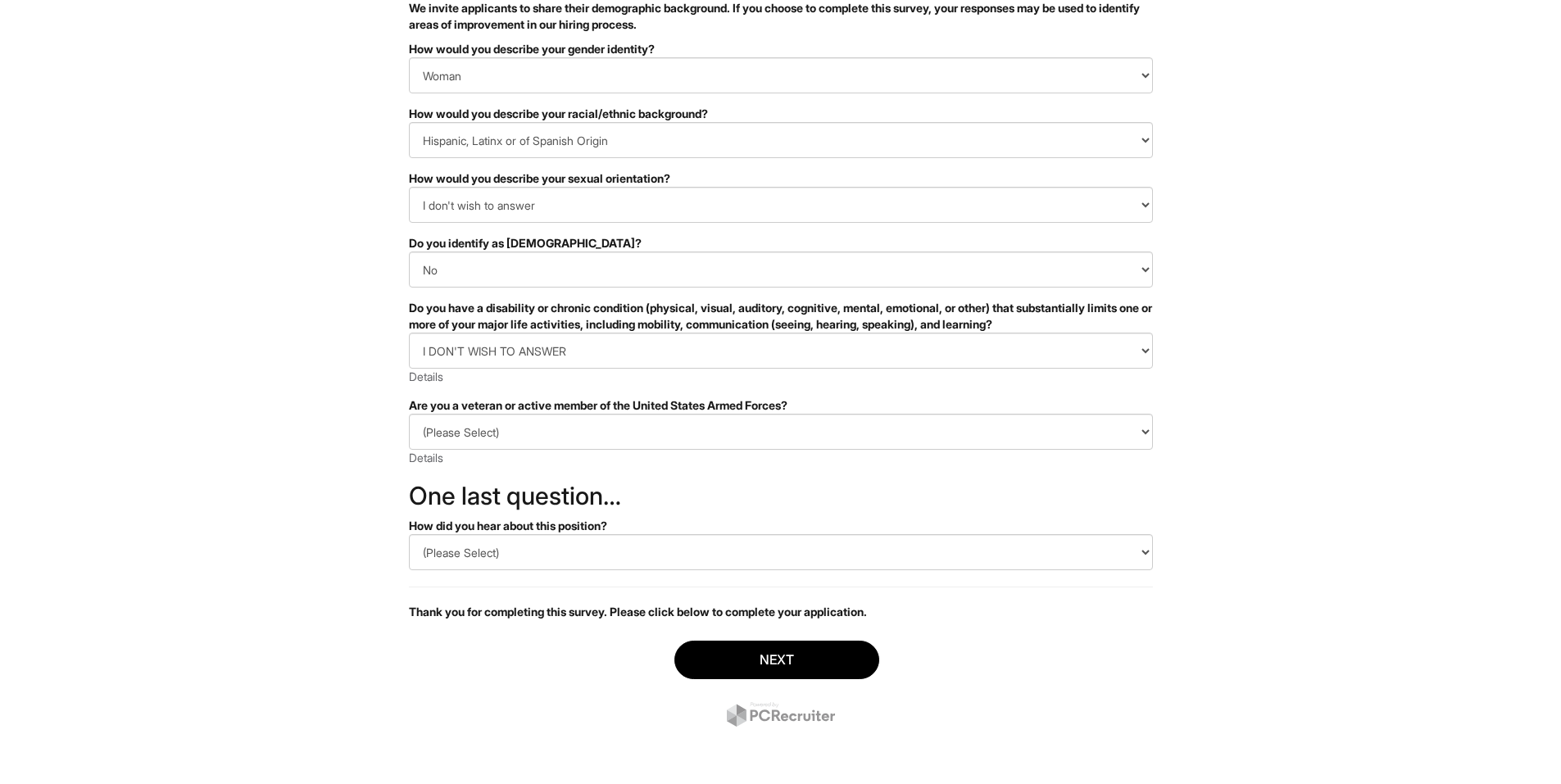
click at [360, 394] on html "&nbsp; ✔ 2 3 Stock Associate (Full-time), A|X Outlet U.S. Standard Demographic …" at bounding box center [780, 323] width 1561 height 922
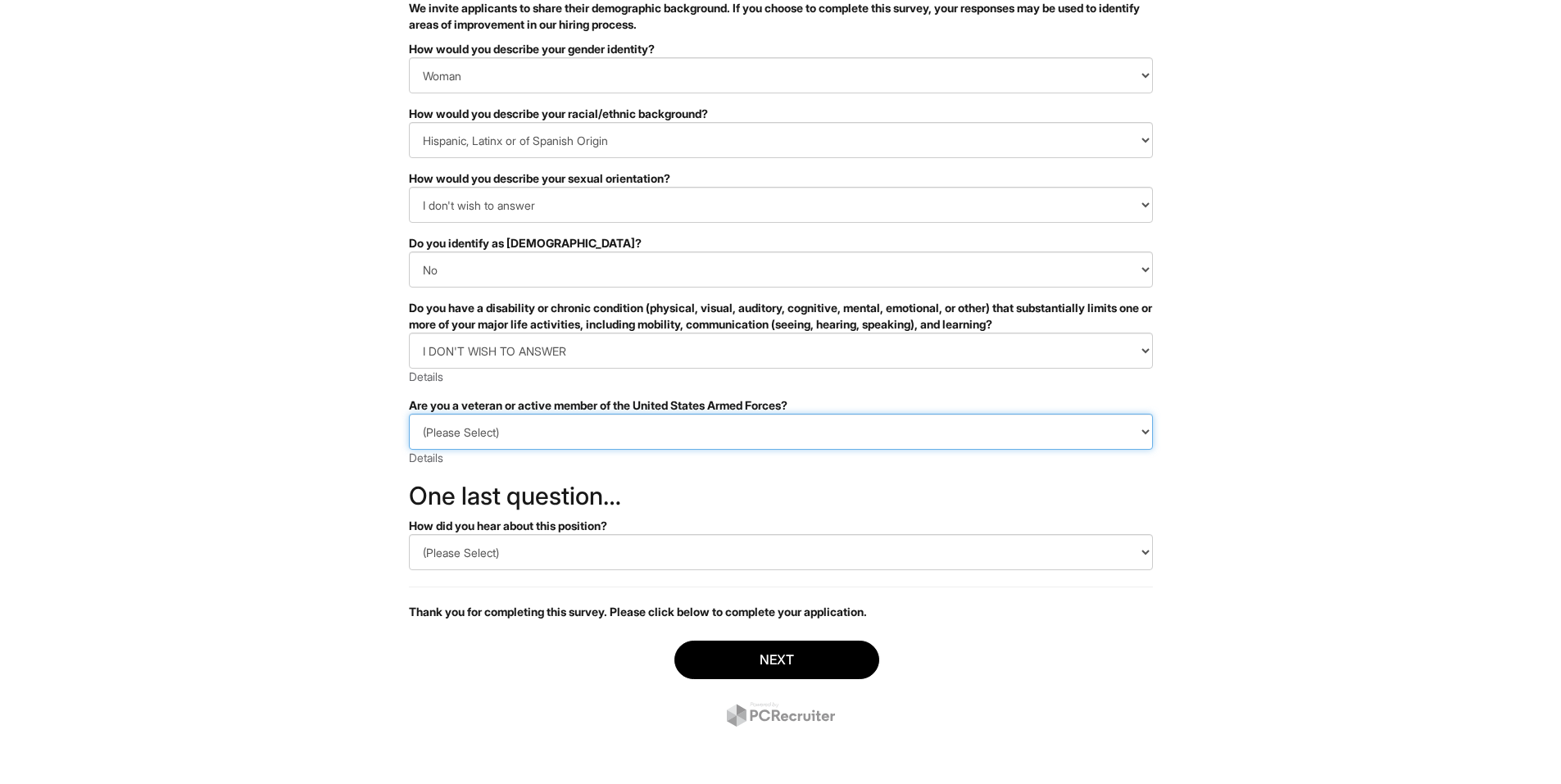
click at [524, 424] on select "(Please Select) I IDENTIFY AS ONE OR MORE OF THE CLASSIFICATIONS OF PROTECTED V…" at bounding box center [781, 431] width 744 height 36
select select "I AM NOT A PROTECTED VETERAN"
click at [409, 414] on select "(Please Select) I IDENTIFY AS ONE OR MORE OF THE CLASSIFICATIONS OF PROTECTED V…" at bounding box center [781, 431] width 744 height 36
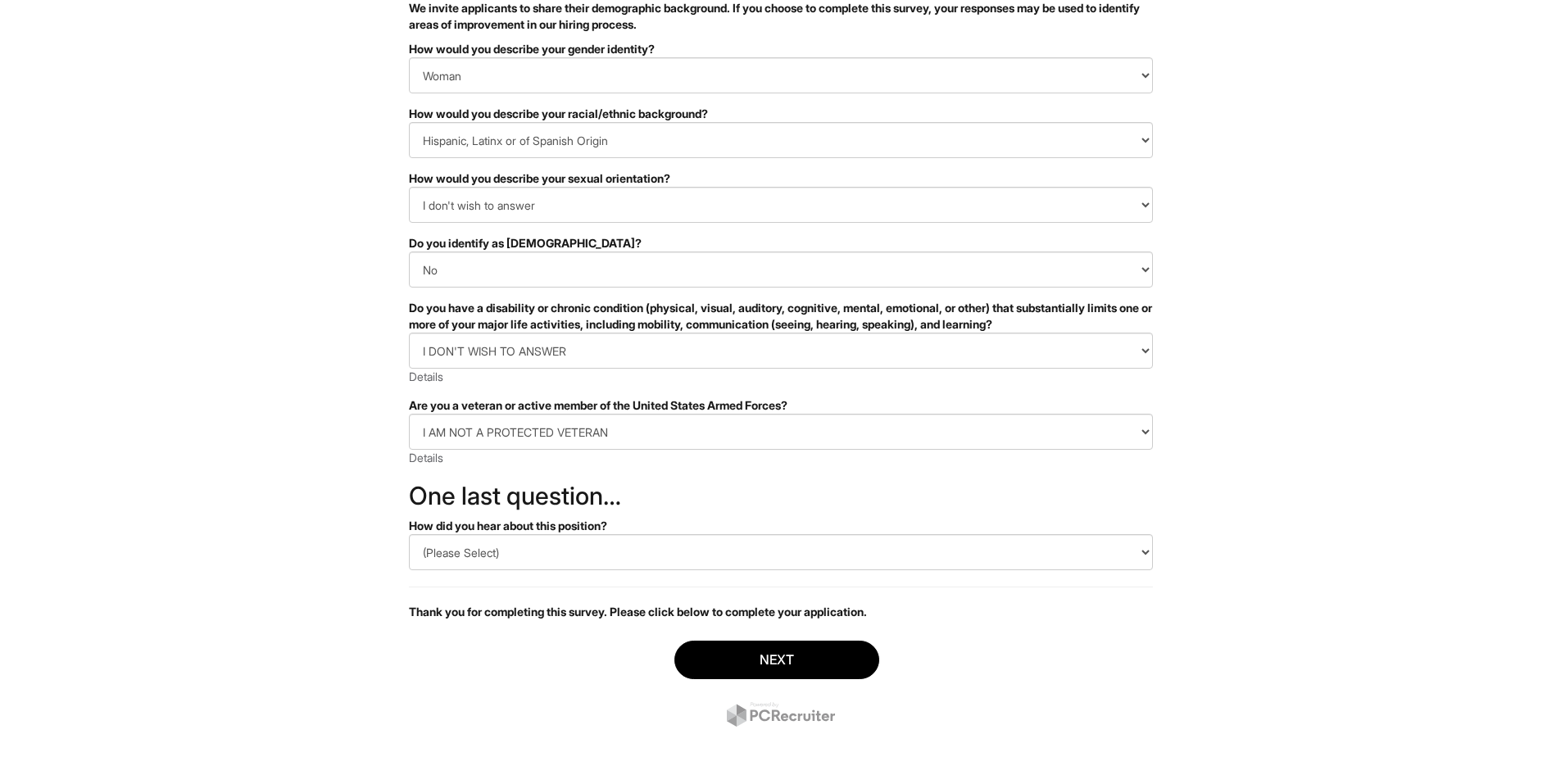
click at [383, 491] on html "&nbsp; ✔ 2 3 Stock Associate (Full-time), A|X Outlet U.S. Standard Demographic …" at bounding box center [780, 323] width 1561 height 922
click at [570, 552] on select "(Please Select) CareerBuilder Indeed LinkedIn Monster Referral Other" at bounding box center [781, 551] width 744 height 36
select select "Other"
click at [409, 534] on select "(Please Select) CareerBuilder Indeed LinkedIn Monster Referral Other" at bounding box center [781, 551] width 744 height 36
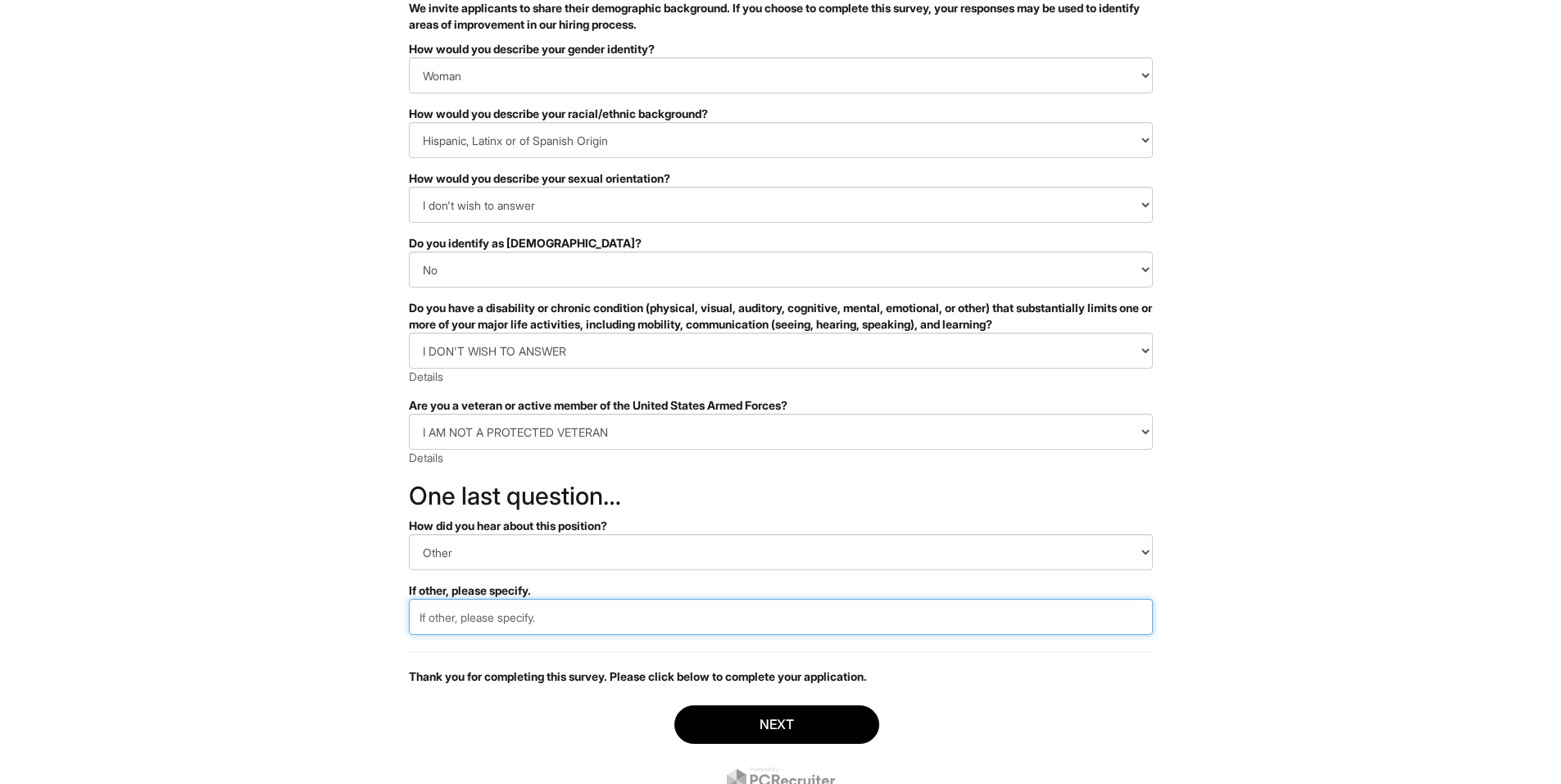
click at [531, 628] on input "text" at bounding box center [781, 616] width 744 height 36
type input "Website"
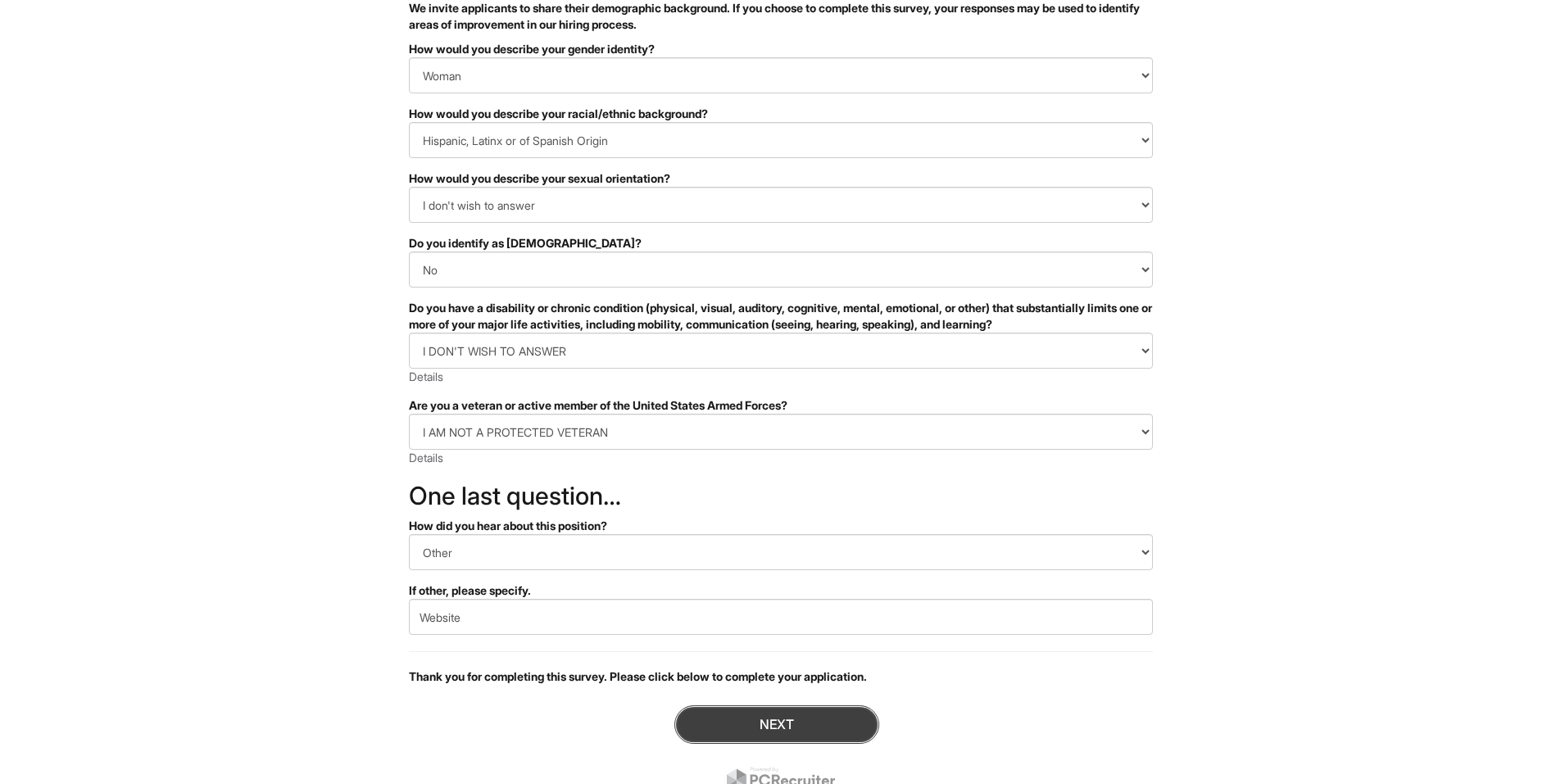
click at [833, 721] on button "Next" at bounding box center [777, 725] width 205 height 38
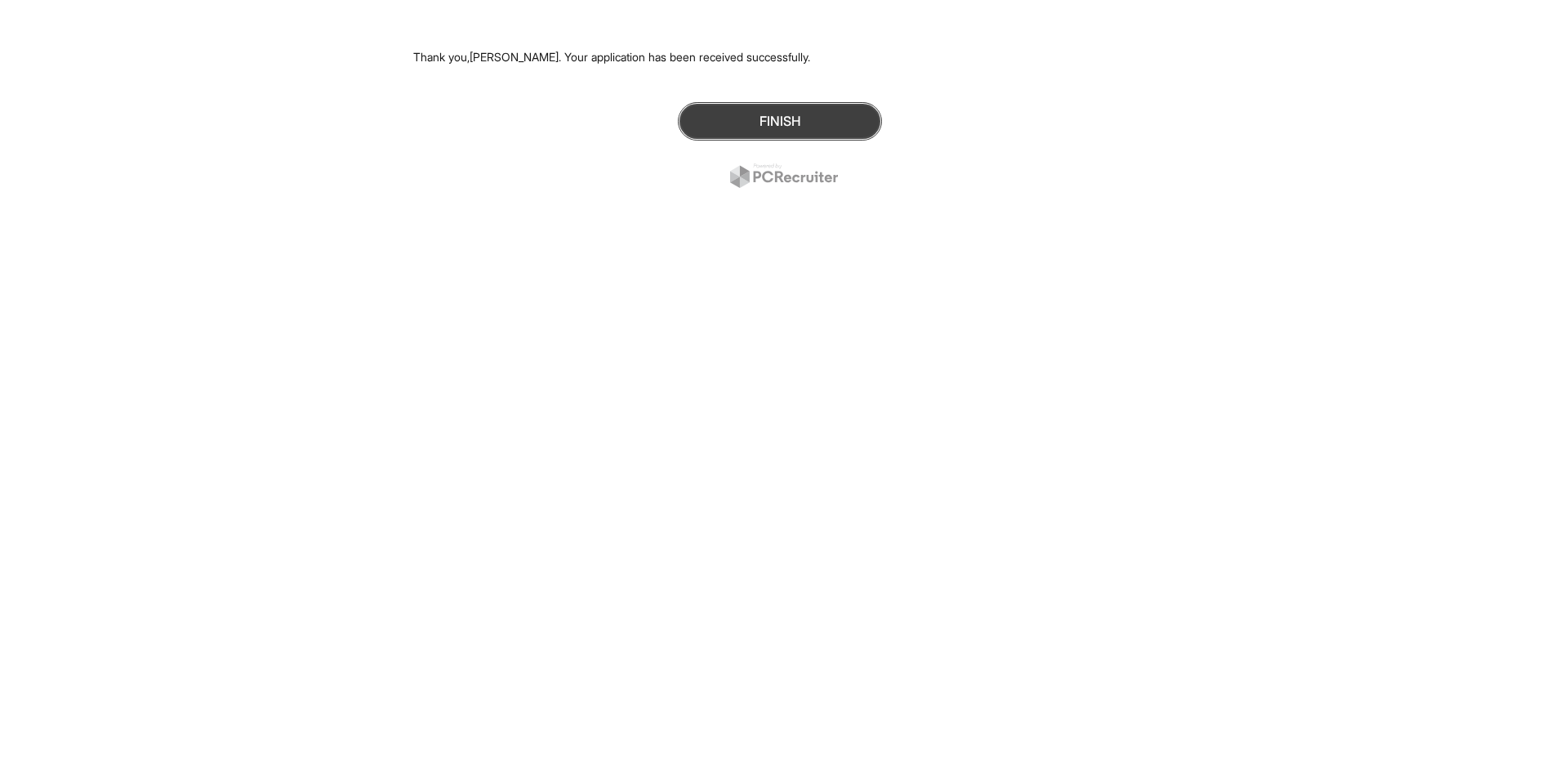
click at [808, 116] on button "Finish" at bounding box center [780, 121] width 205 height 38
